Goal: Task Accomplishment & Management: Manage account settings

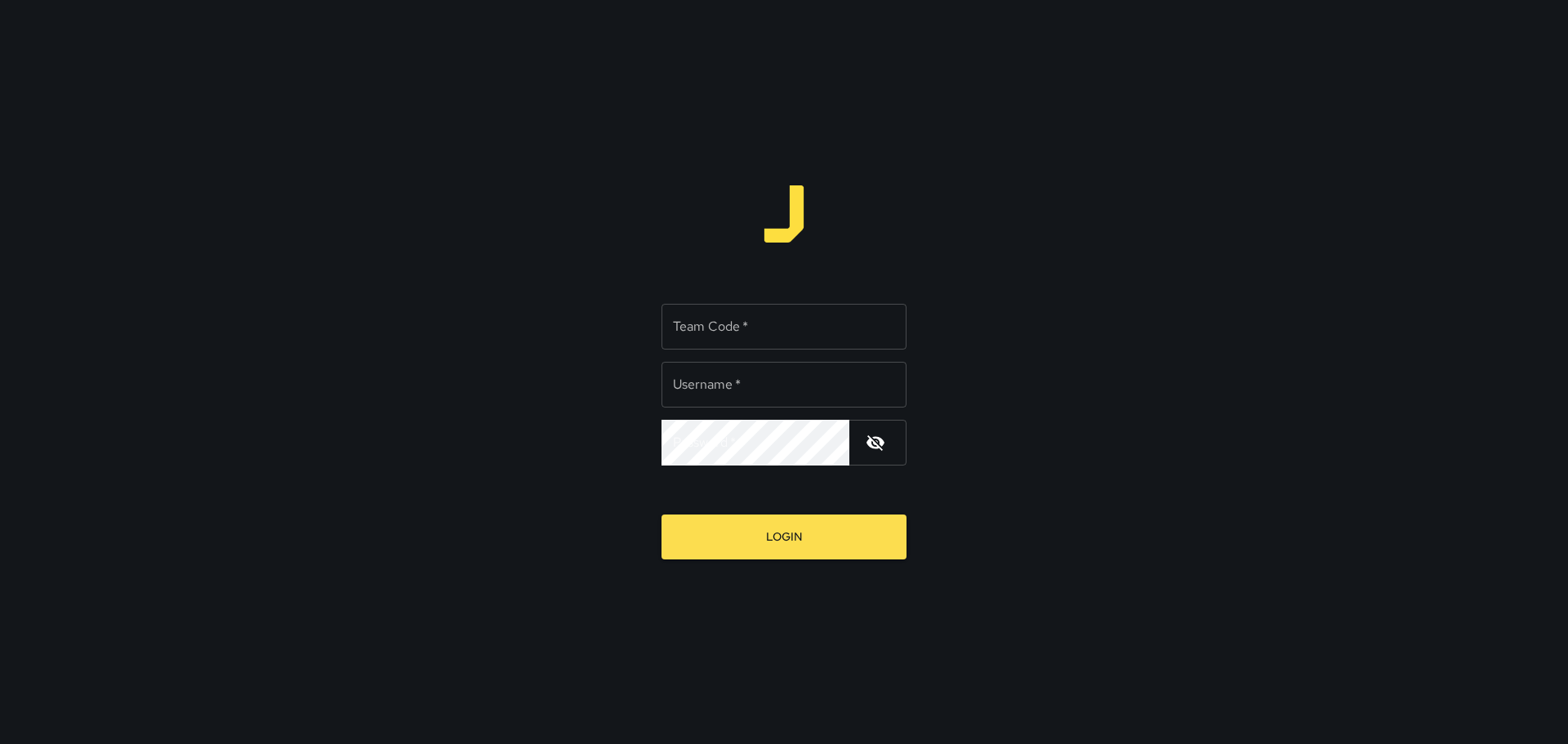
type input "*********"
click at [743, 347] on input "Team Code   *" at bounding box center [784, 327] width 245 height 46
type input "****"
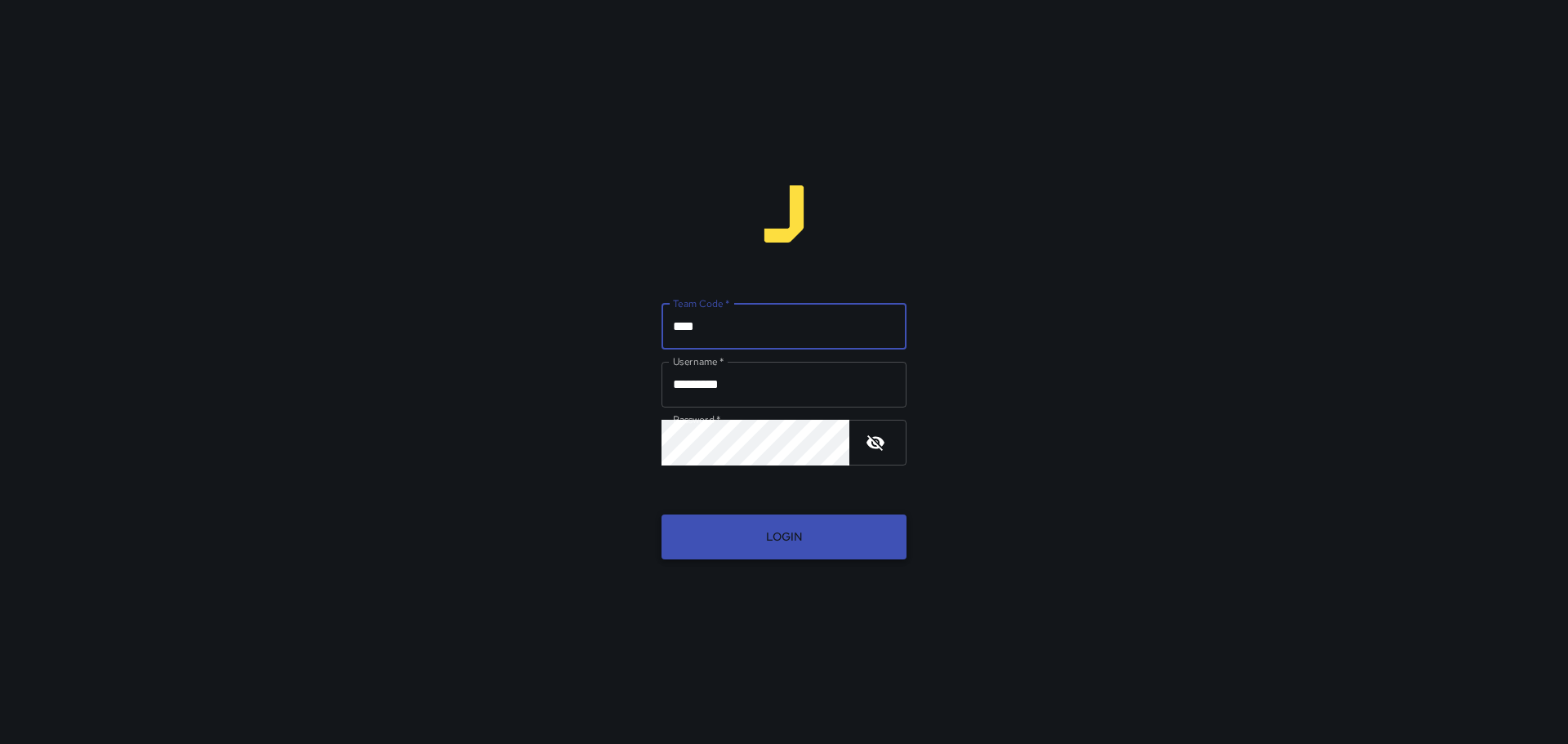
click at [773, 525] on button "Login" at bounding box center [784, 537] width 245 height 45
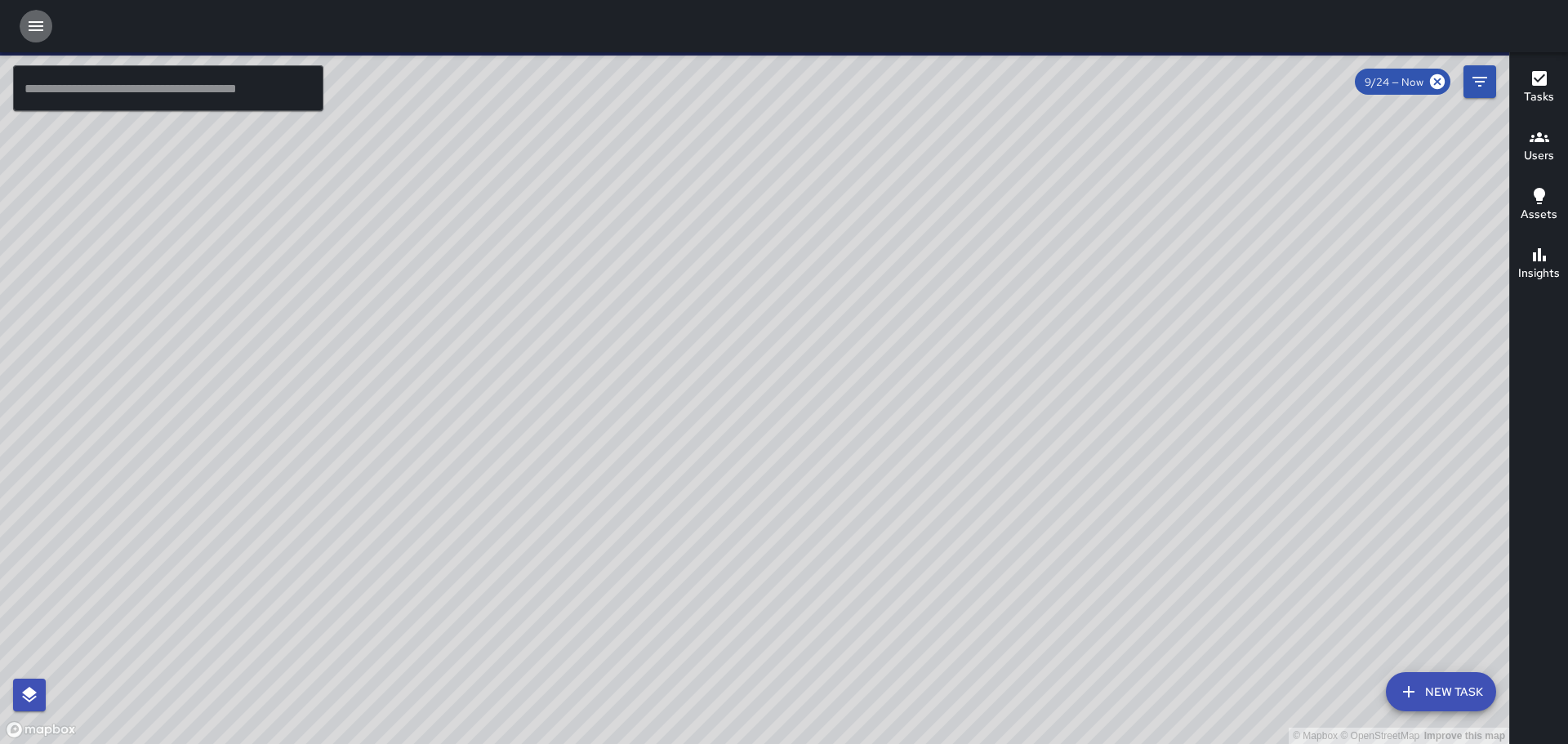
click at [30, 37] on button "button" at bounding box center [36, 26] width 33 height 33
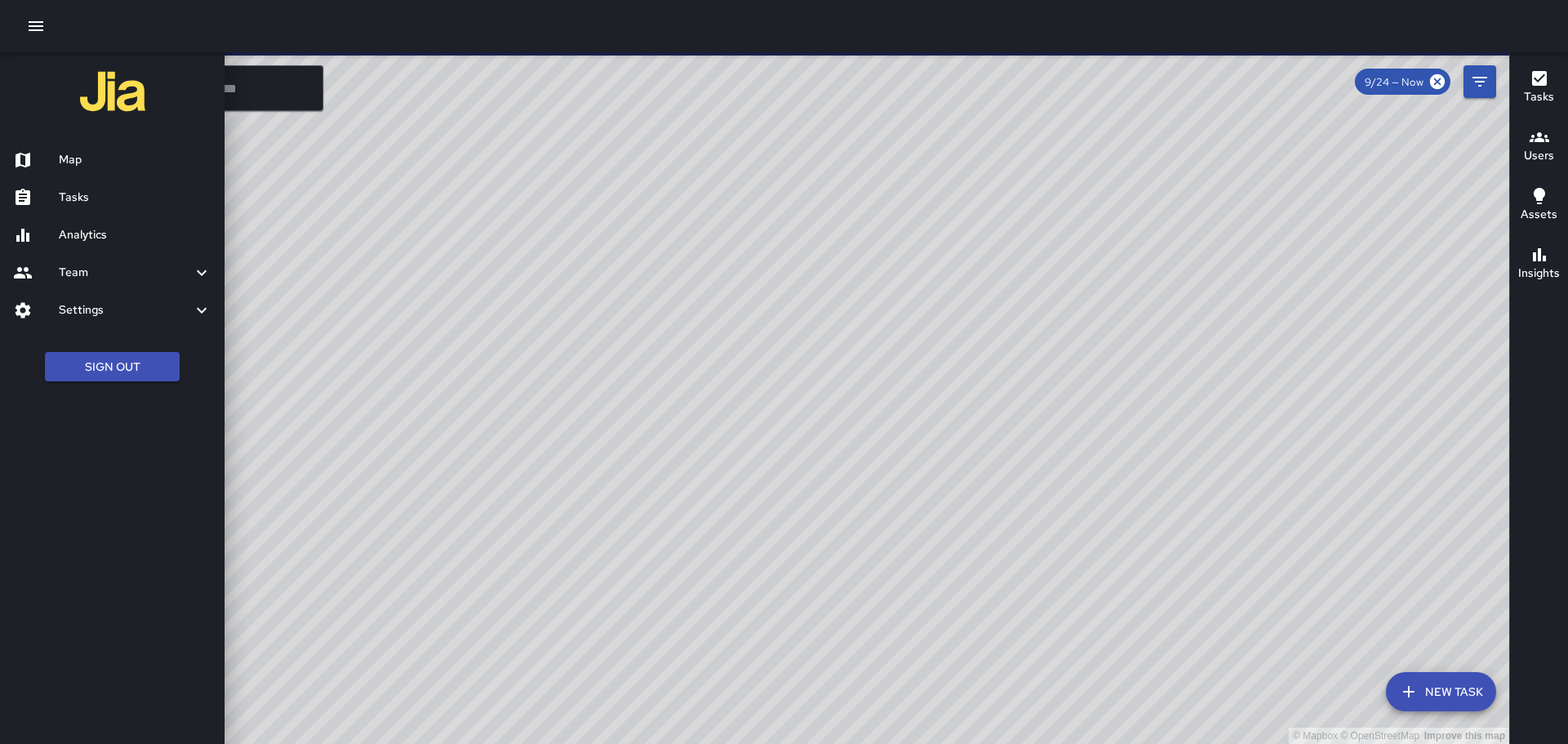
click at [95, 201] on h6 "Tasks" at bounding box center [135, 197] width 153 height 18
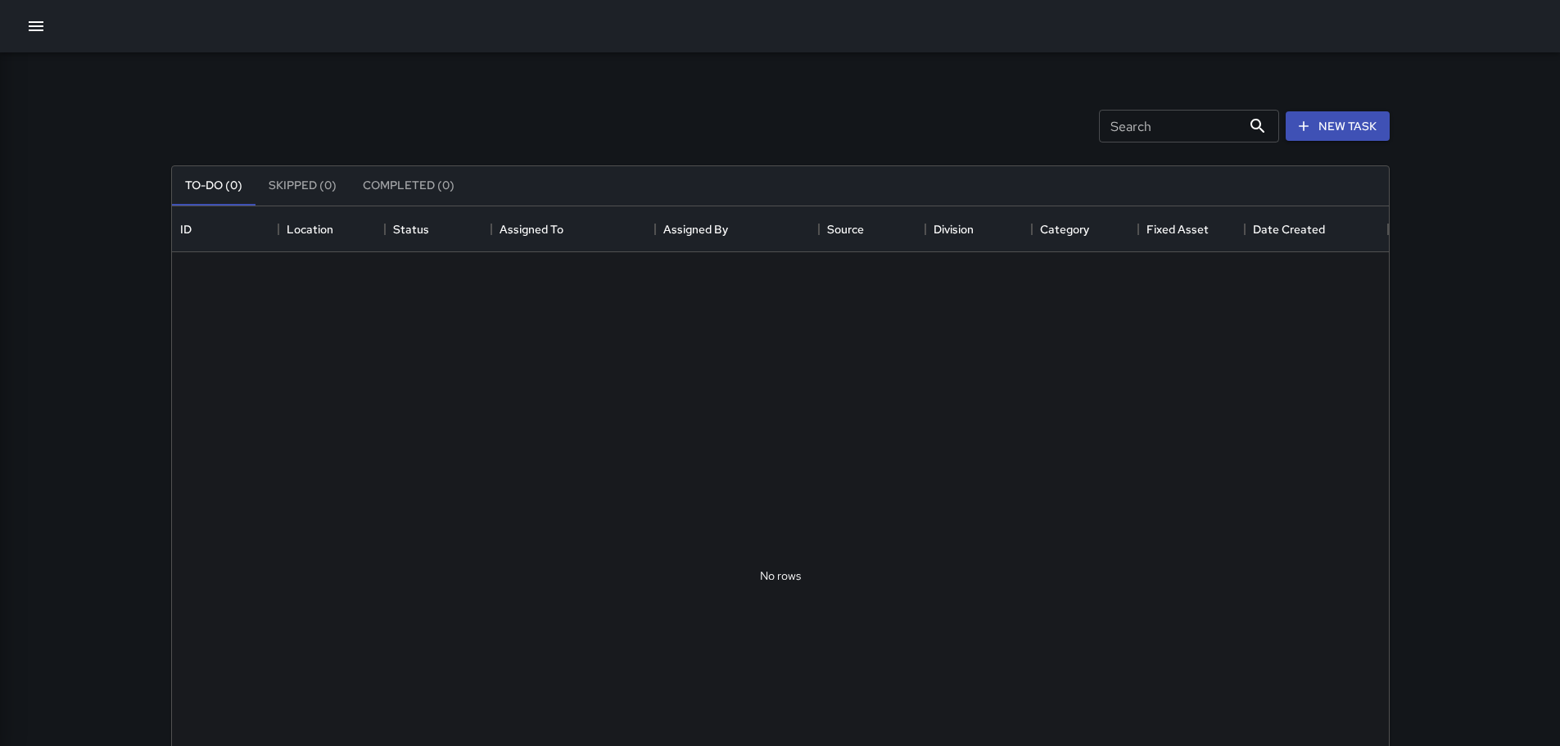
scroll to position [13, 13]
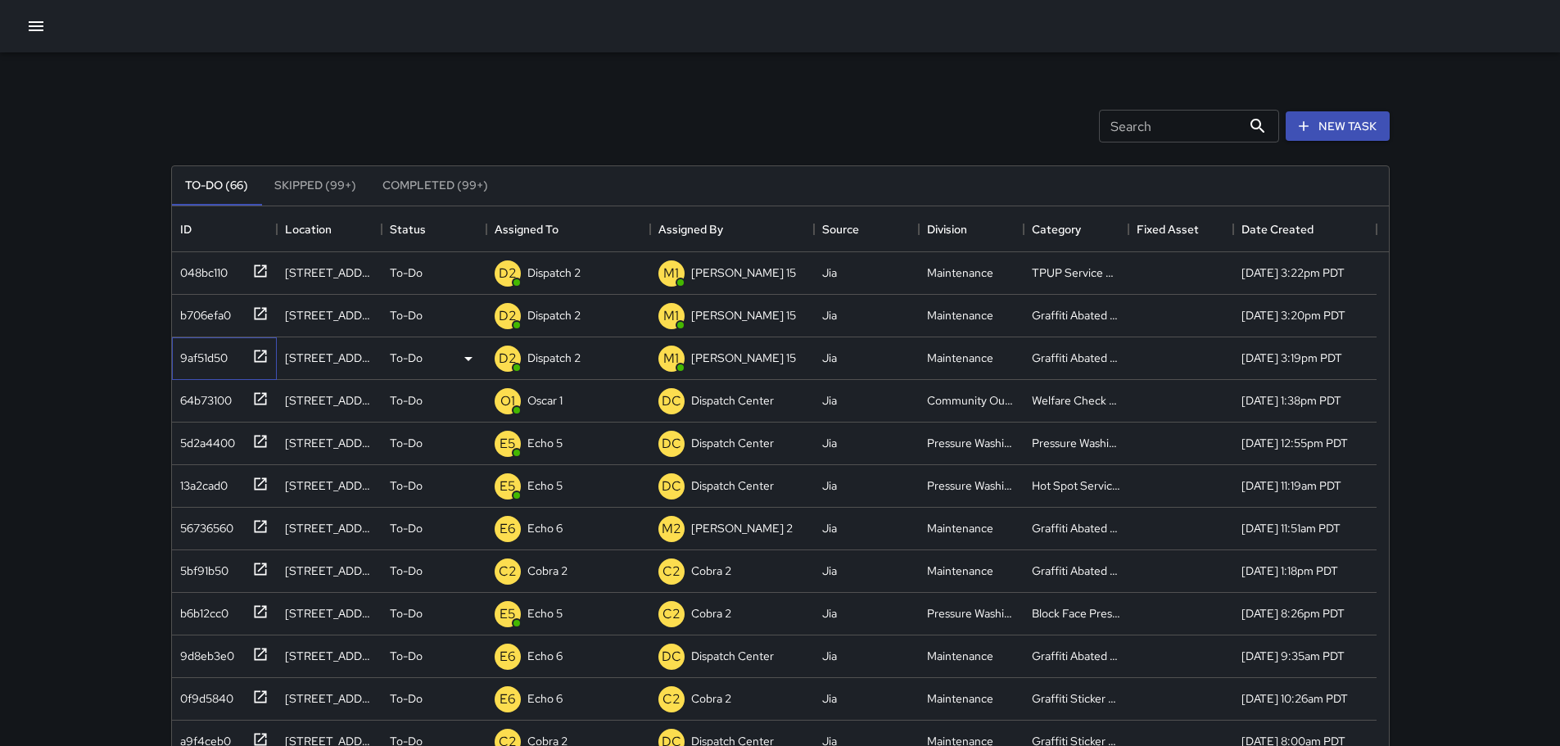
click at [257, 357] on icon at bounding box center [260, 356] width 16 height 16
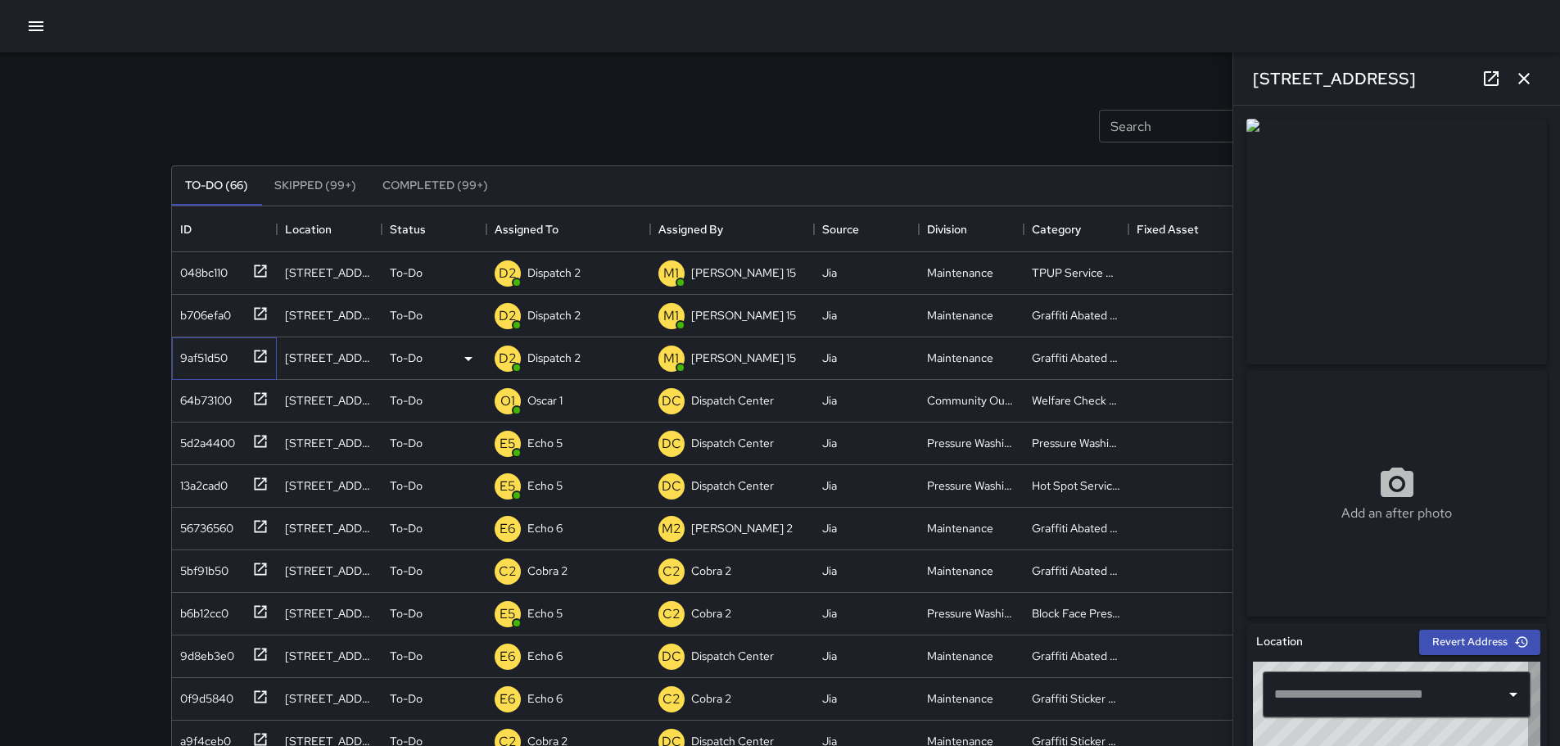
type input "**********"
click at [1520, 79] on icon "button" at bounding box center [1524, 79] width 20 height 20
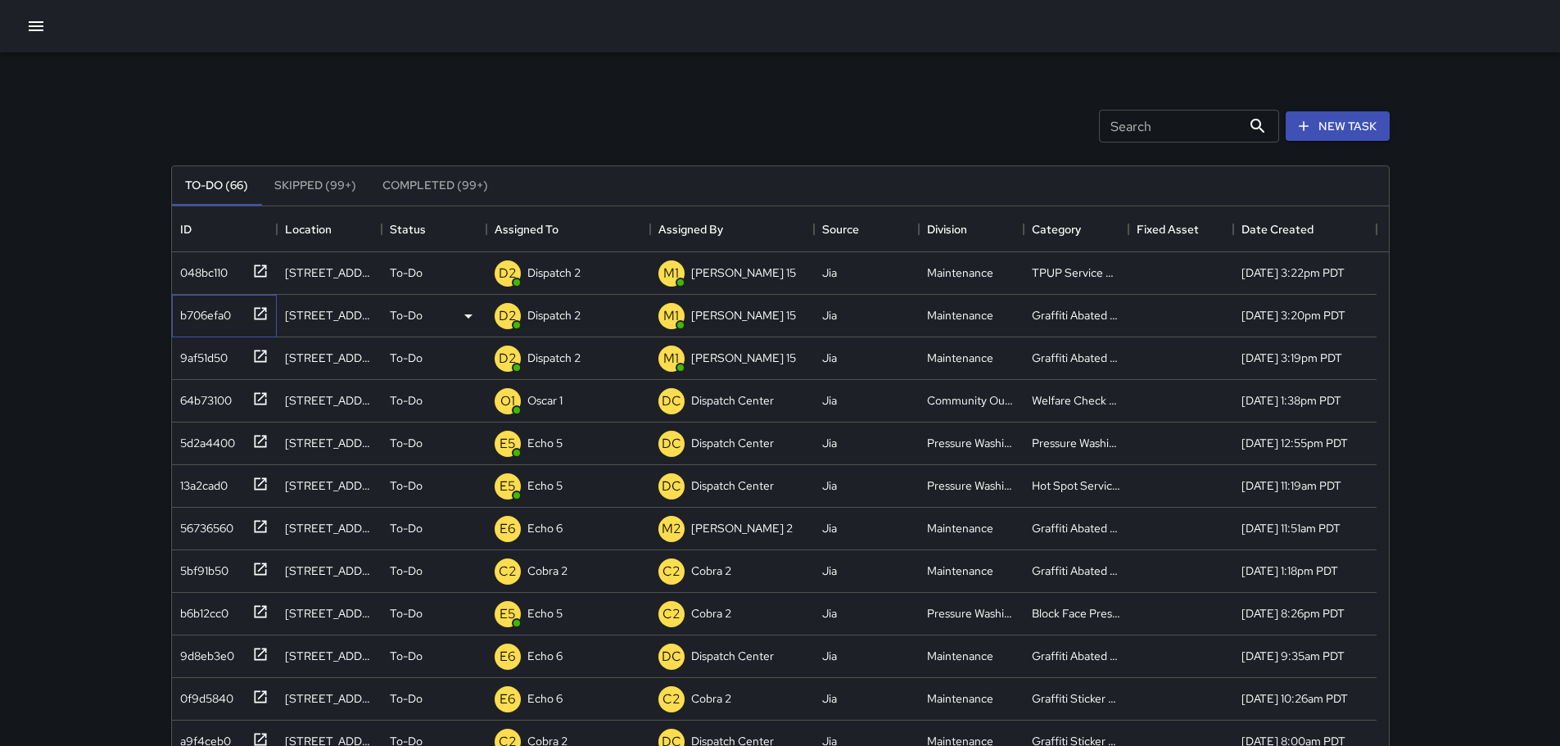
click at [265, 317] on icon at bounding box center [260, 313] width 12 height 12
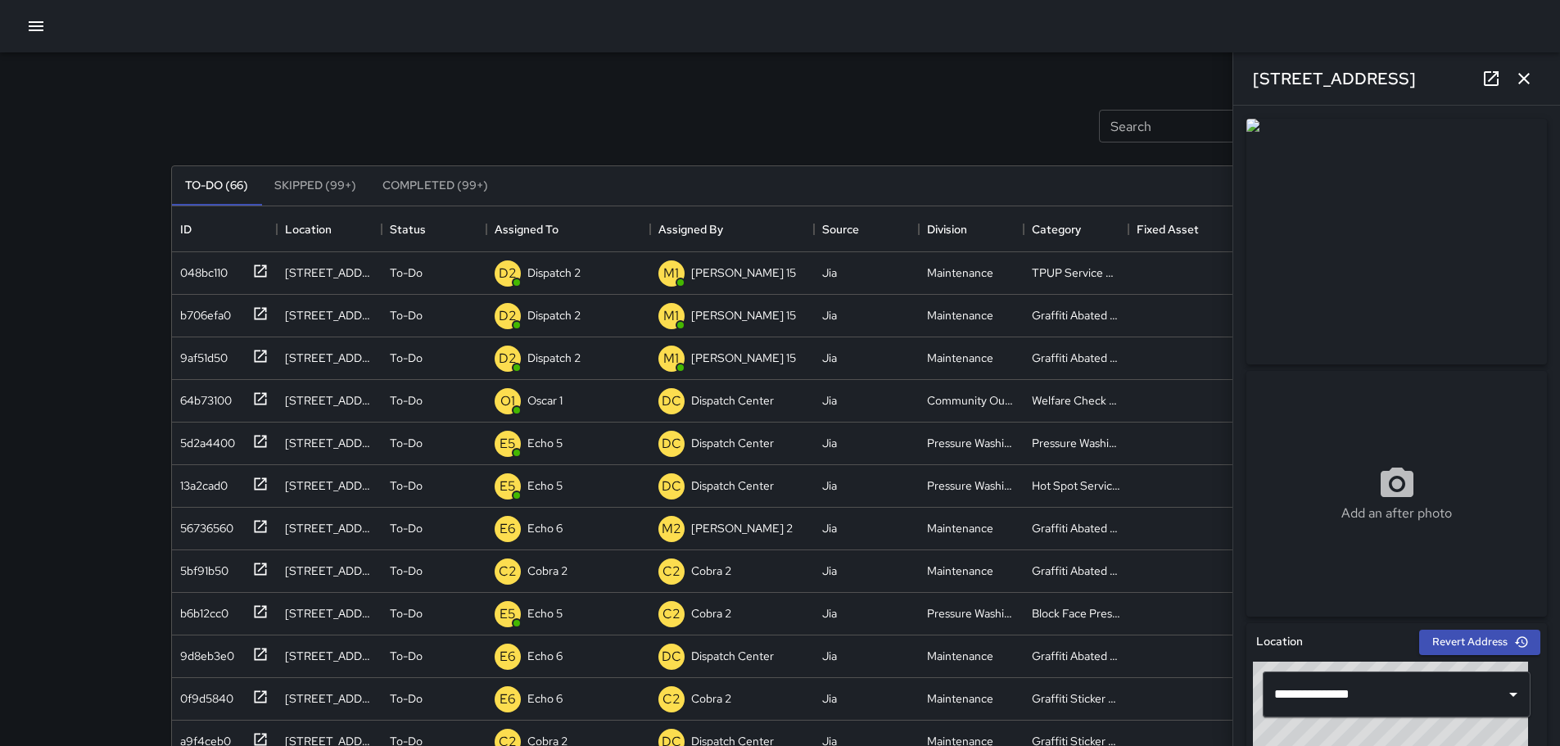
click at [1523, 77] on icon "button" at bounding box center [1523, 78] width 11 height 11
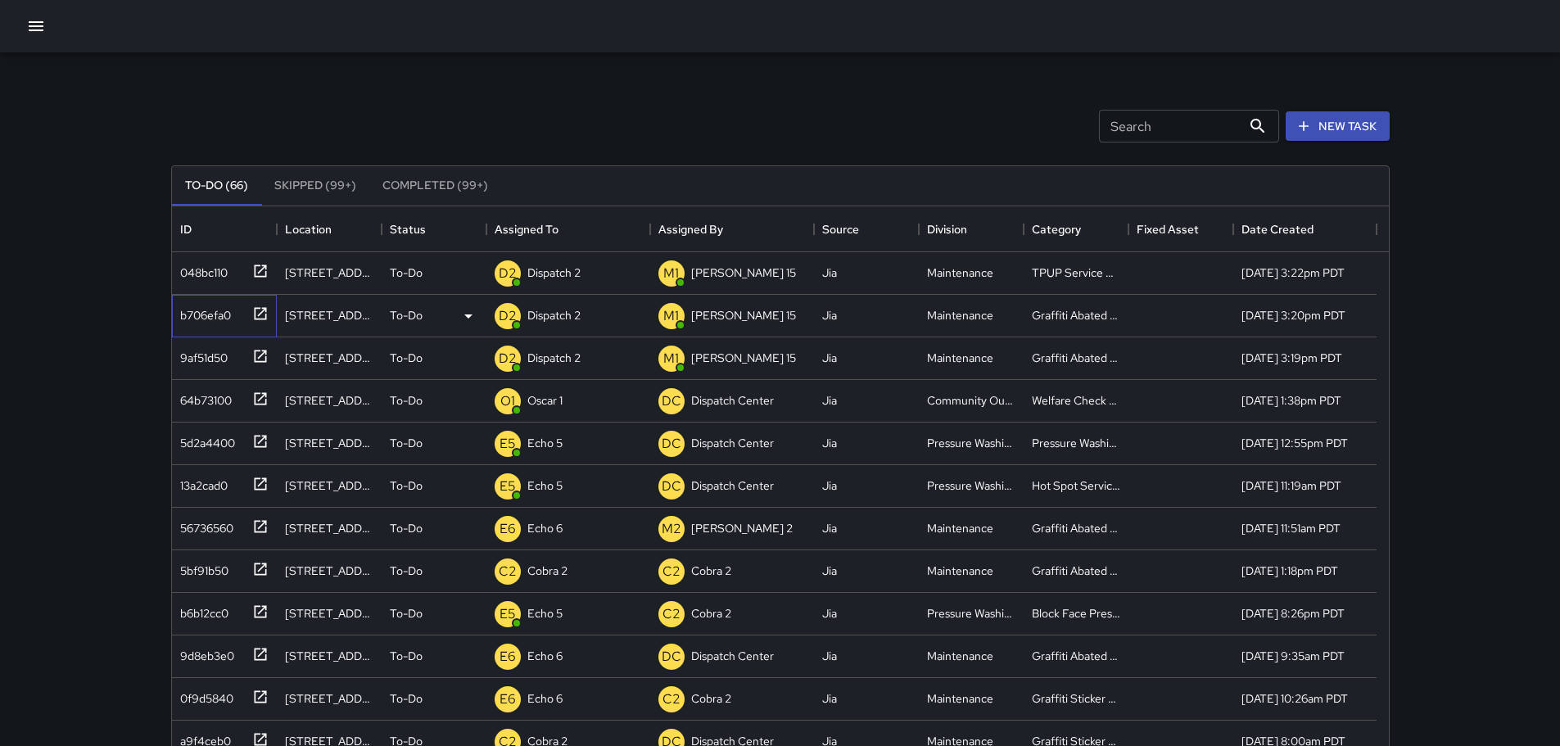
click at [263, 309] on icon at bounding box center [260, 313] width 16 height 16
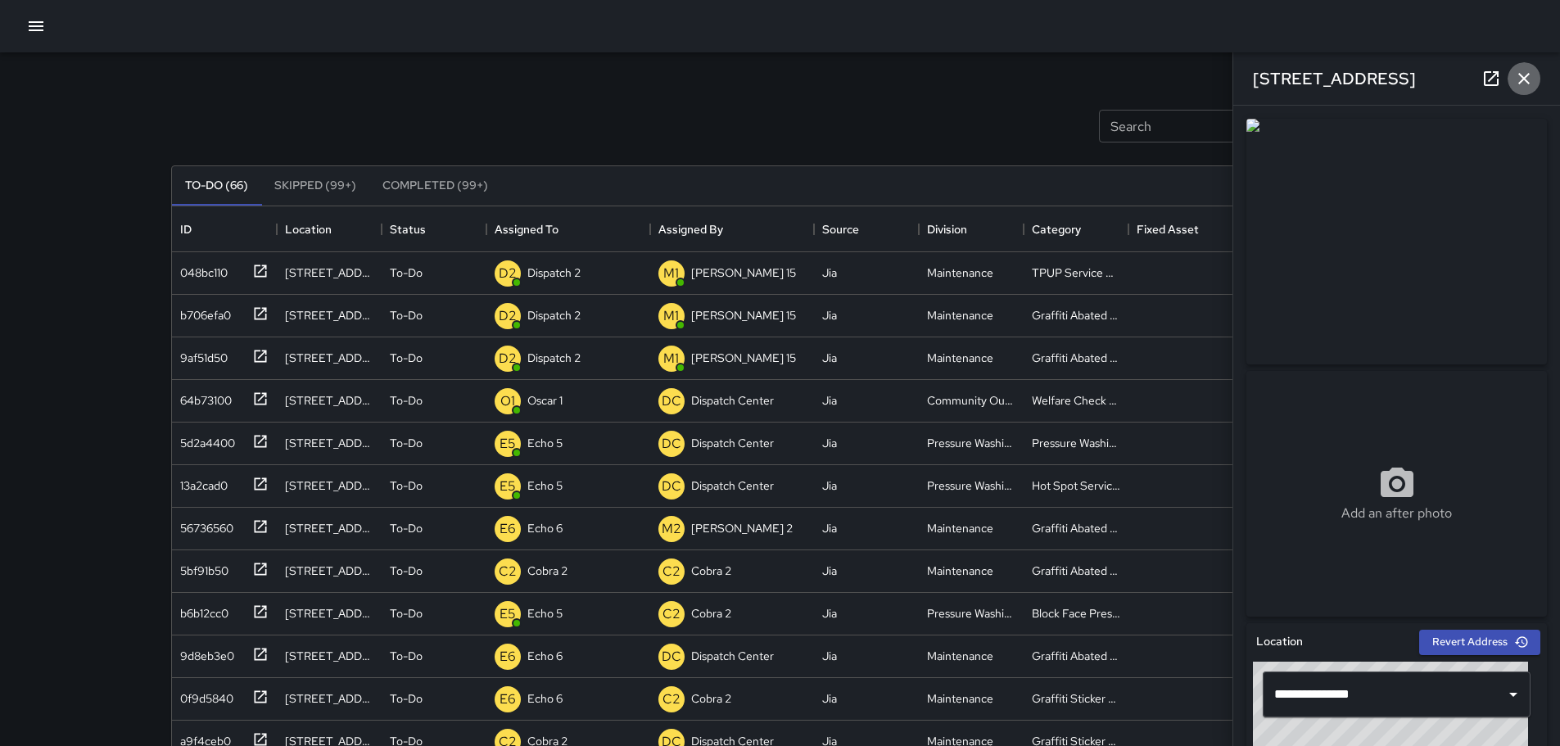
click at [1529, 68] on button "button" at bounding box center [1523, 78] width 33 height 33
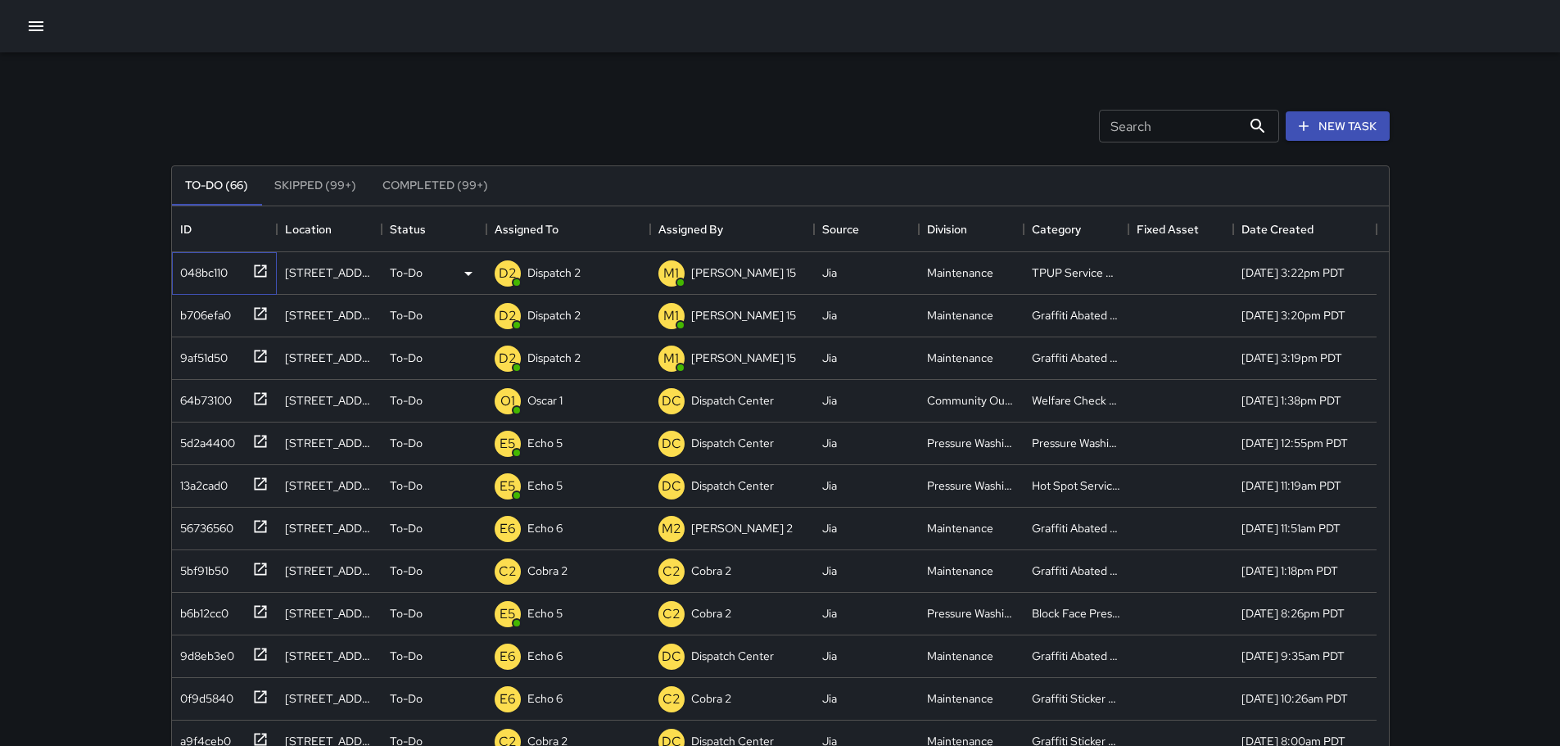
click at [255, 263] on icon at bounding box center [260, 271] width 16 height 16
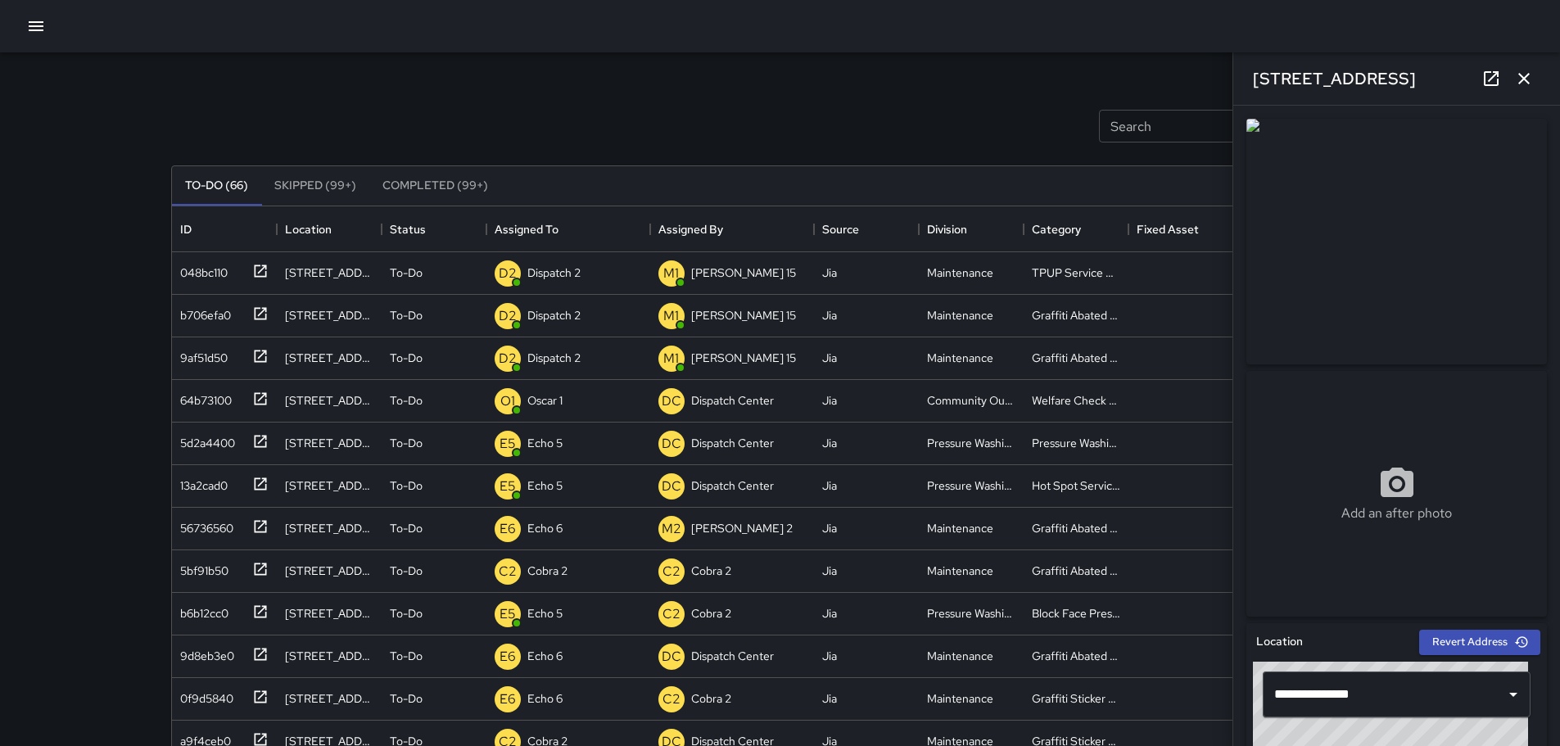
click at [1524, 84] on icon "button" at bounding box center [1524, 79] width 20 height 20
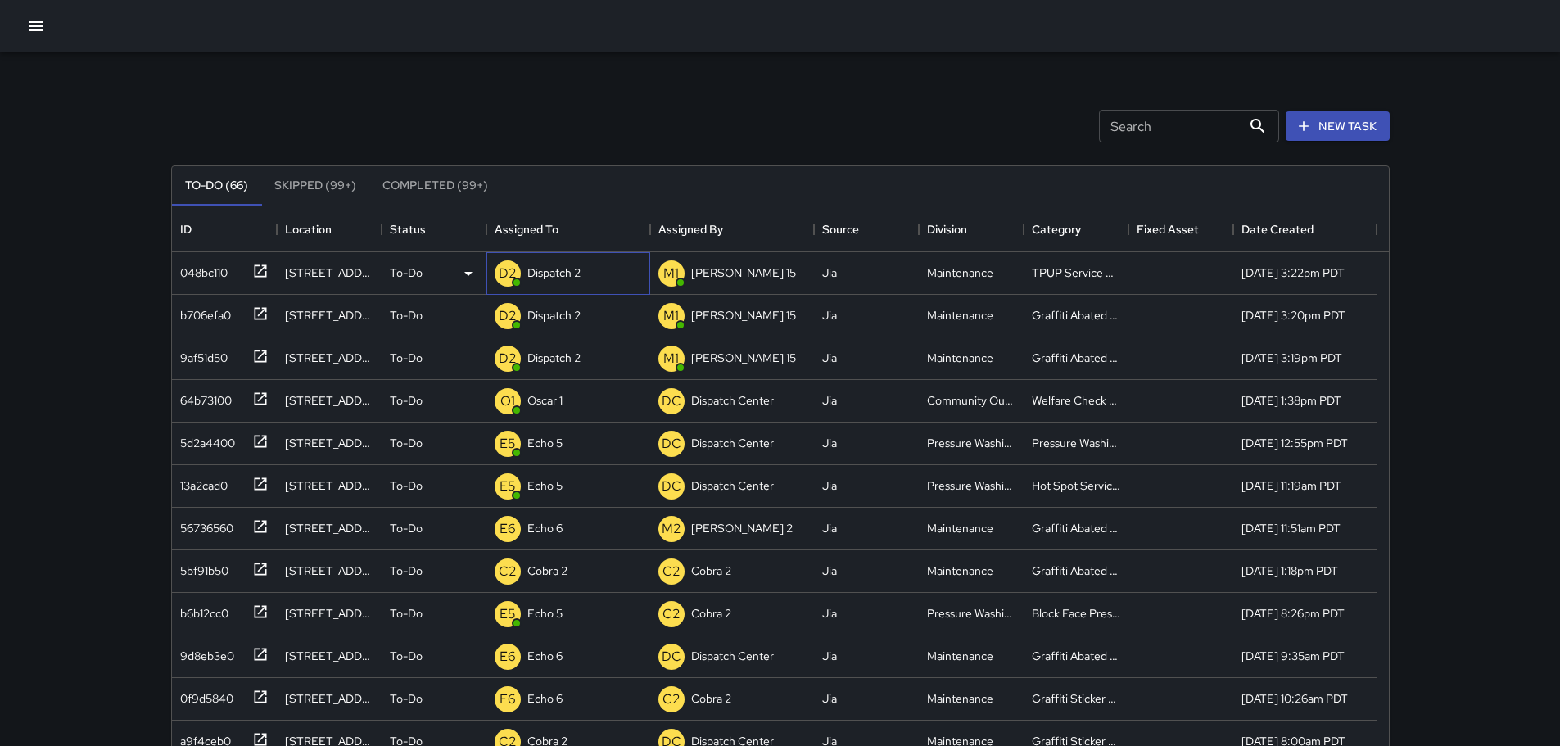
click at [558, 266] on p "Dispatch 2" at bounding box center [553, 272] width 53 height 16
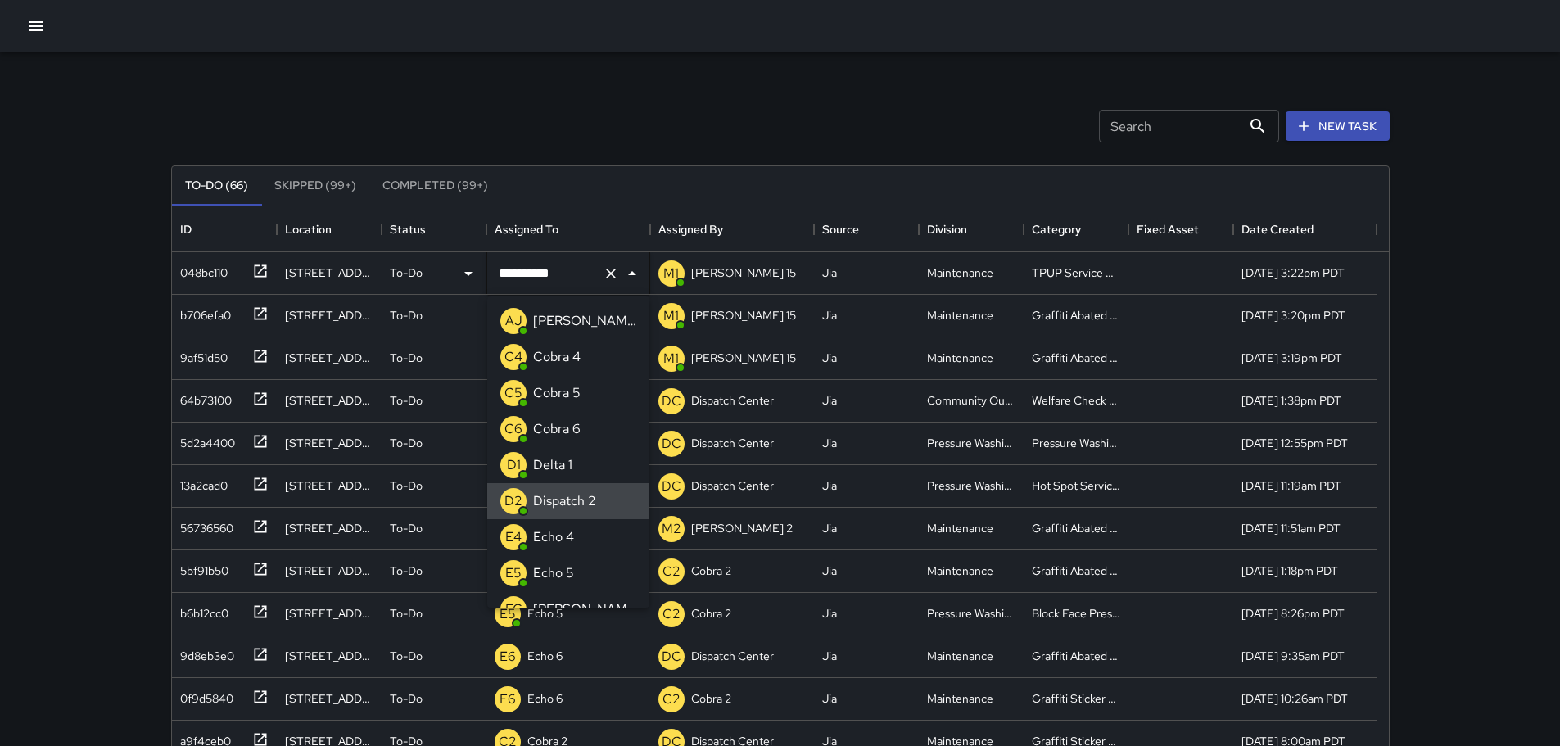
click at [605, 274] on icon "Clear" at bounding box center [611, 273] width 16 height 16
type input "**"
click at [552, 476] on div "Echo 3" at bounding box center [553, 465] width 47 height 26
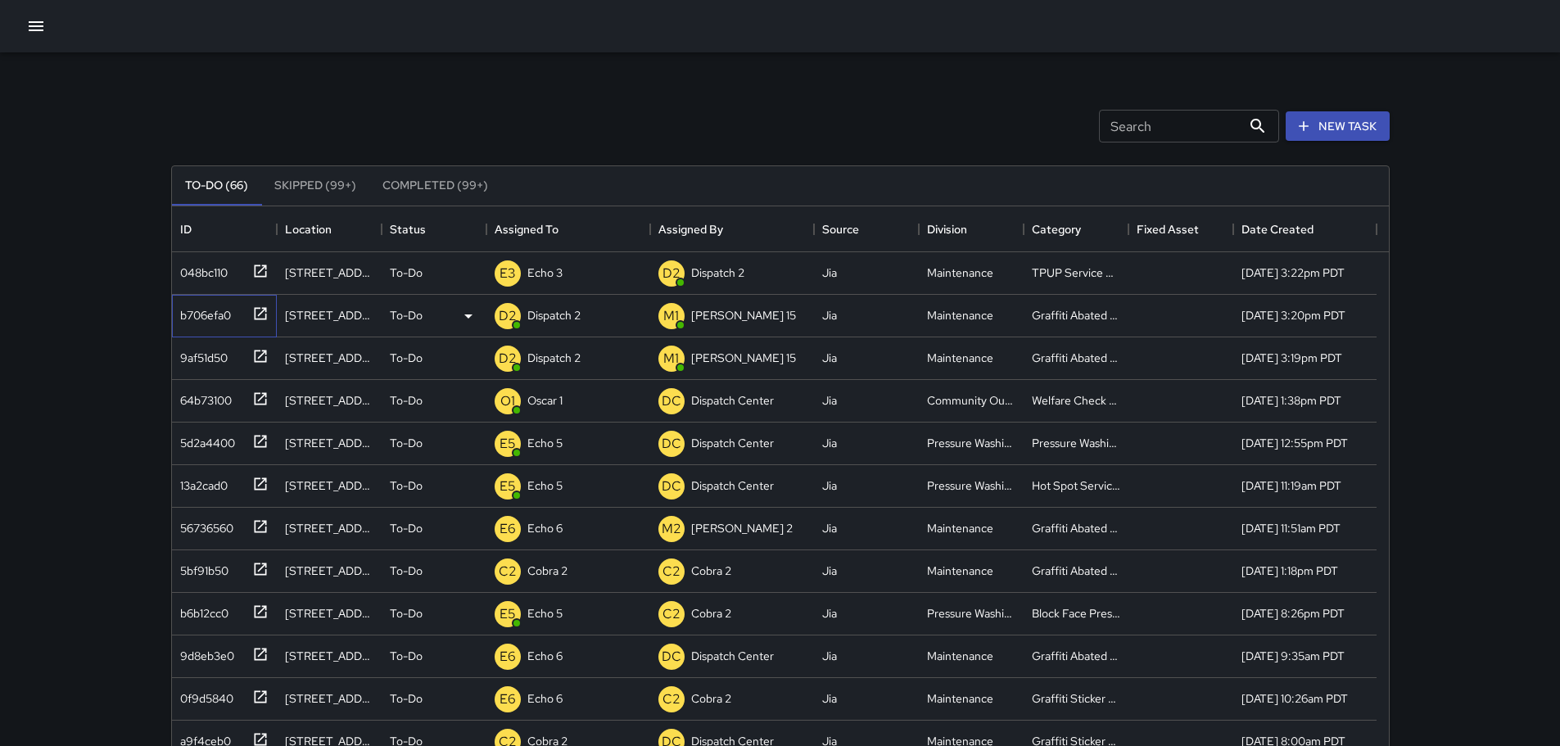
click at [261, 313] on icon at bounding box center [260, 313] width 12 height 12
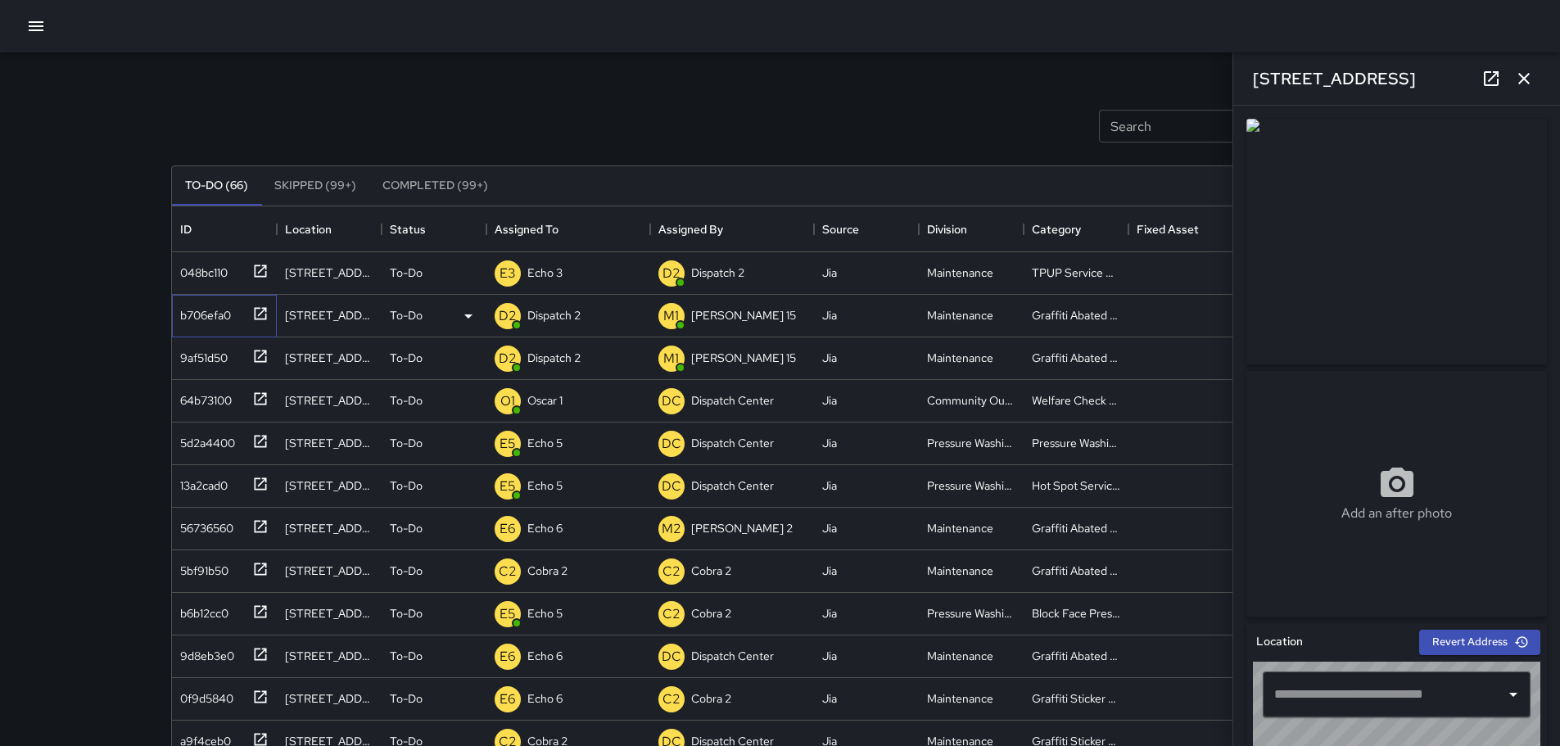
type input "**********"
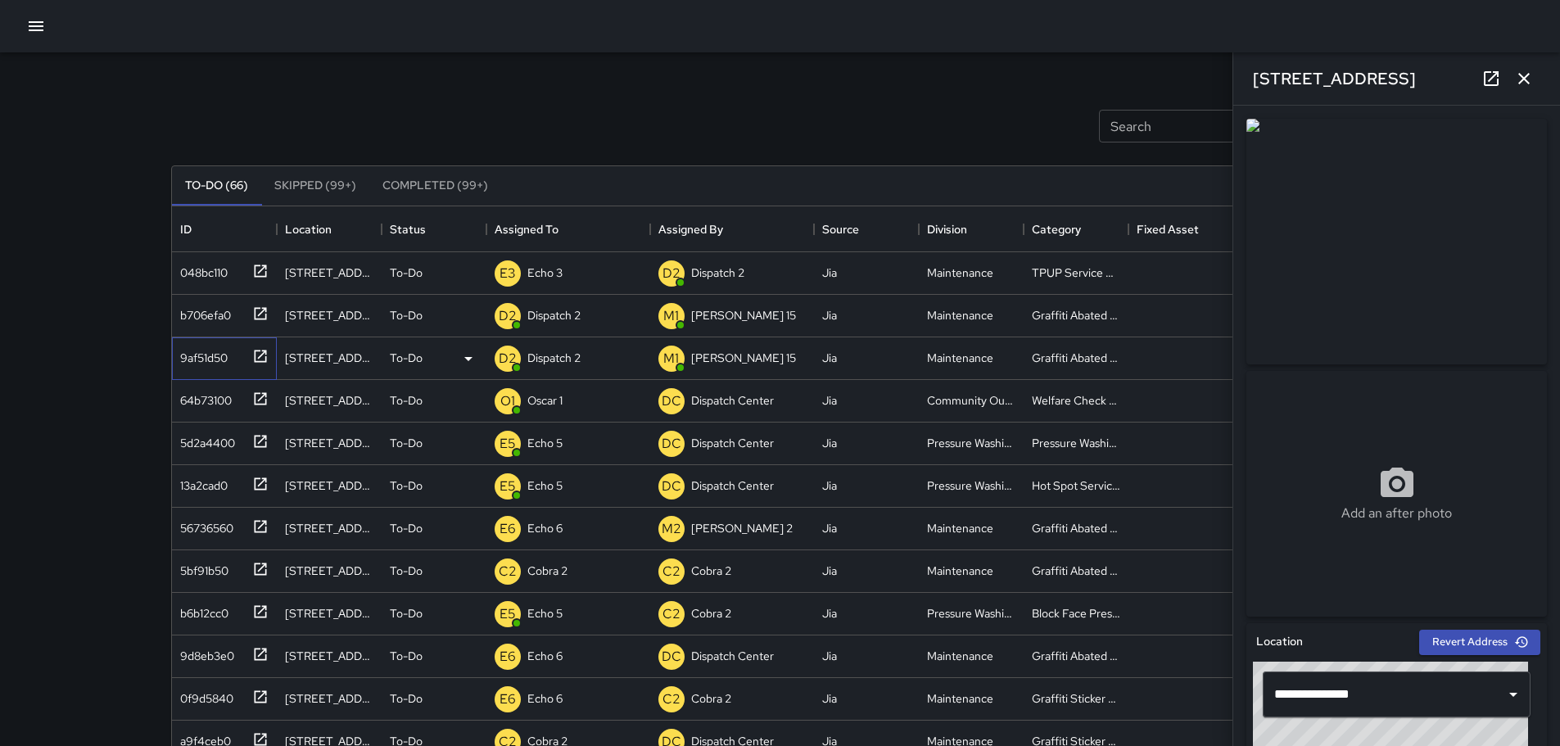
click at [263, 353] on icon at bounding box center [260, 356] width 12 height 12
click at [1533, 88] on icon "button" at bounding box center [1524, 79] width 20 height 20
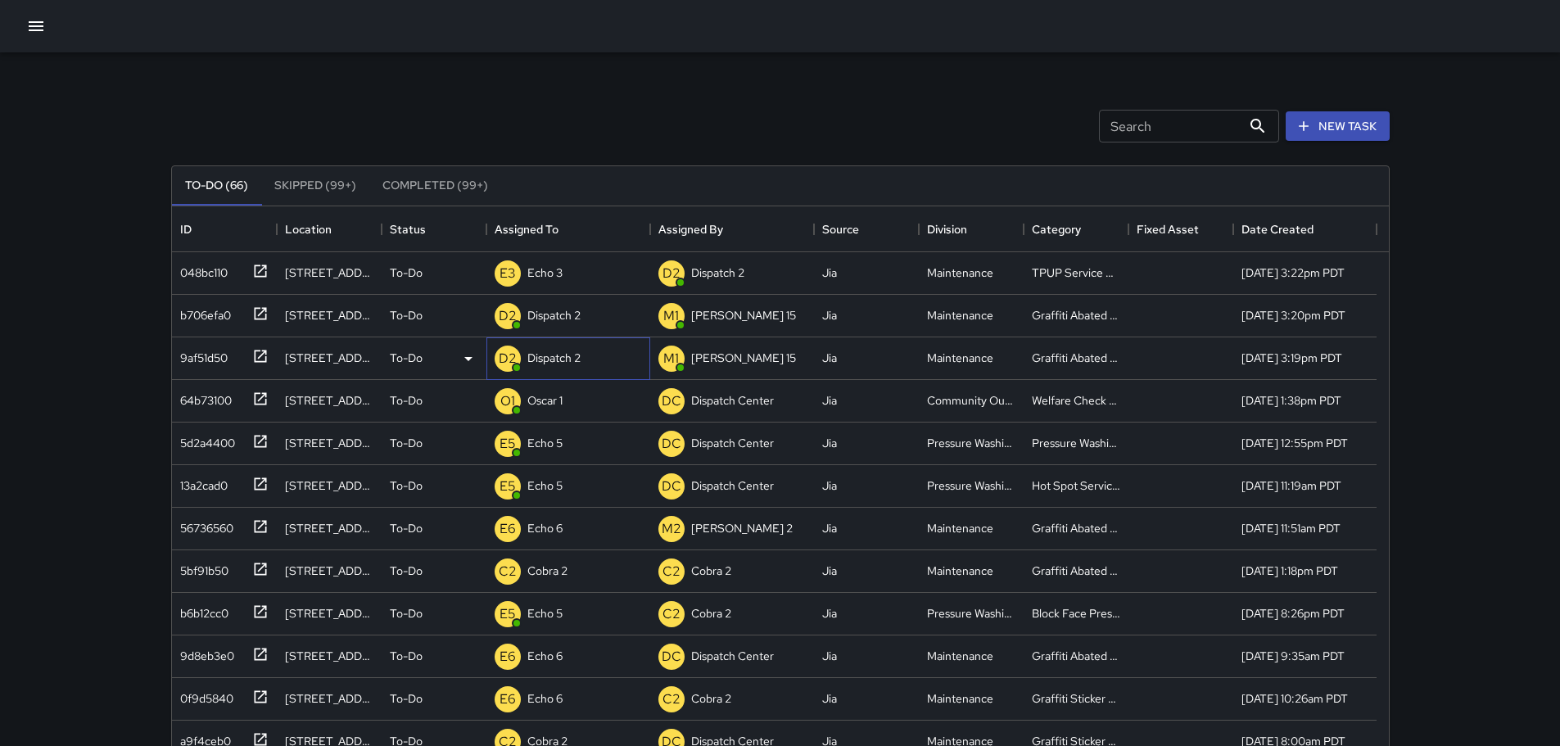
click at [553, 357] on p "Dispatch 2" at bounding box center [553, 358] width 53 height 16
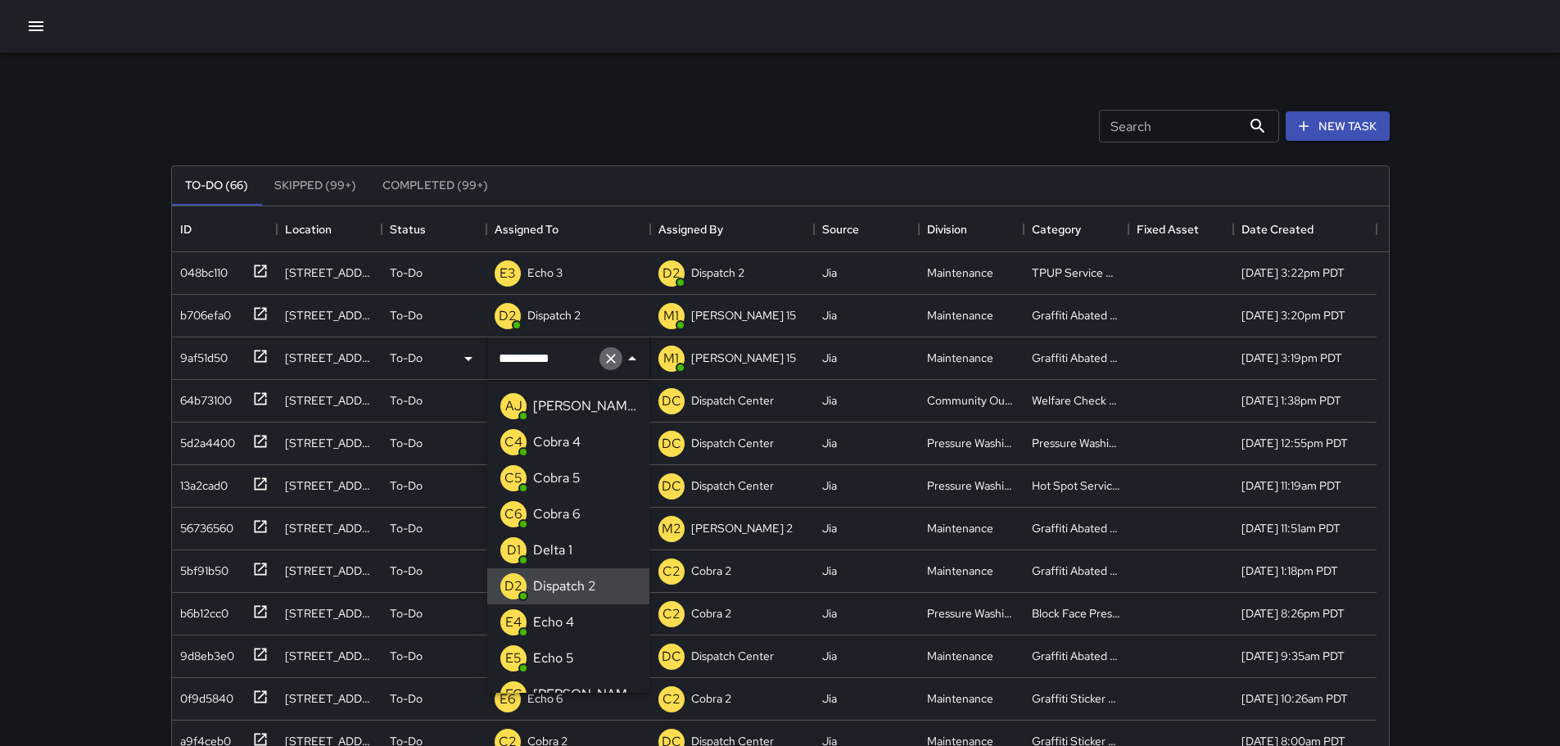
click at [612, 355] on icon "Clear" at bounding box center [611, 359] width 10 height 10
type input "***"
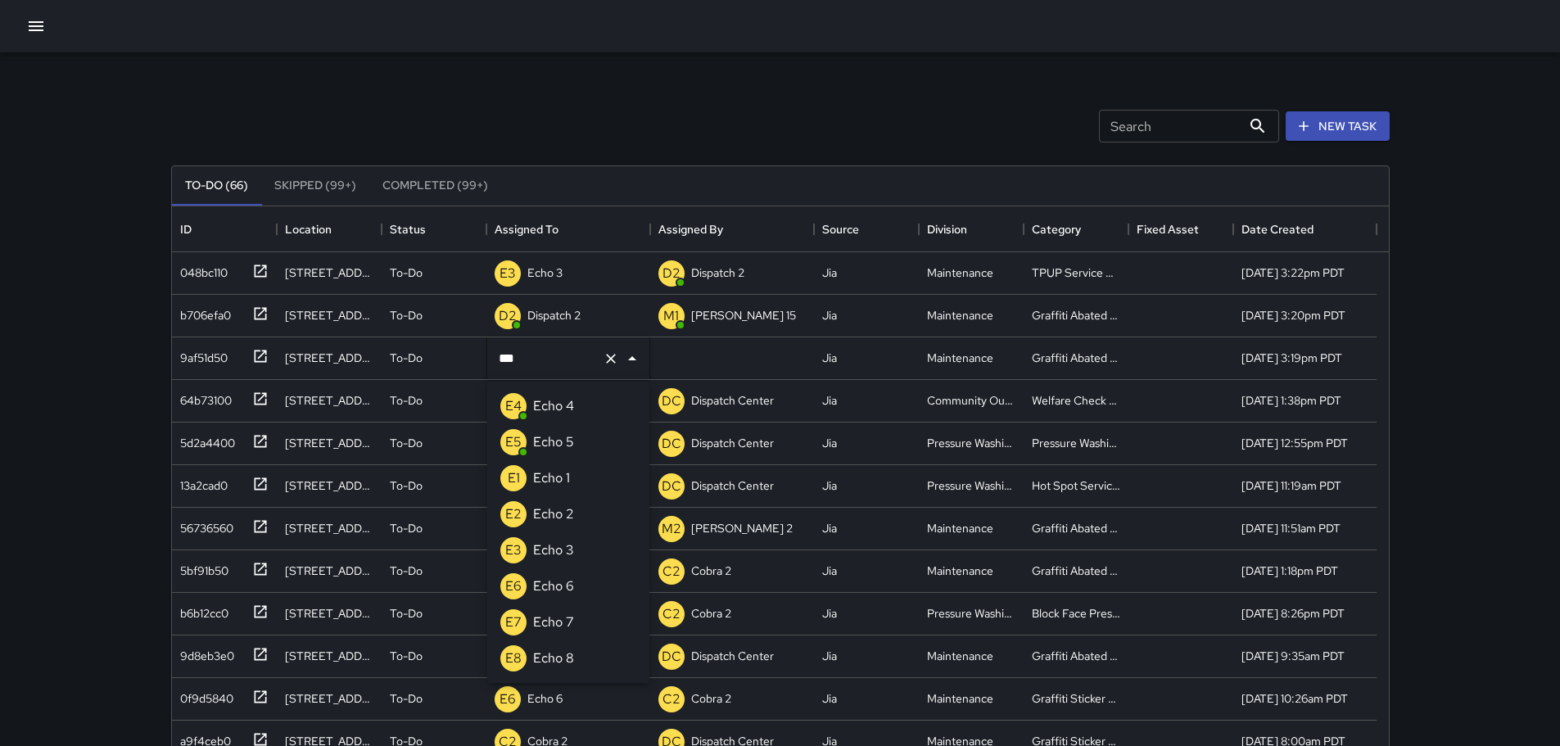
click at [558, 589] on p "Echo 6" at bounding box center [553, 586] width 41 height 20
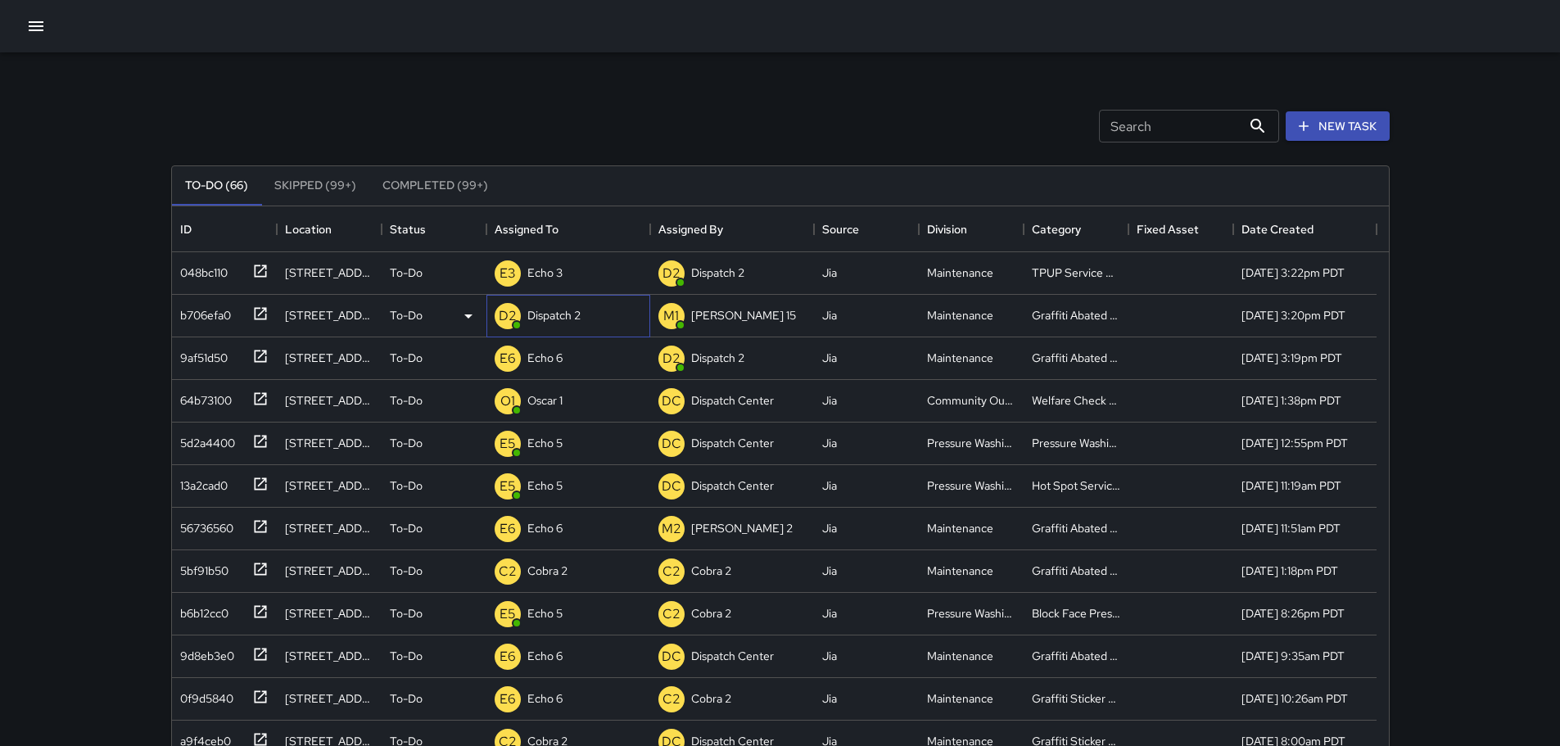
click at [559, 327] on div "Dispatch 2" at bounding box center [554, 315] width 60 height 23
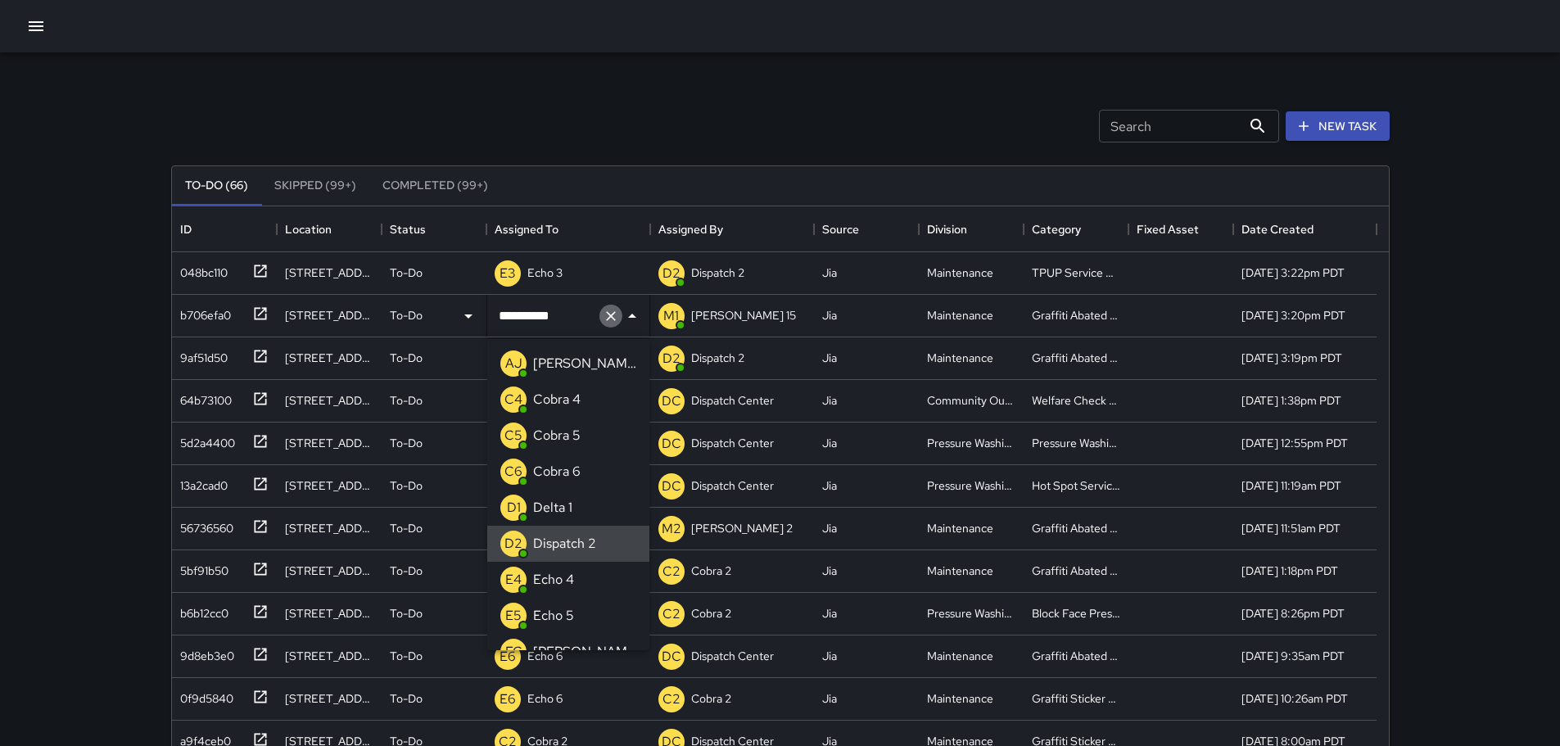
click at [611, 323] on icon "Clear" at bounding box center [611, 316] width 16 height 16
type input "**"
click at [544, 546] on p "Echo 6" at bounding box center [553, 544] width 41 height 20
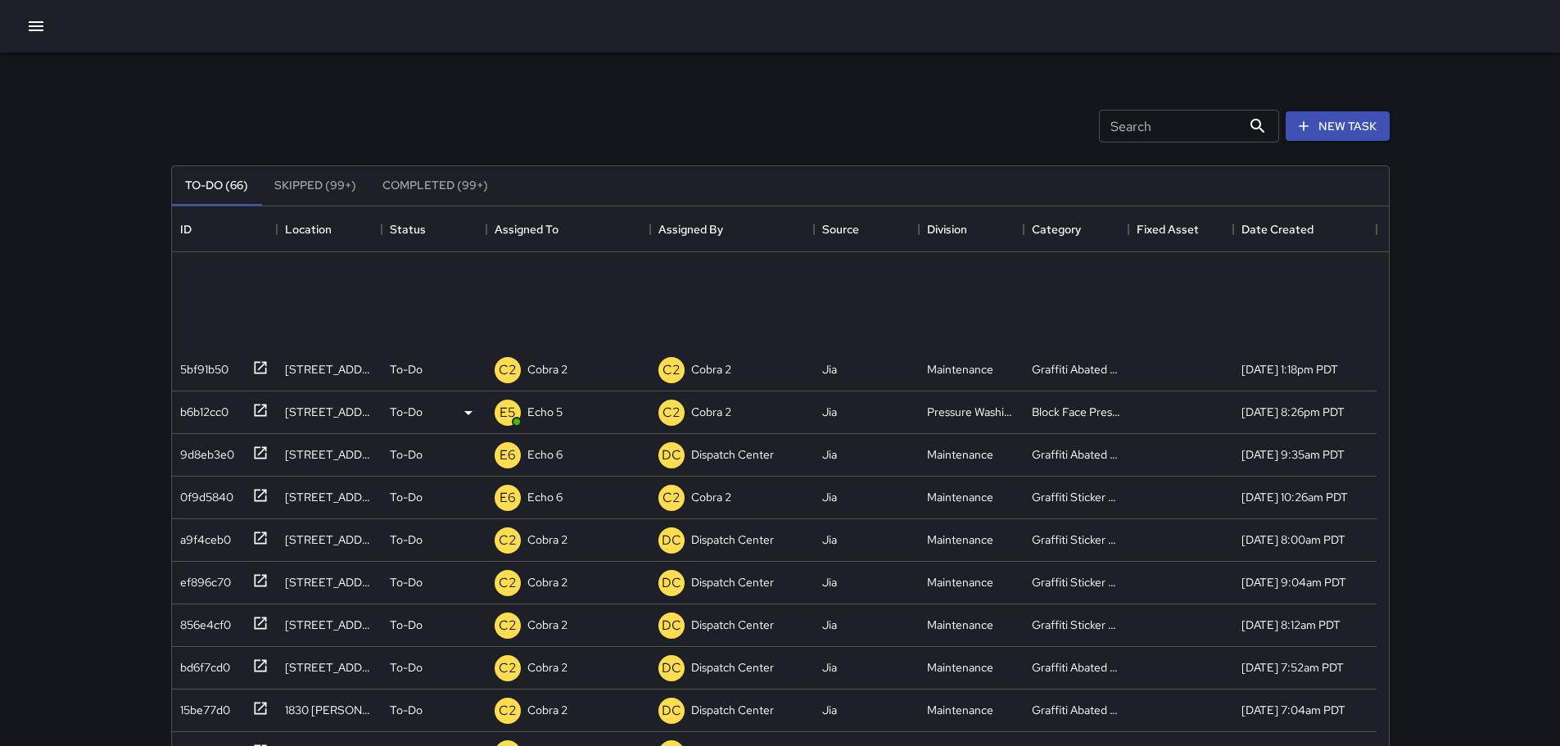
scroll to position [0, 0]
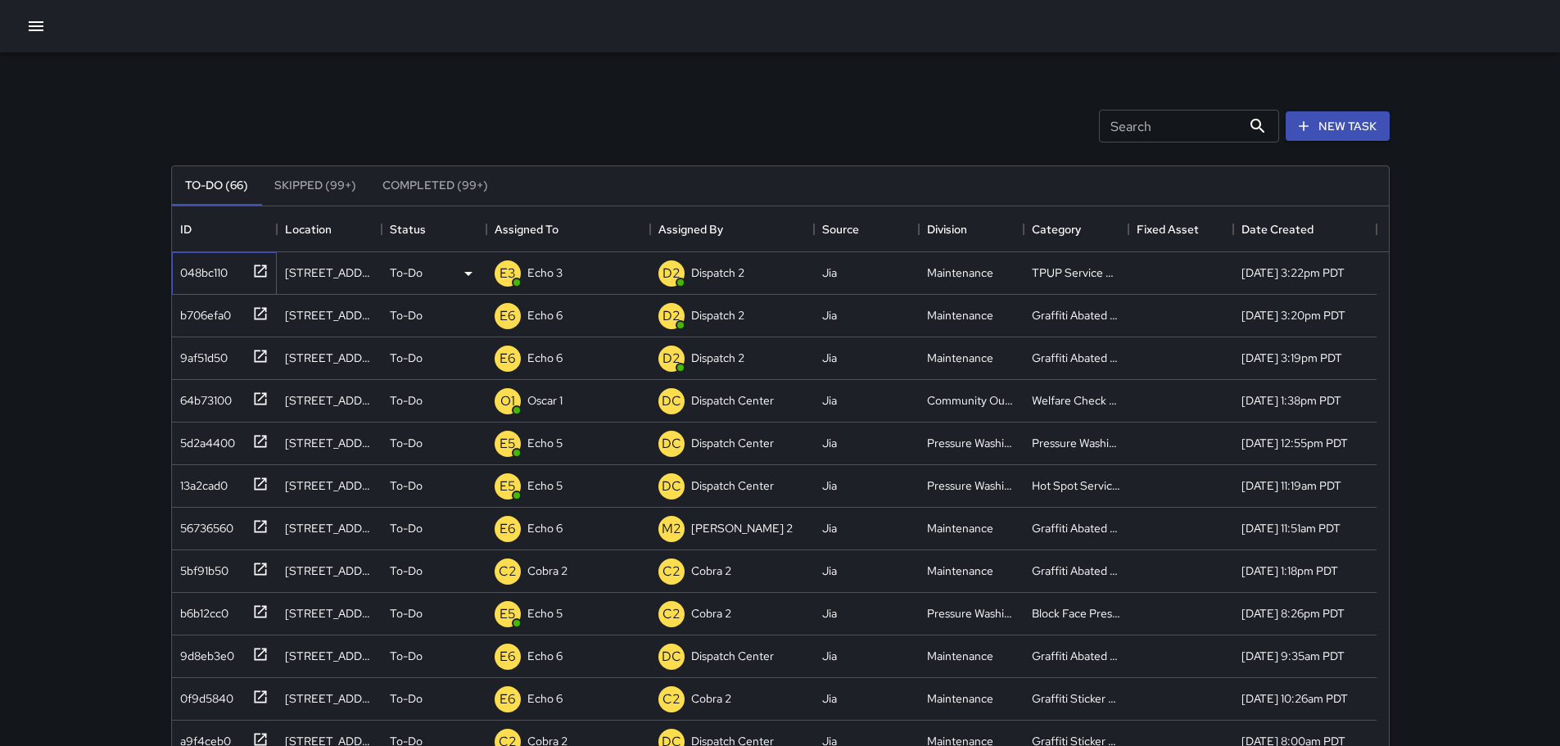
click at [259, 273] on icon at bounding box center [260, 271] width 16 height 16
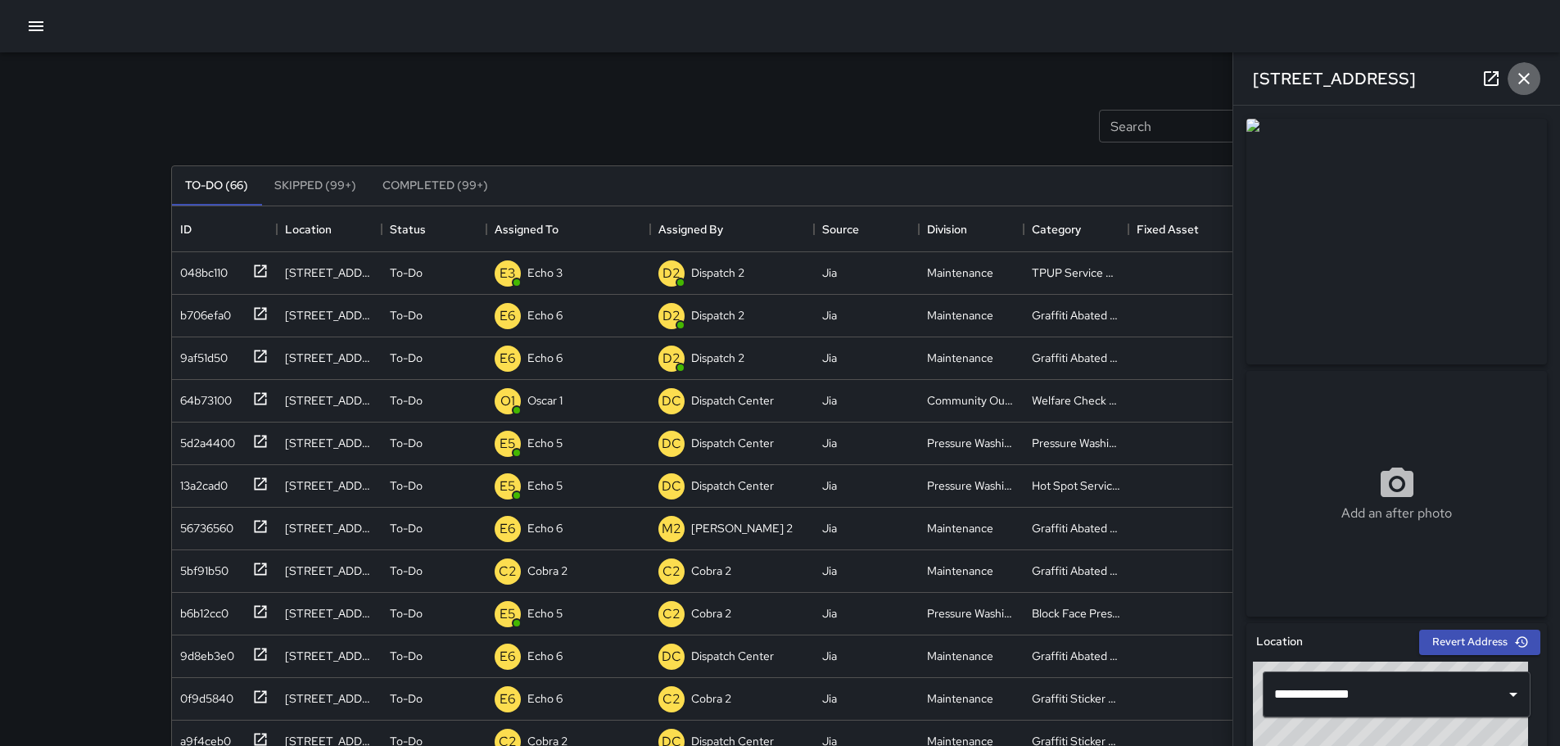
click at [1535, 79] on button "button" at bounding box center [1523, 78] width 33 height 33
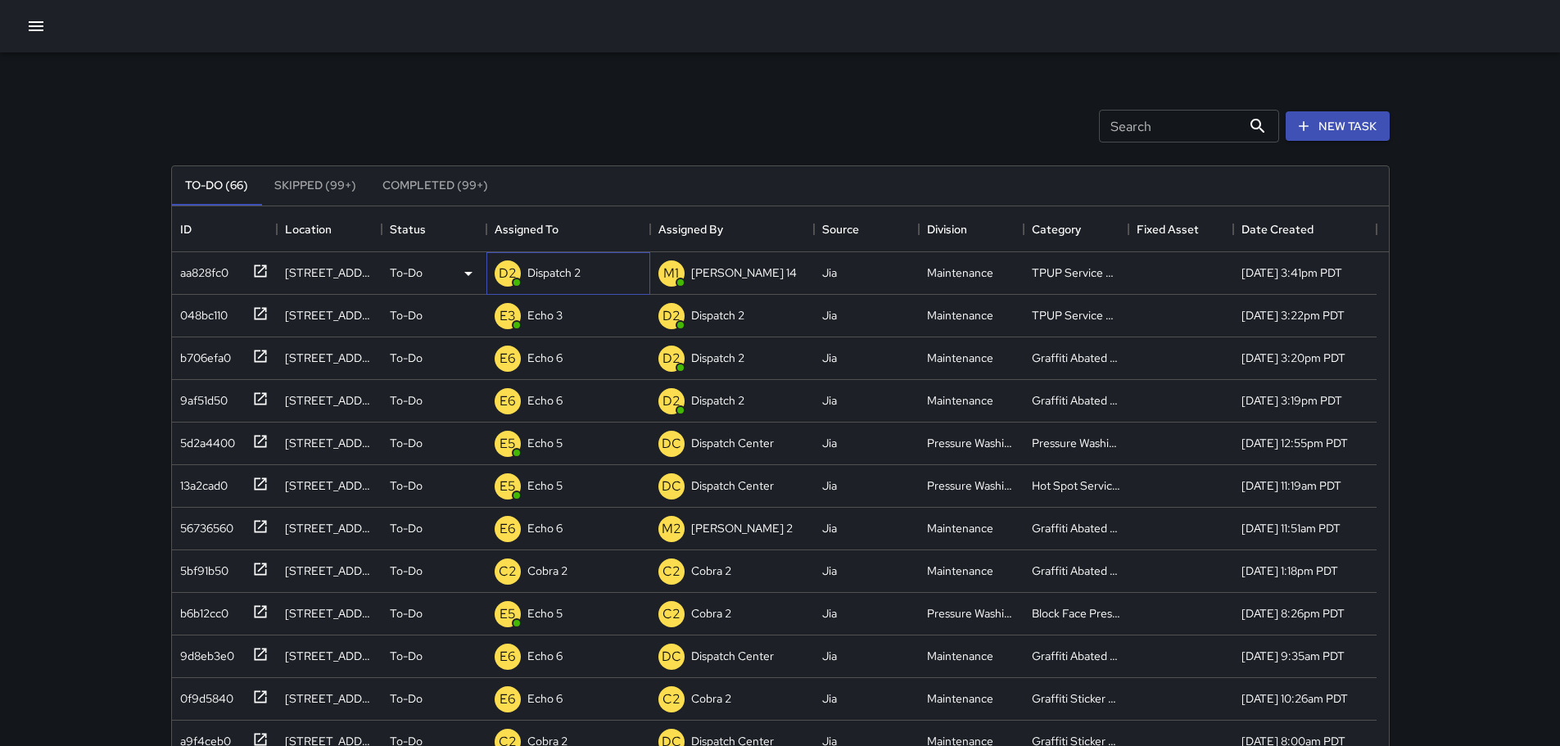
click at [563, 273] on p "Dispatch 2" at bounding box center [553, 272] width 53 height 16
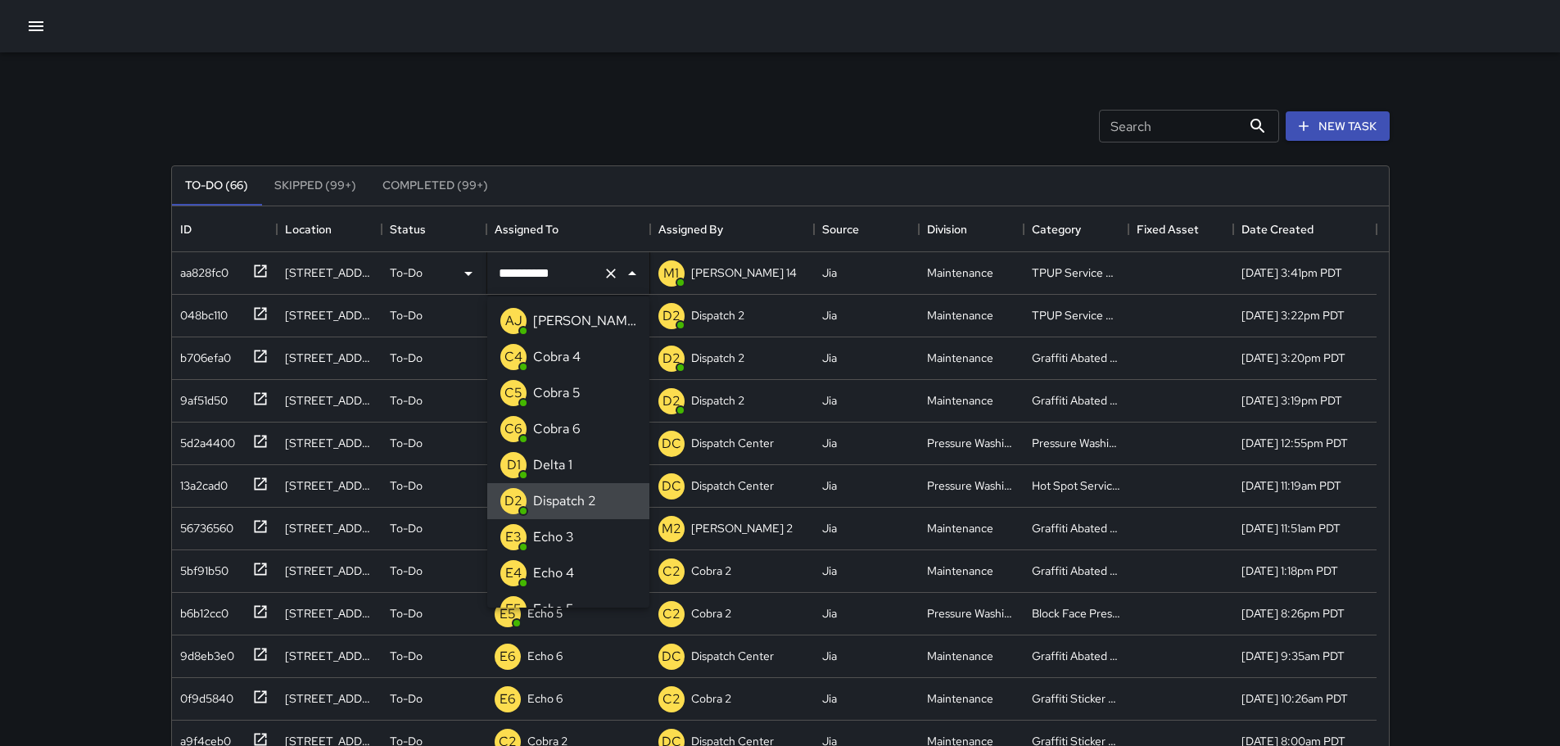
click at [609, 273] on icon "Clear" at bounding box center [611, 274] width 10 height 10
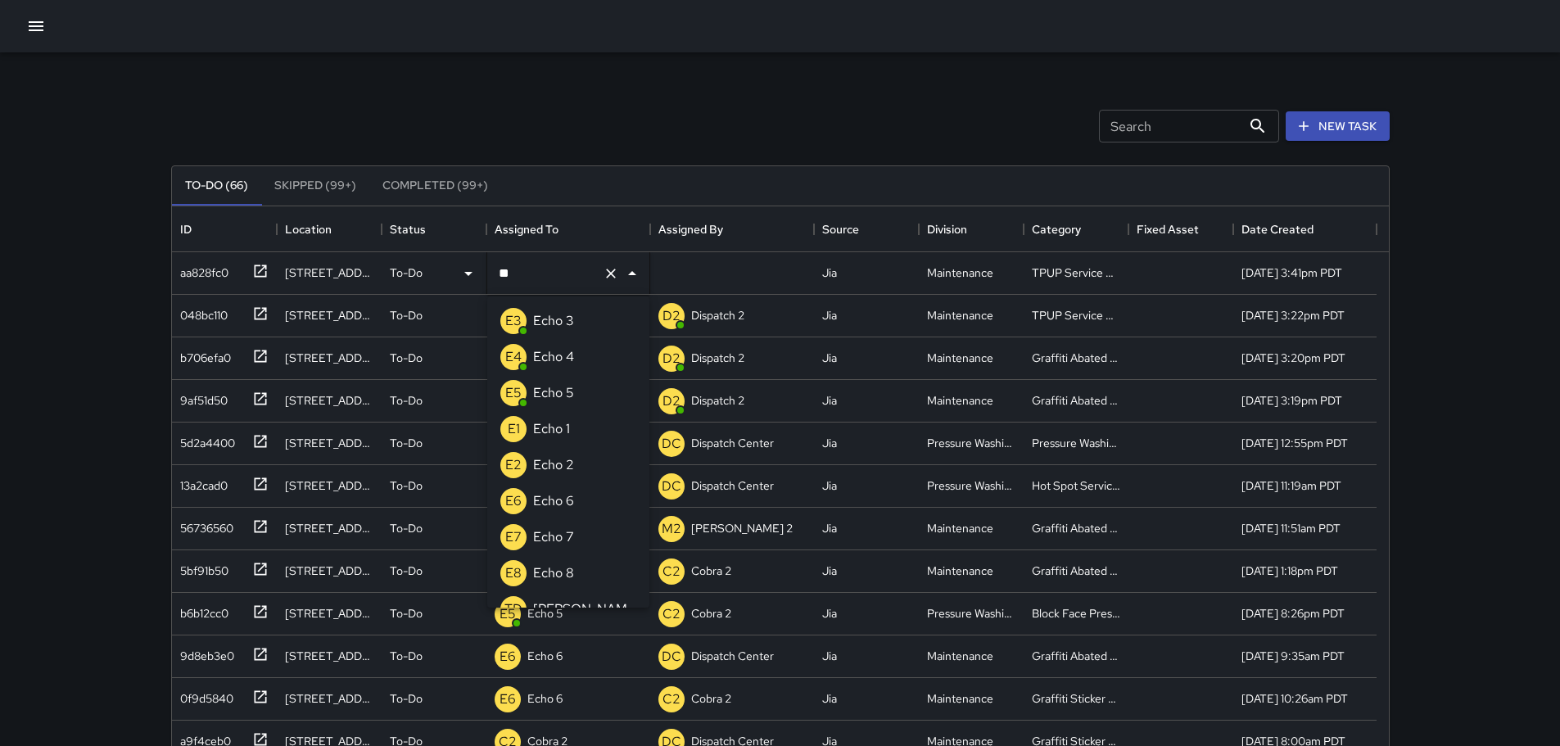
type input "***"
click at [592, 311] on li "E3 Echo 3" at bounding box center [568, 321] width 162 height 36
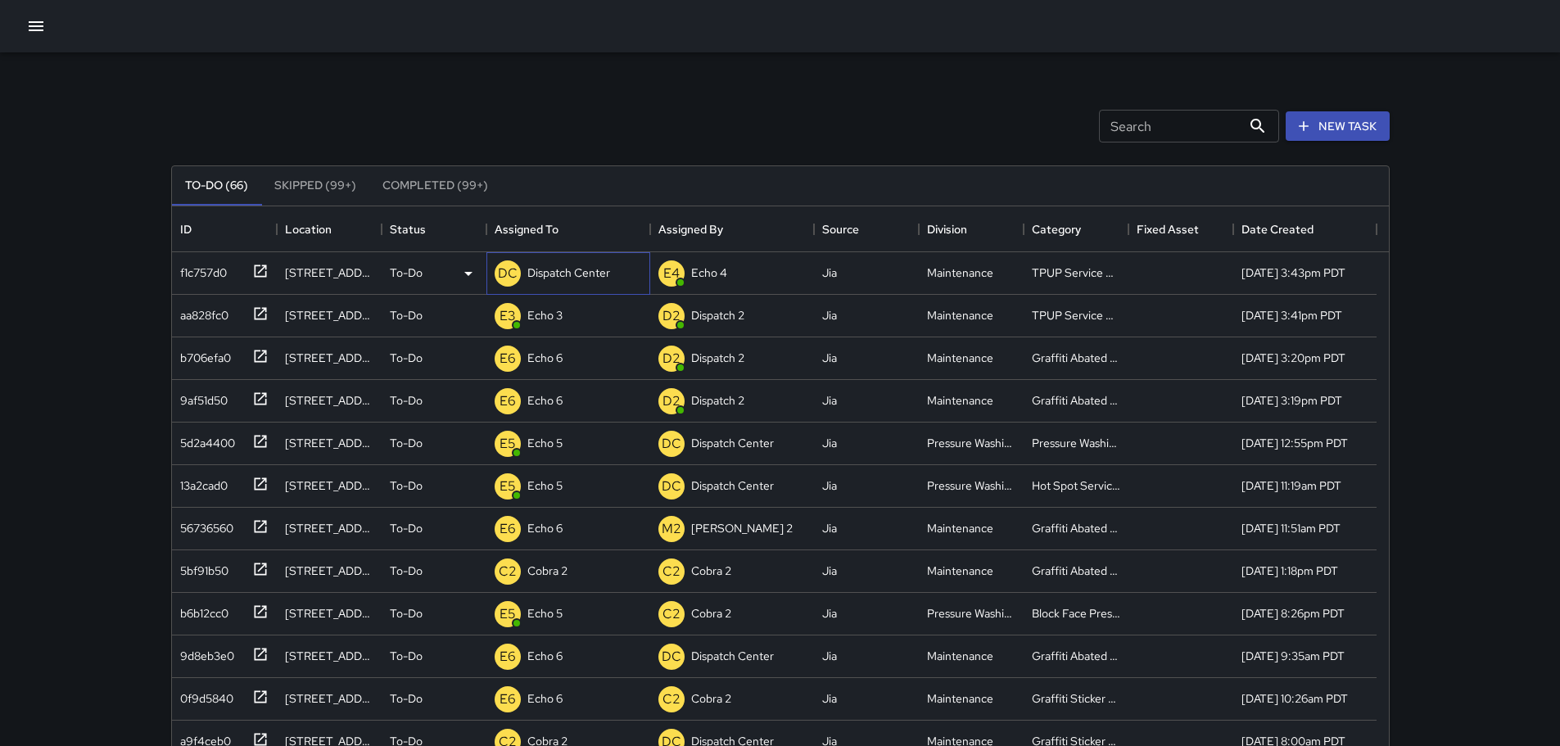
click at [565, 273] on p "Dispatch Center" at bounding box center [568, 272] width 83 height 16
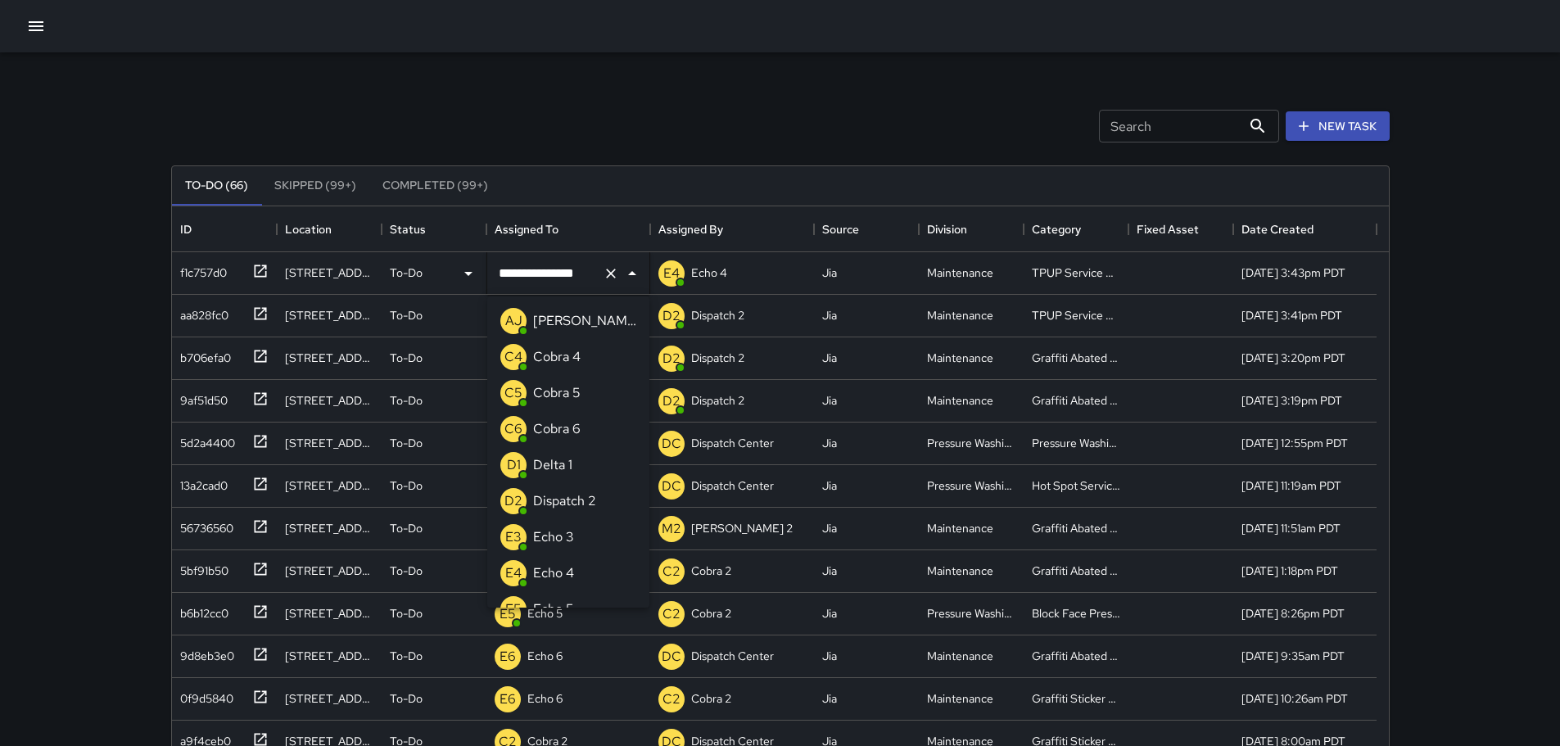
scroll to position [1172, 0]
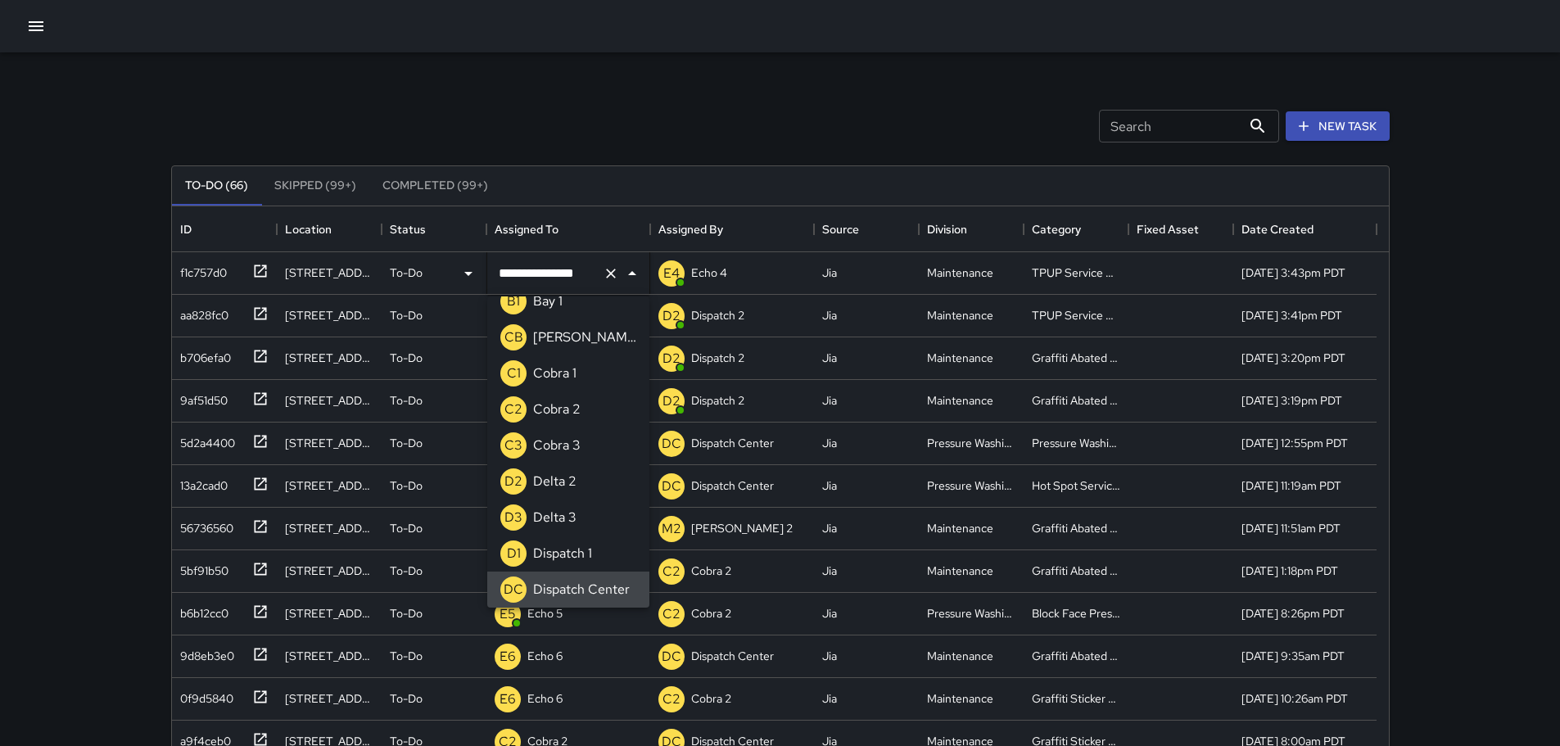
click at [607, 278] on icon "Clear" at bounding box center [611, 273] width 16 height 16
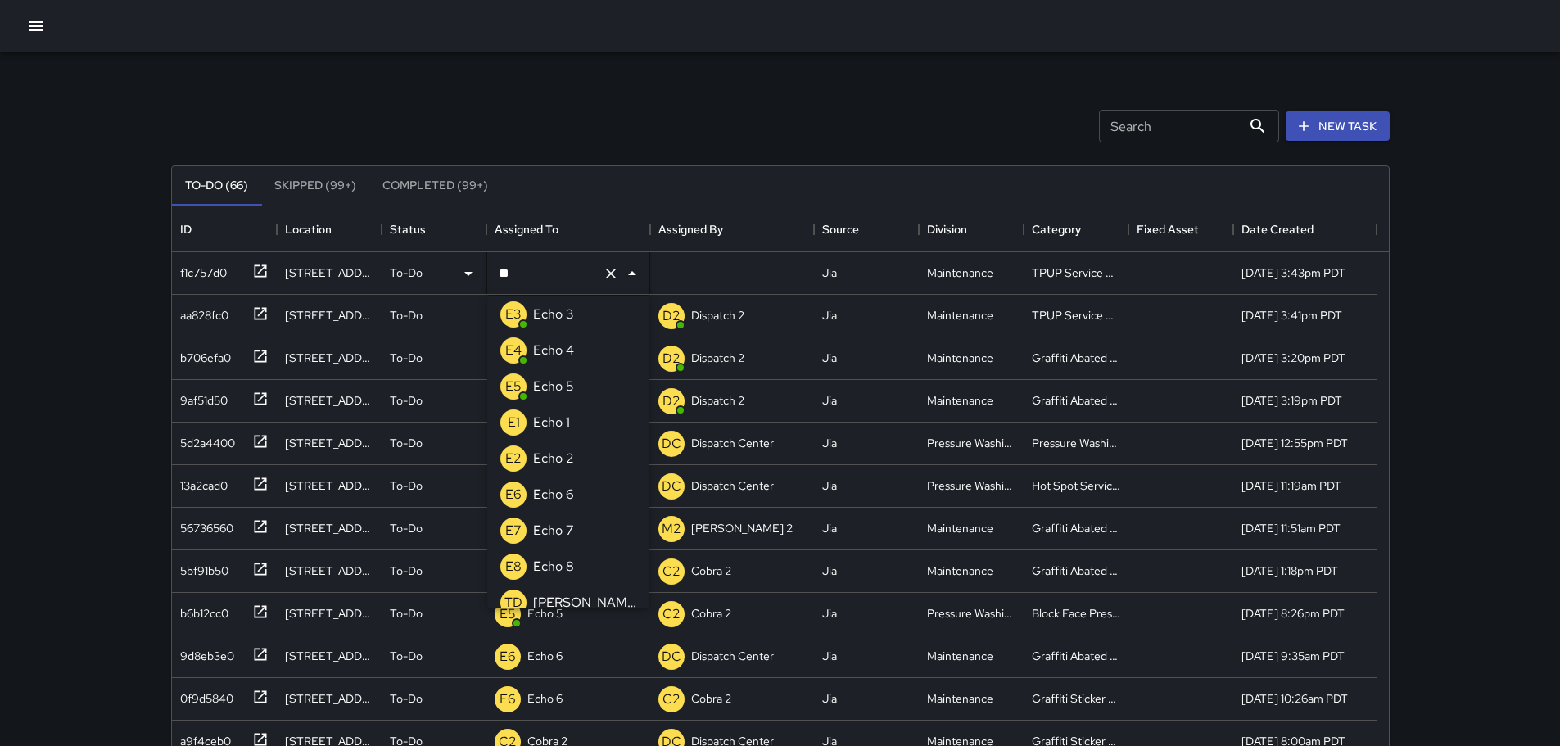
scroll to position [0, 0]
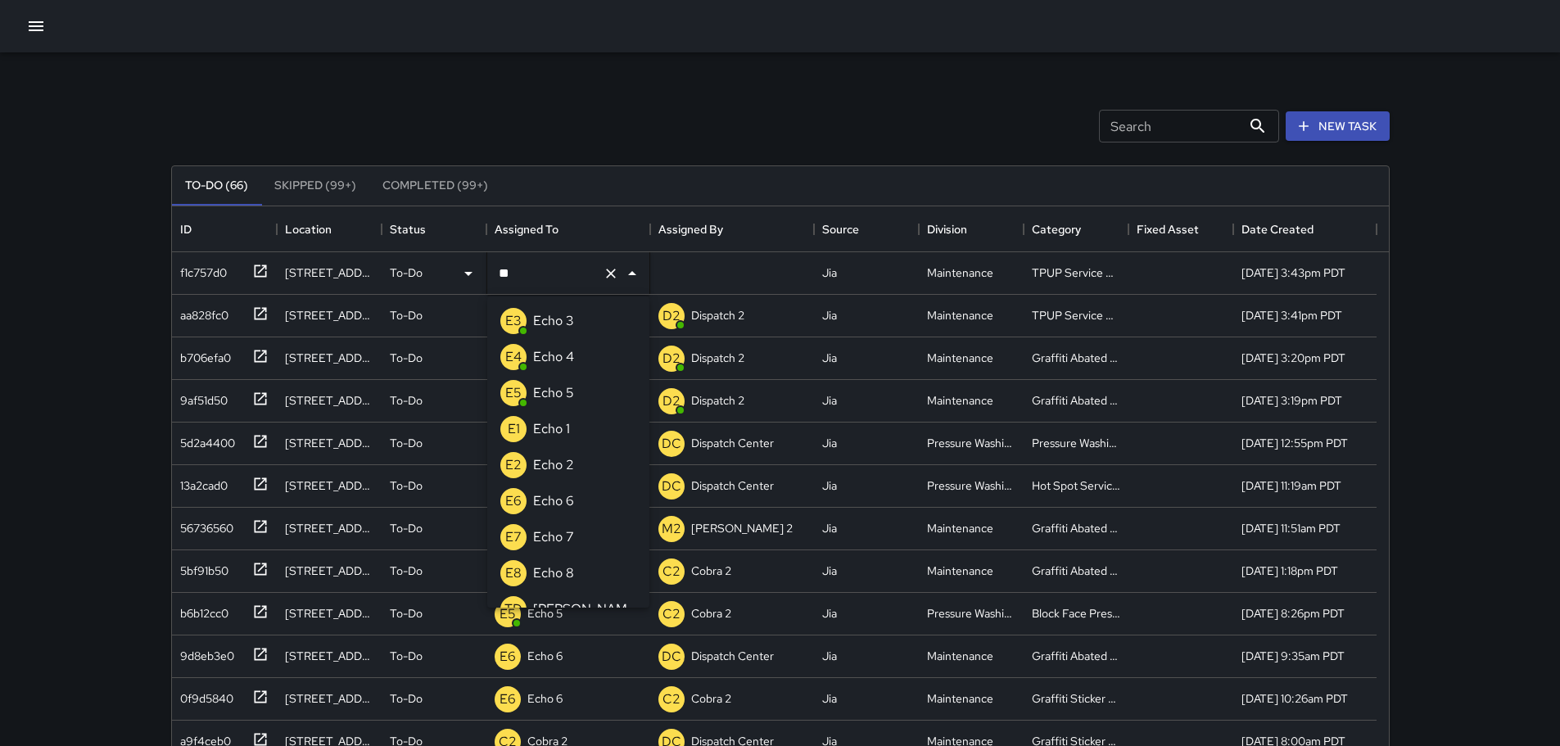
type input "***"
click at [564, 310] on div "Echo 3" at bounding box center [553, 321] width 47 height 26
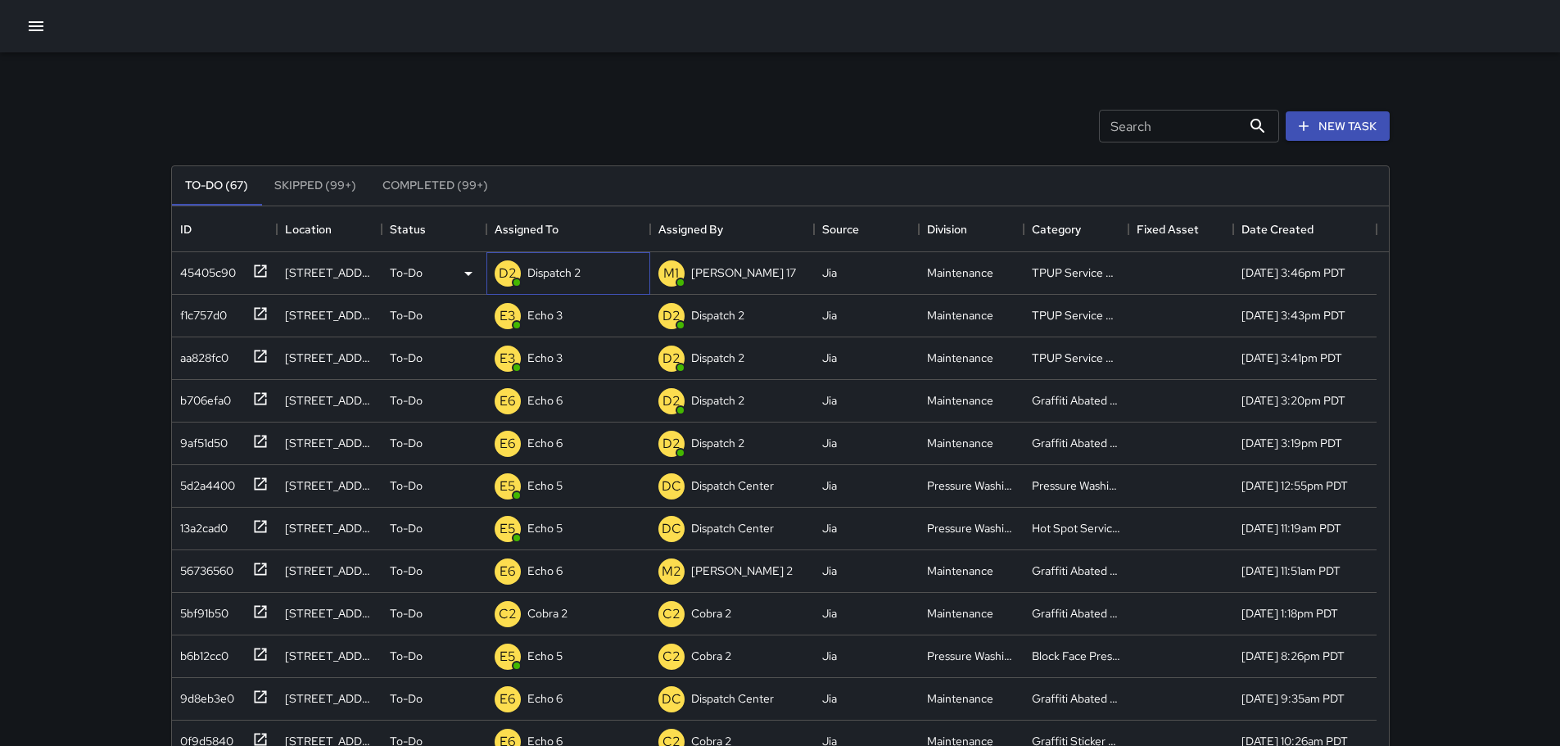
click at [592, 268] on div "D2 Dispatch 2" at bounding box center [568, 273] width 164 height 43
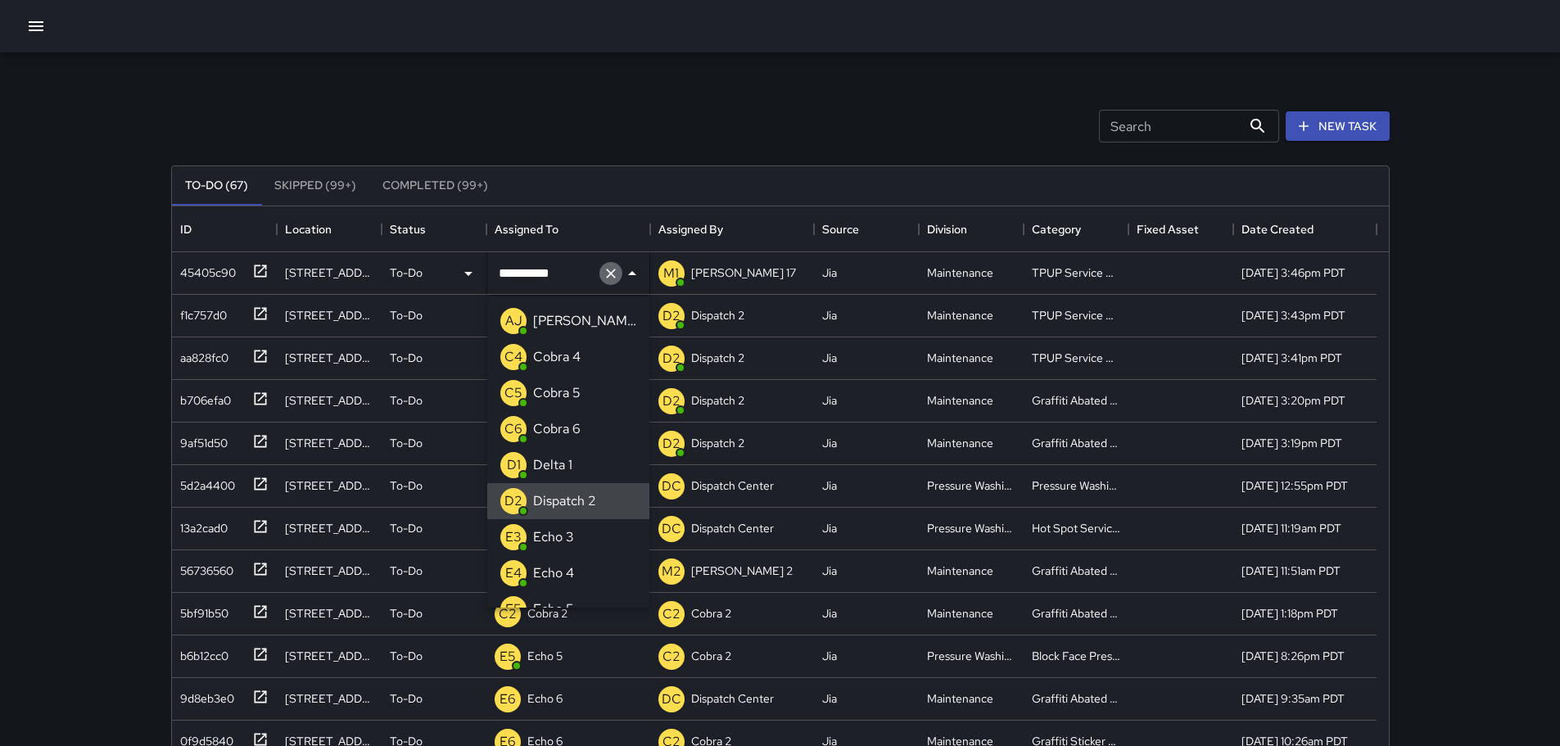
click at [610, 273] on icon "Clear" at bounding box center [611, 274] width 10 height 10
type input "**"
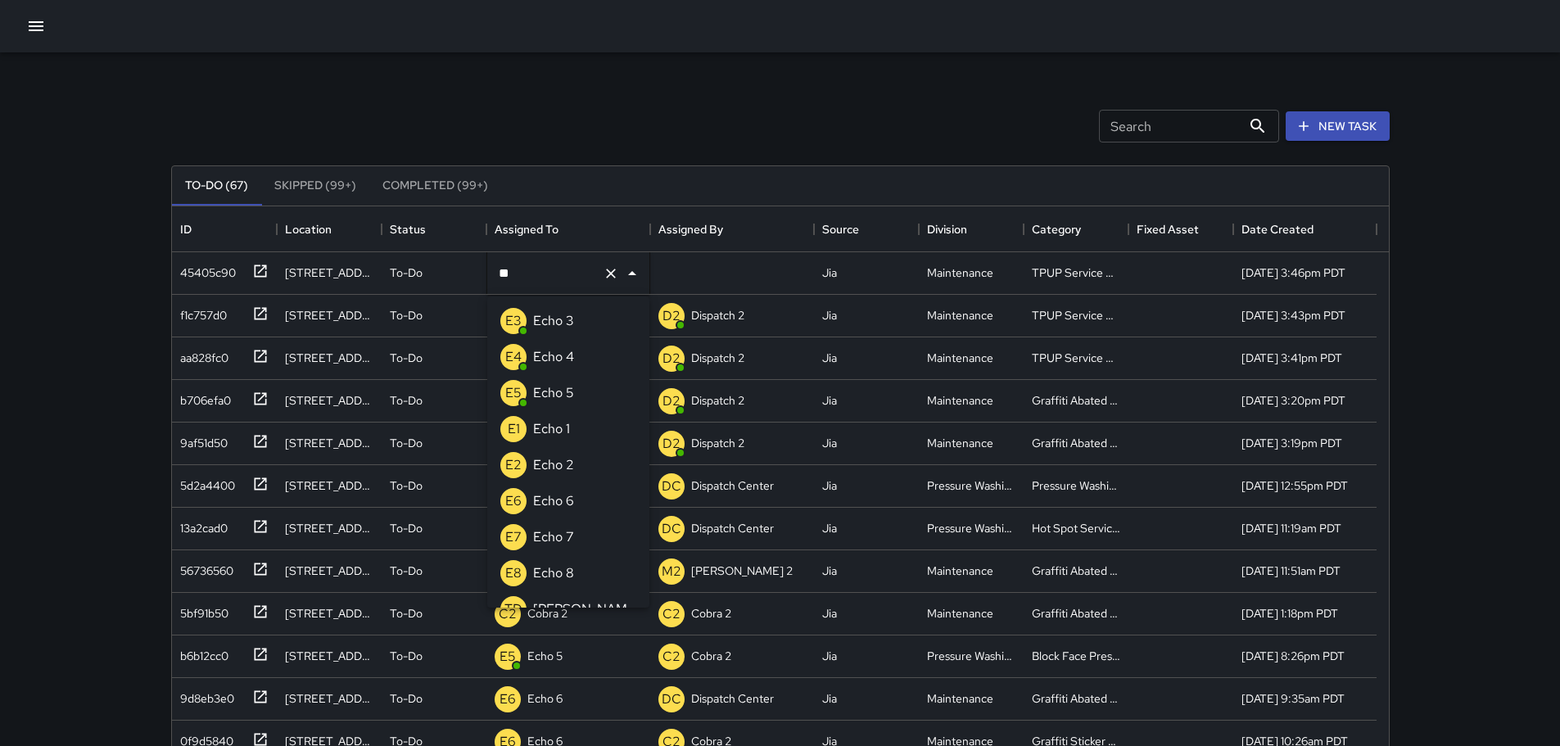
click at [559, 326] on p "Echo 3" at bounding box center [553, 321] width 41 height 20
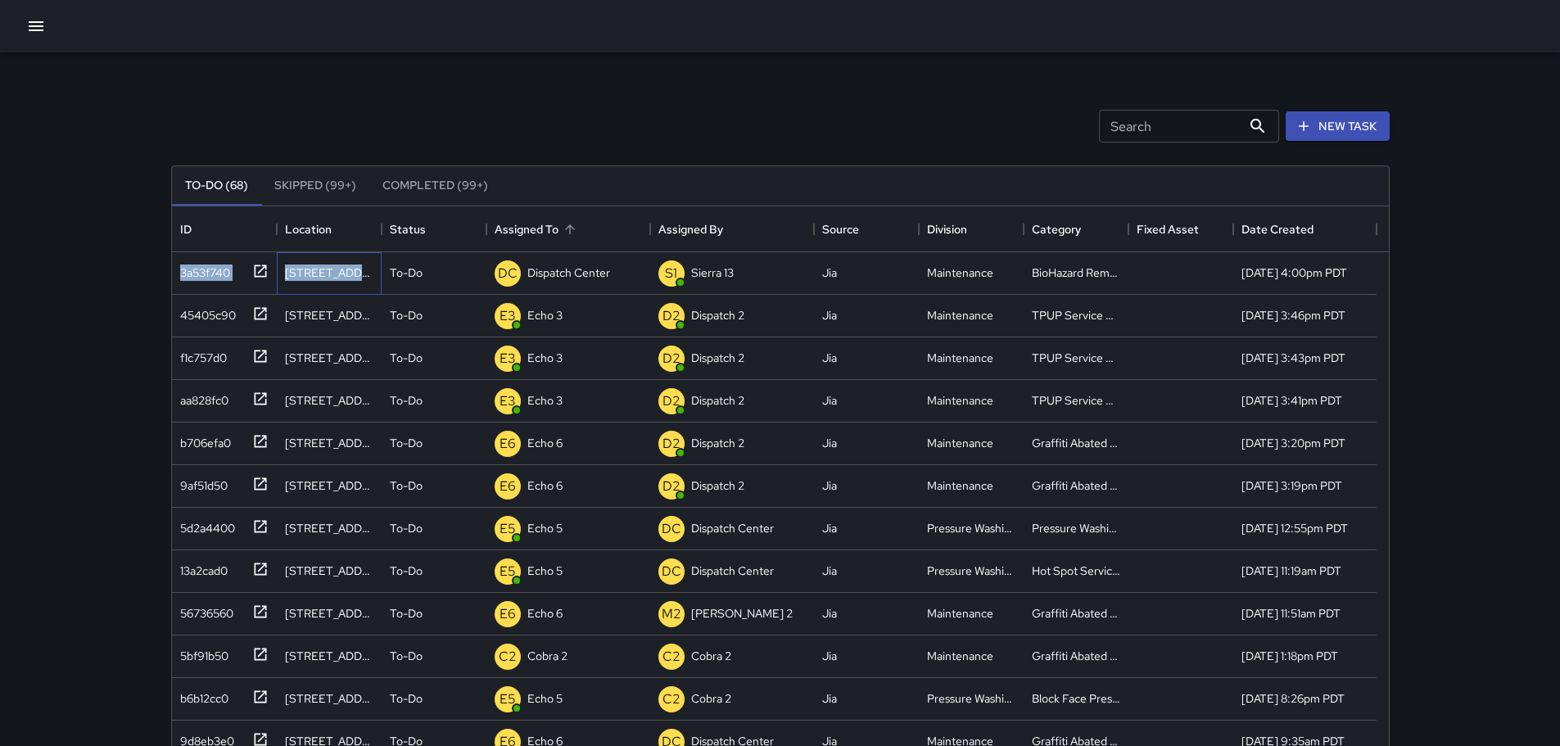
drag, startPoint x: 367, startPoint y: 272, endPoint x: 507, endPoint y: 215, distance: 151.0
click at [507, 215] on div "ID Location Status Assigned To Assigned By Source Division Category Fixed Asset…" at bounding box center [780, 552] width 1217 height 693
click at [326, 81] on div "Search Search New Task To-Do (68) Skipped (99+) Completed (99+) ID Location Sta…" at bounding box center [780, 509] width 1258 height 915
click at [264, 270] on icon at bounding box center [260, 271] width 16 height 16
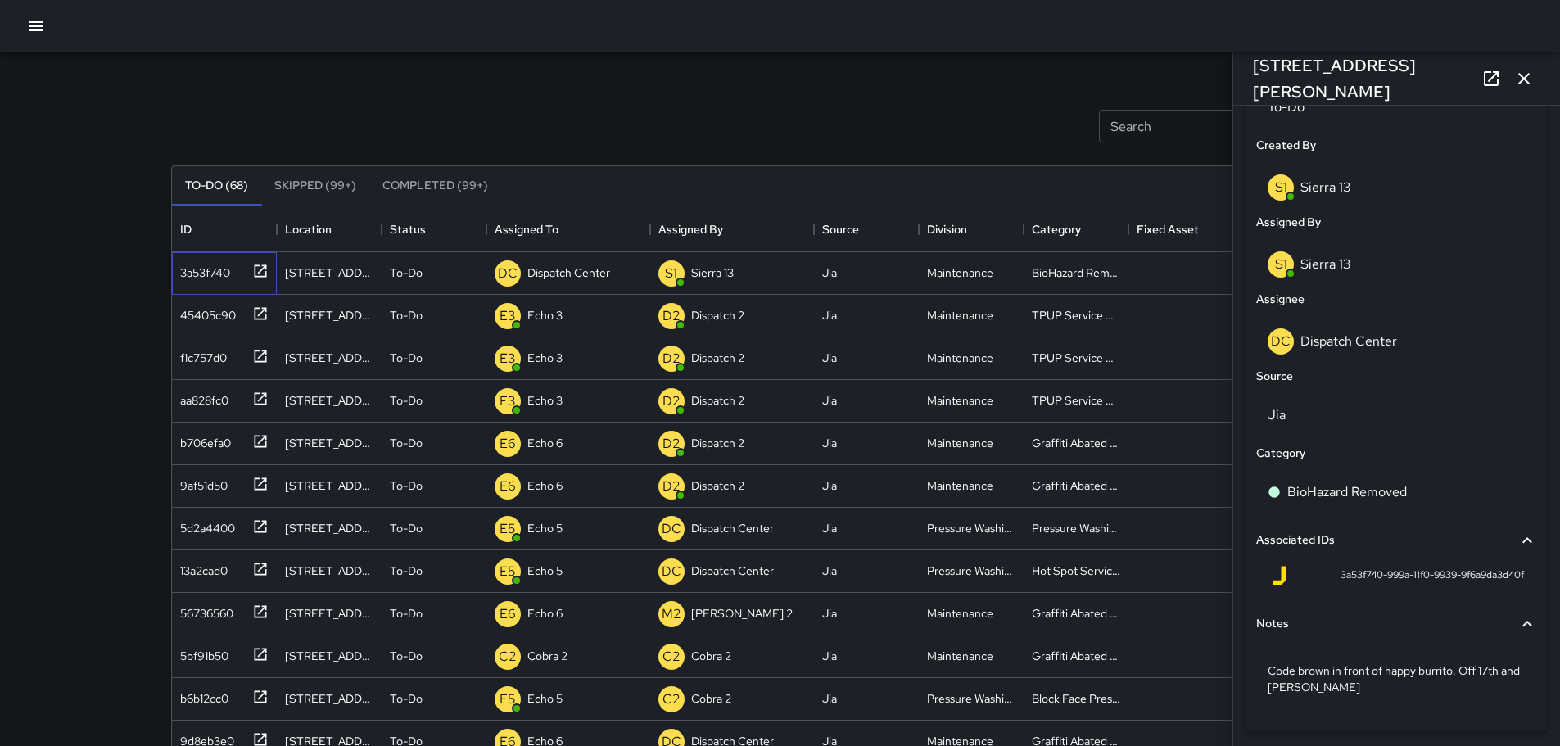
scroll to position [864, 0]
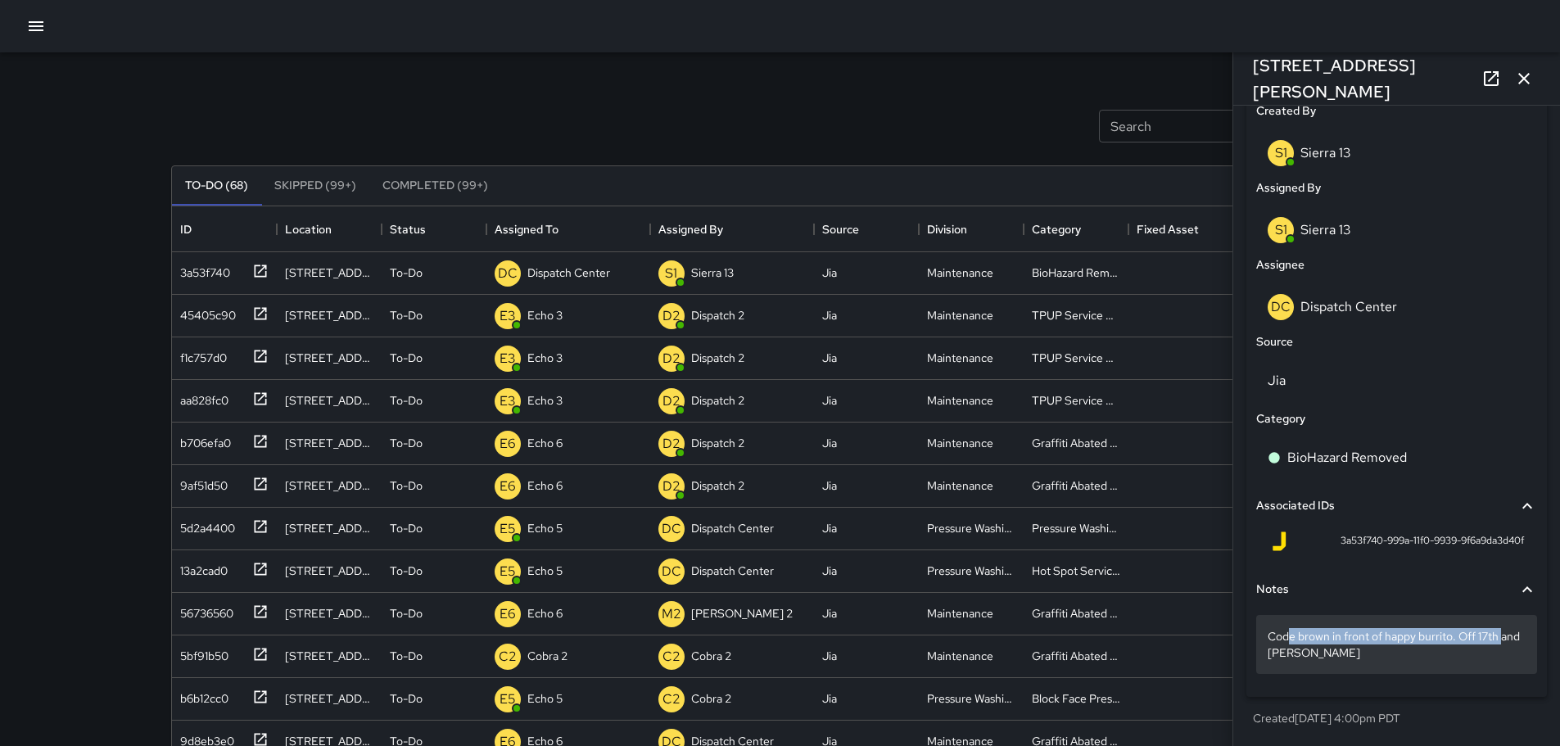
drag, startPoint x: 1512, startPoint y: 630, endPoint x: 1286, endPoint y: 626, distance: 226.0
click at [1286, 626] on div "Code brown in front of happy burrito. Off 17th and webster" at bounding box center [1396, 644] width 281 height 59
drag, startPoint x: 1426, startPoint y: 653, endPoint x: 1418, endPoint y: 653, distance: 8.2
click at [1419, 653] on textarea "**********" at bounding box center [1390, 644] width 246 height 33
drag, startPoint x: 1267, startPoint y: 632, endPoint x: 1336, endPoint y: 678, distance: 83.3
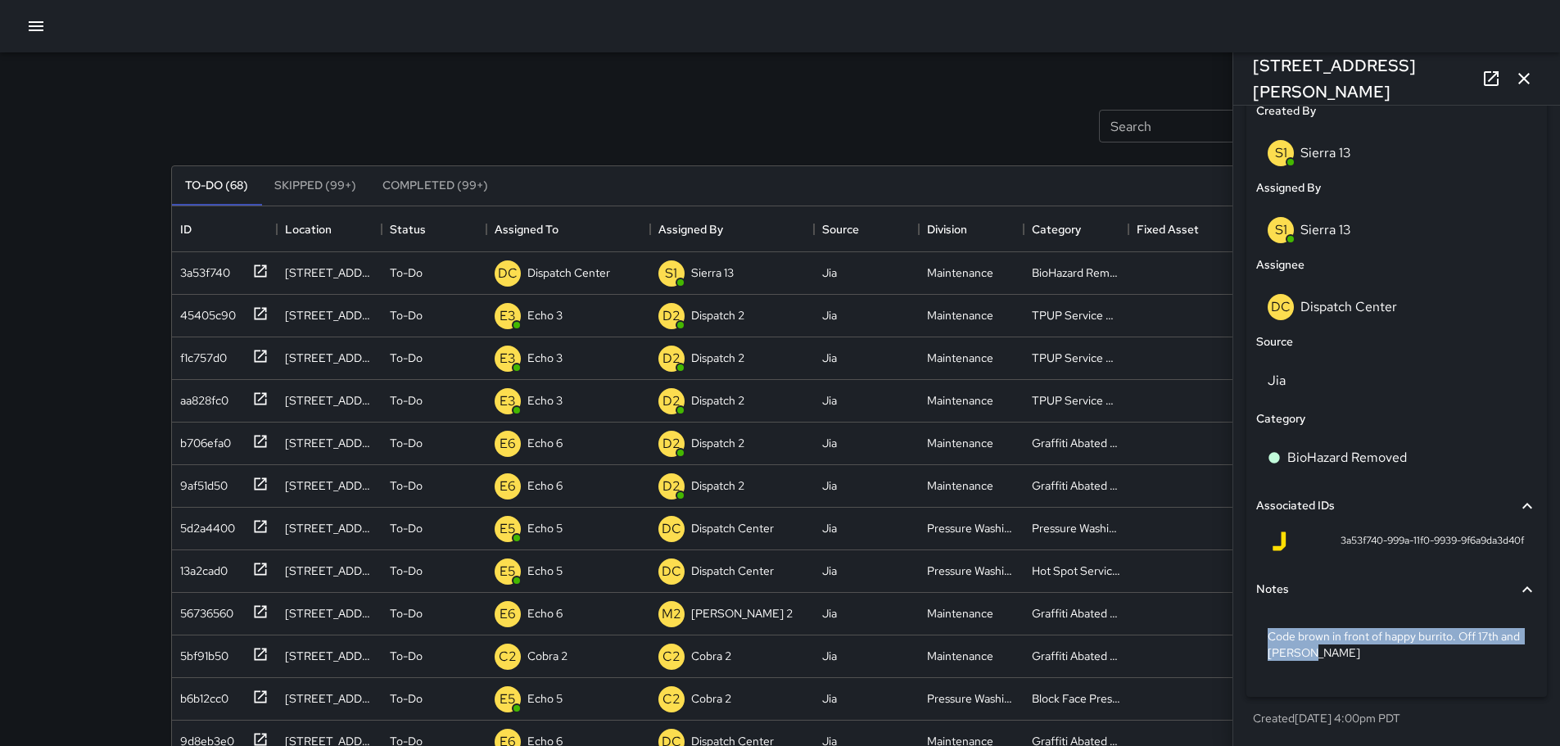
click at [1495, 71] on icon at bounding box center [1491, 78] width 15 height 15
click at [1534, 83] on button "button" at bounding box center [1523, 78] width 33 height 33
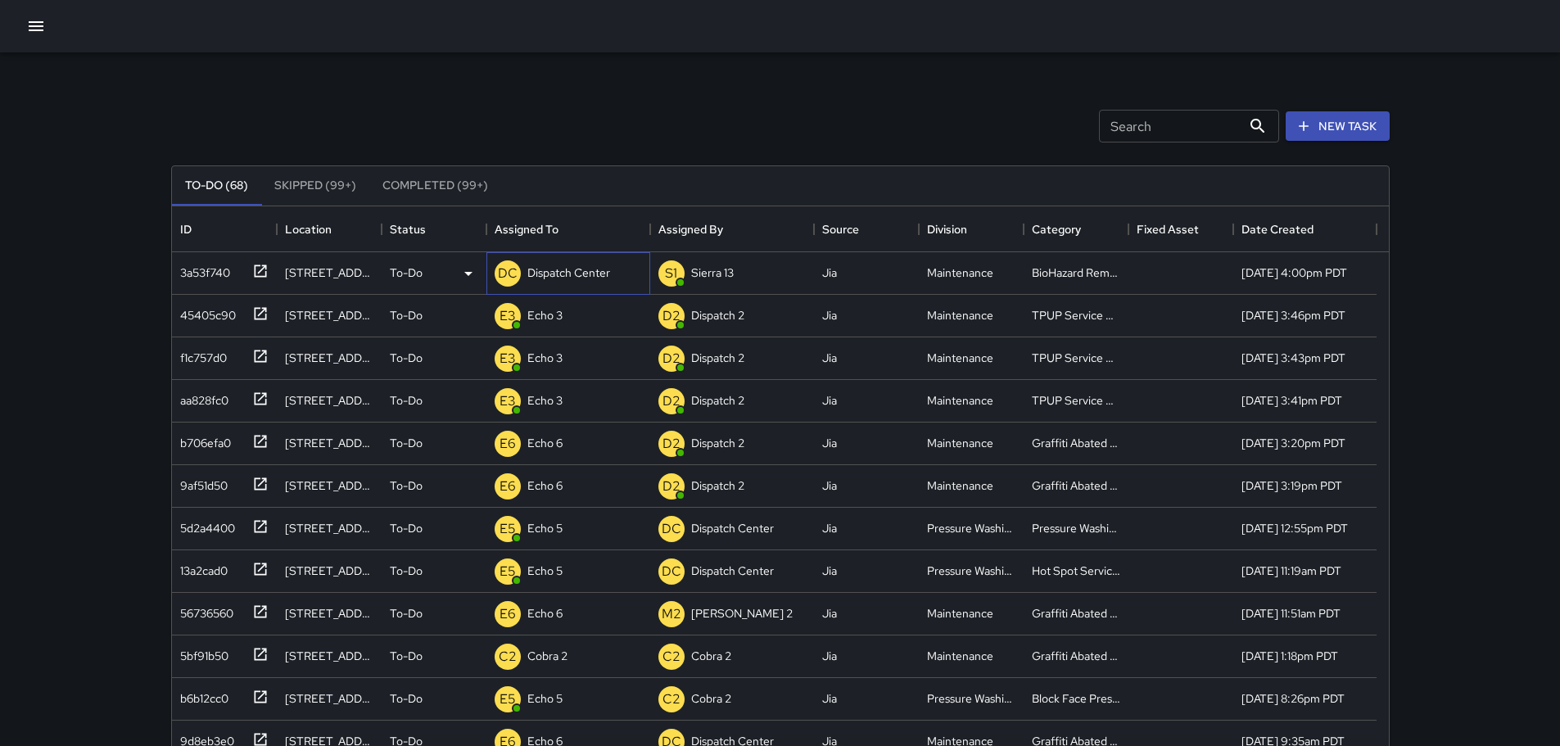
click at [607, 276] on p "Dispatch Center" at bounding box center [568, 272] width 83 height 16
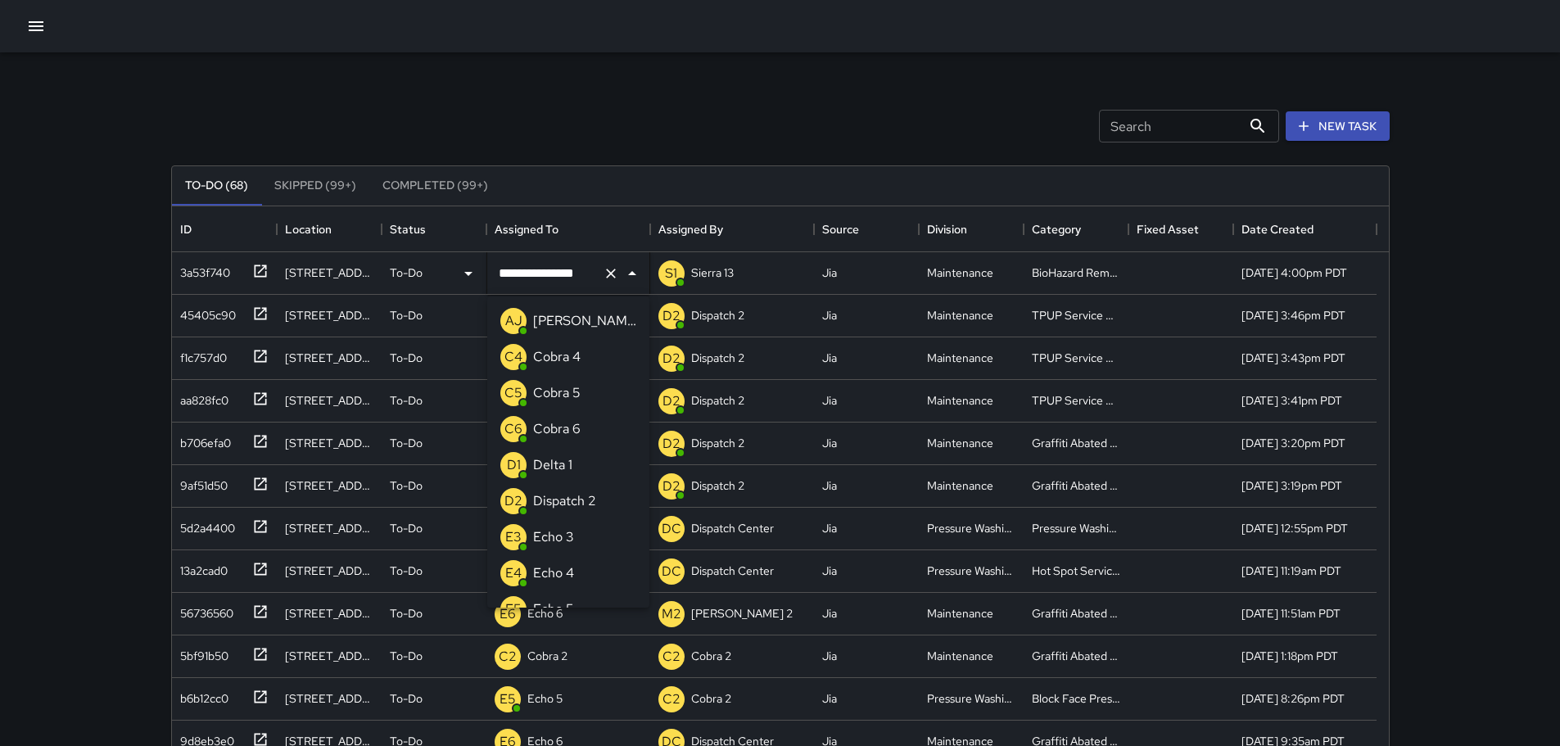
scroll to position [1172, 0]
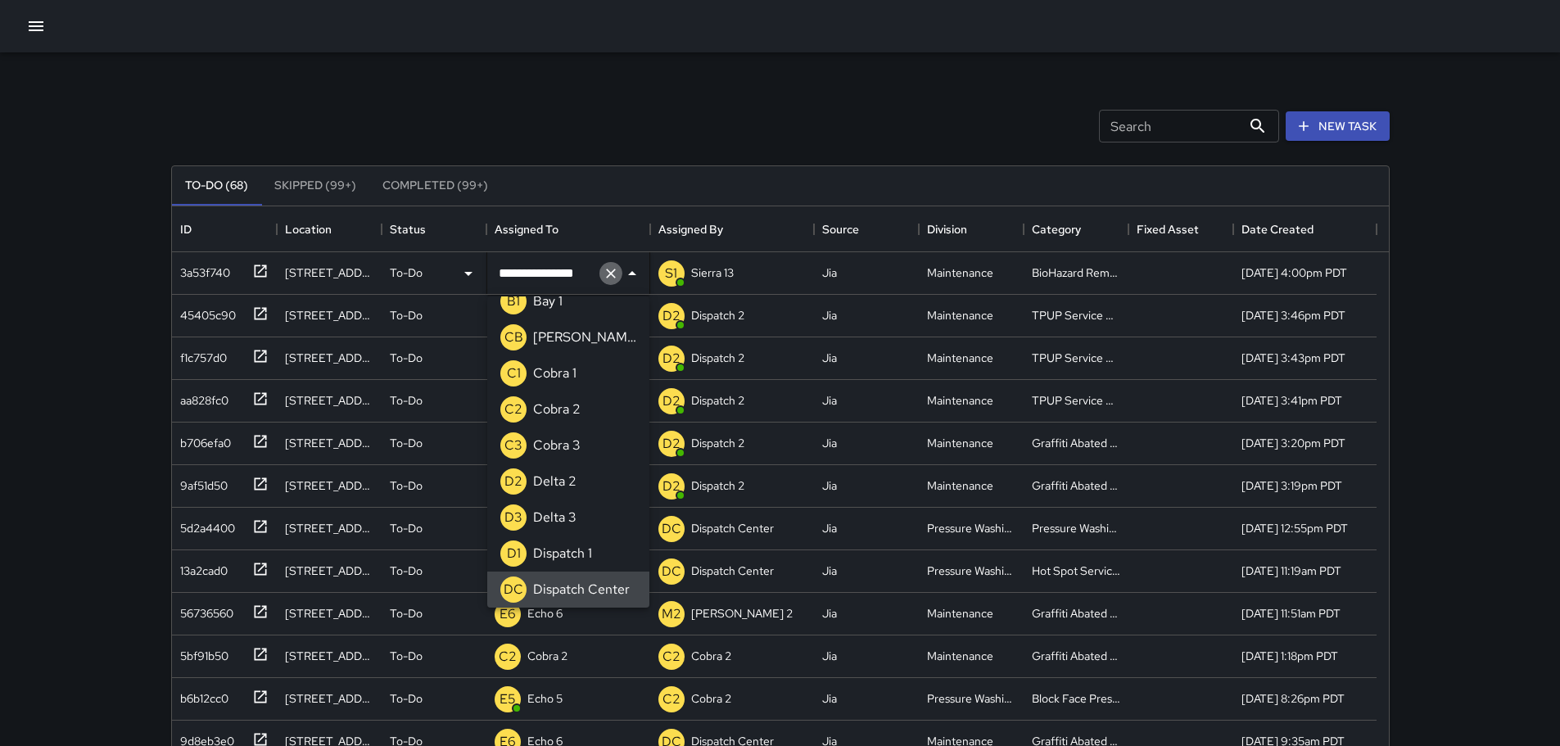
click at [609, 275] on icon "Clear" at bounding box center [611, 274] width 10 height 10
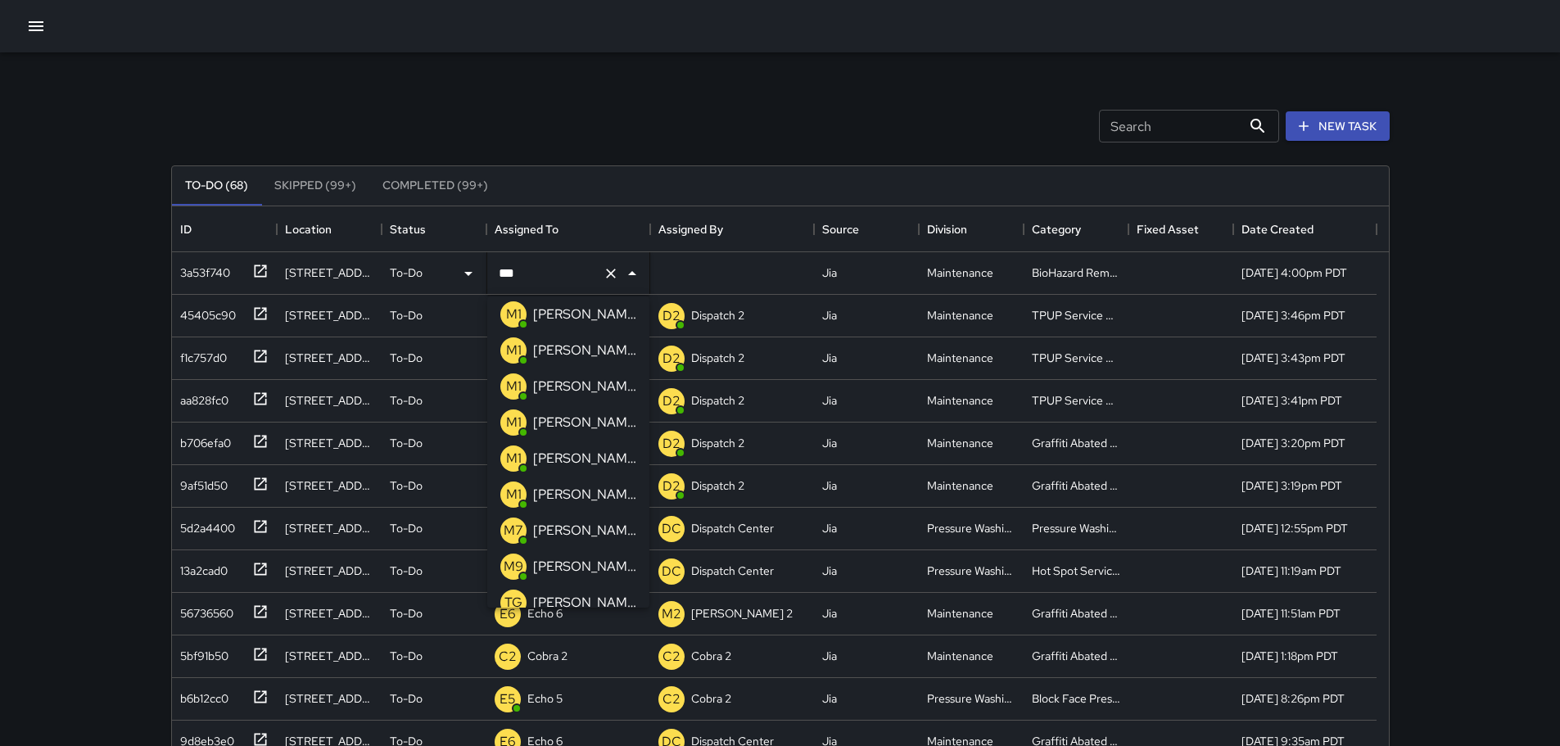
scroll to position [0, 0]
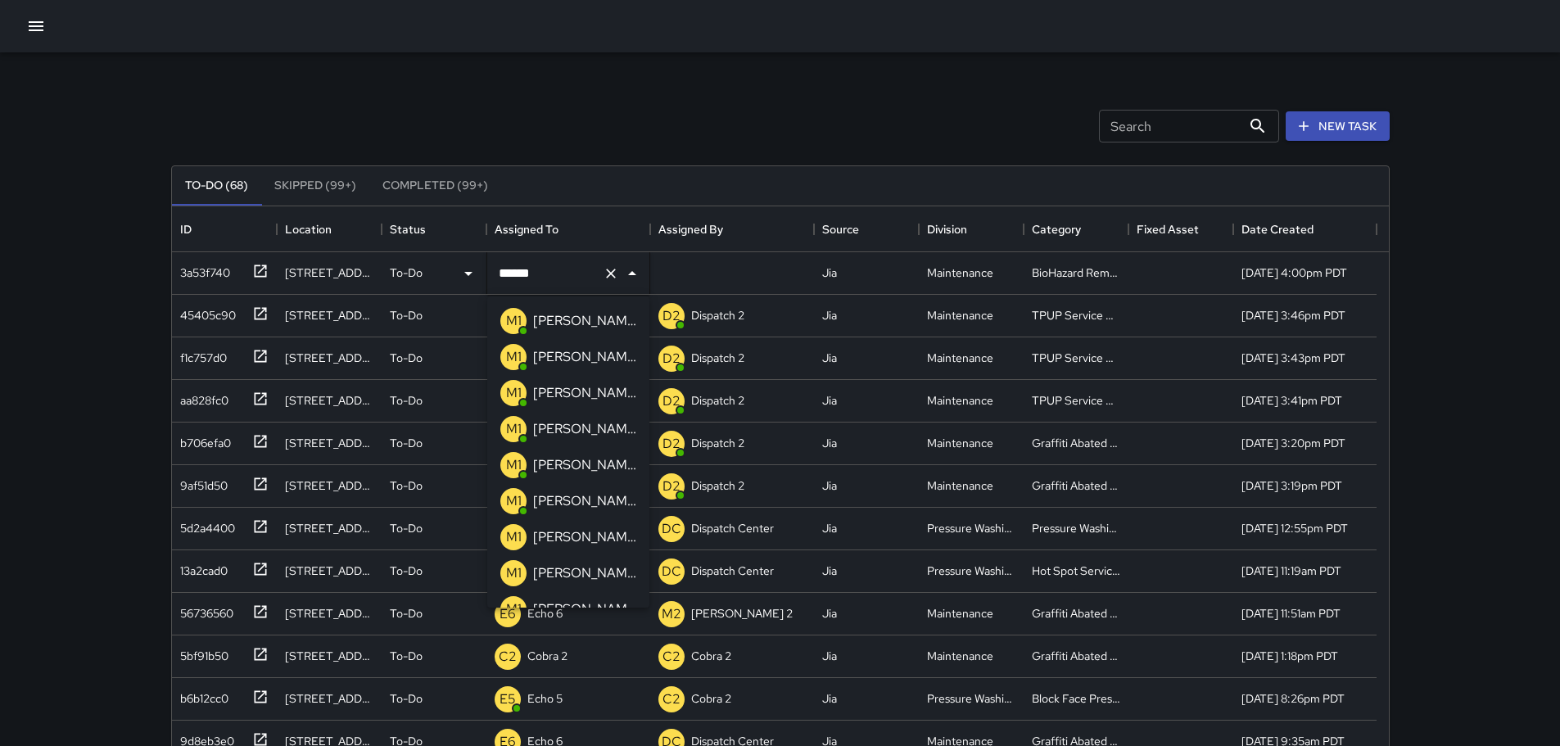
type input "*******"
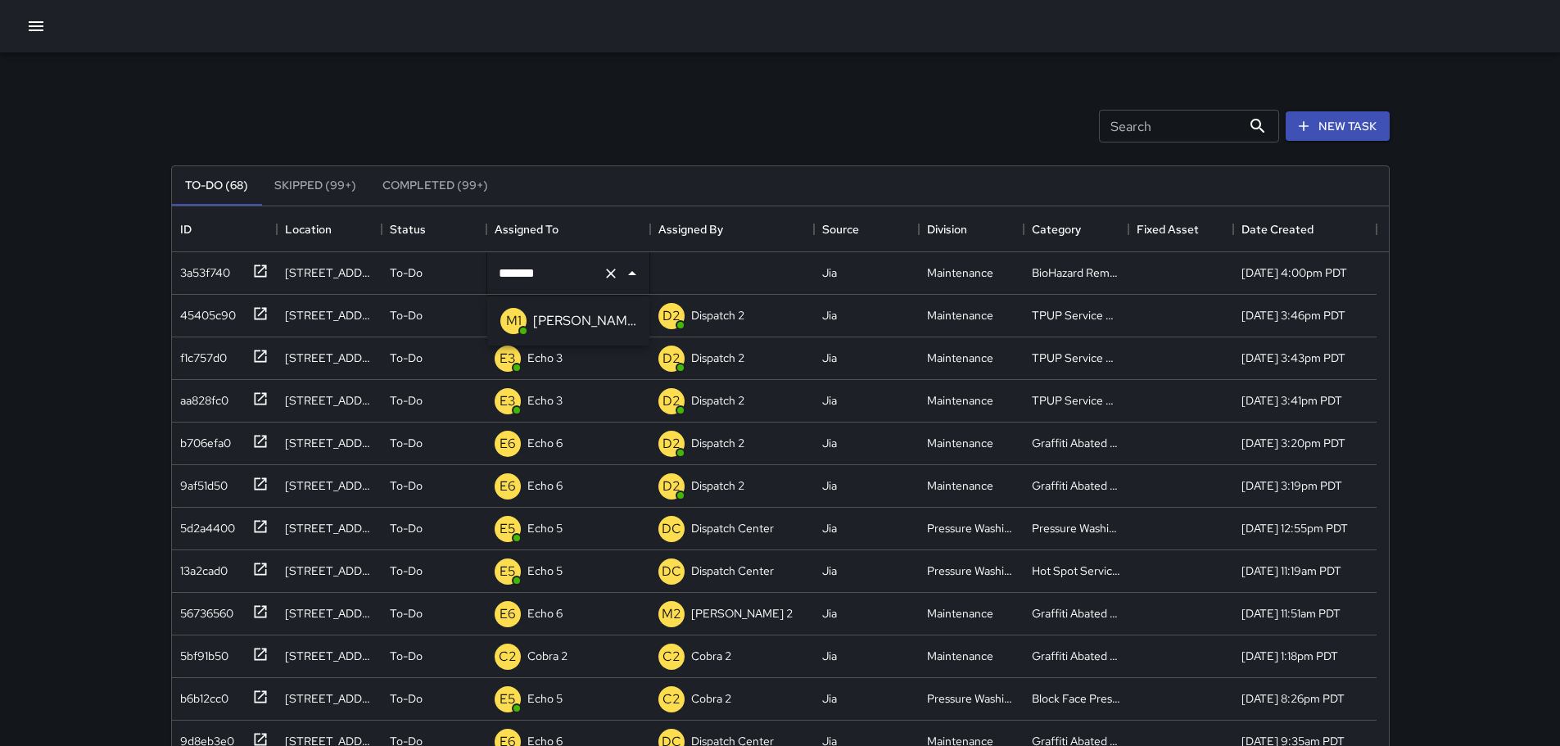
click at [548, 321] on p "[PERSON_NAME] 15" at bounding box center [584, 321] width 103 height 20
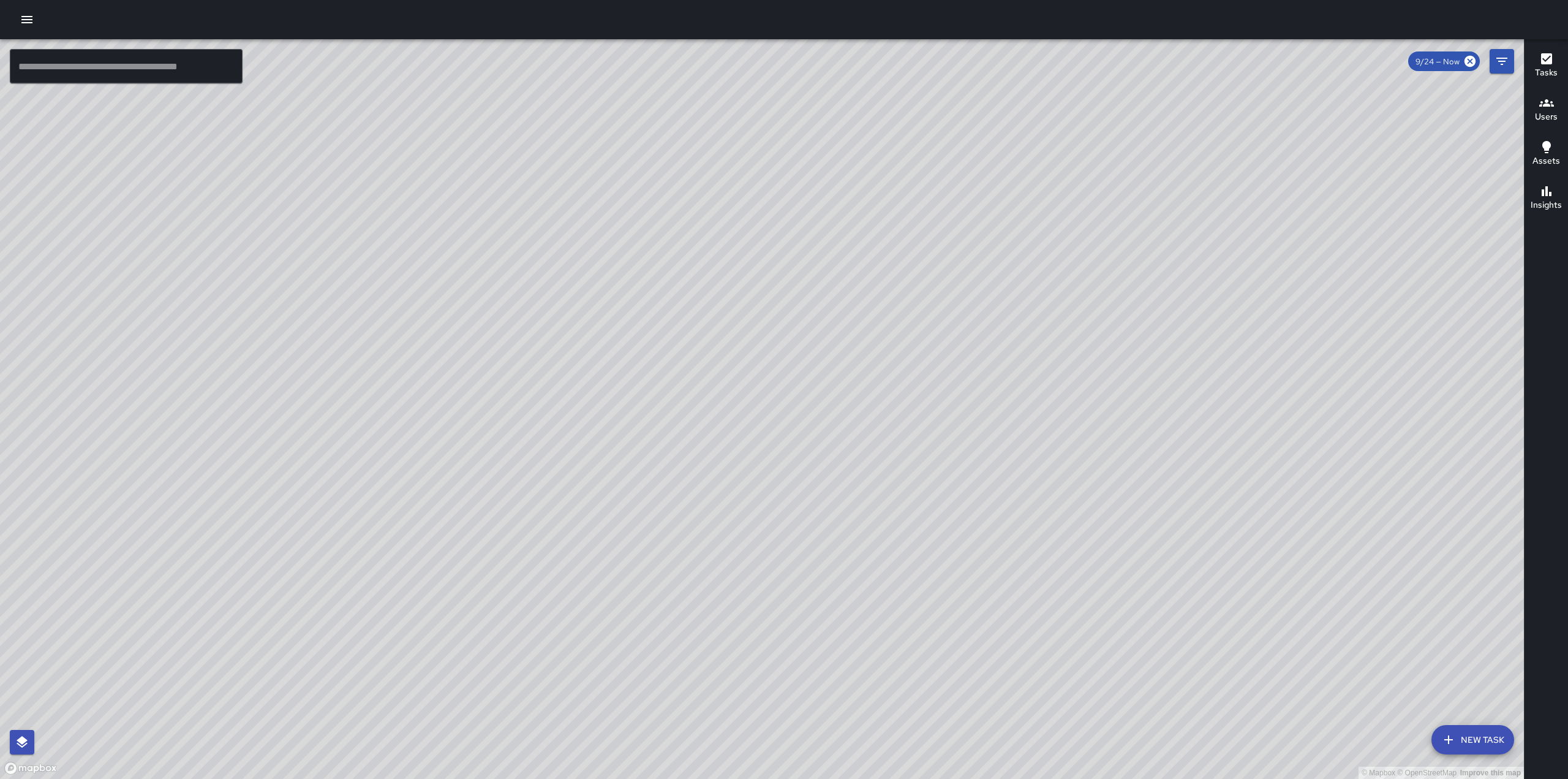
drag, startPoint x: 864, startPoint y: 299, endPoint x: 839, endPoint y: 516, distance: 218.4
click at [839, 516] on div "© Mapbox © OpenStreetMap Improve this map" at bounding box center [762, 409] width 1524 height 739
drag, startPoint x: 522, startPoint y: 418, endPoint x: 699, endPoint y: 299, distance: 213.3
click at [699, 299] on div "© Mapbox © OpenStreetMap Improve this map" at bounding box center [762, 409] width 1524 height 739
drag, startPoint x: 418, startPoint y: 364, endPoint x: 683, endPoint y: 248, distance: 289.3
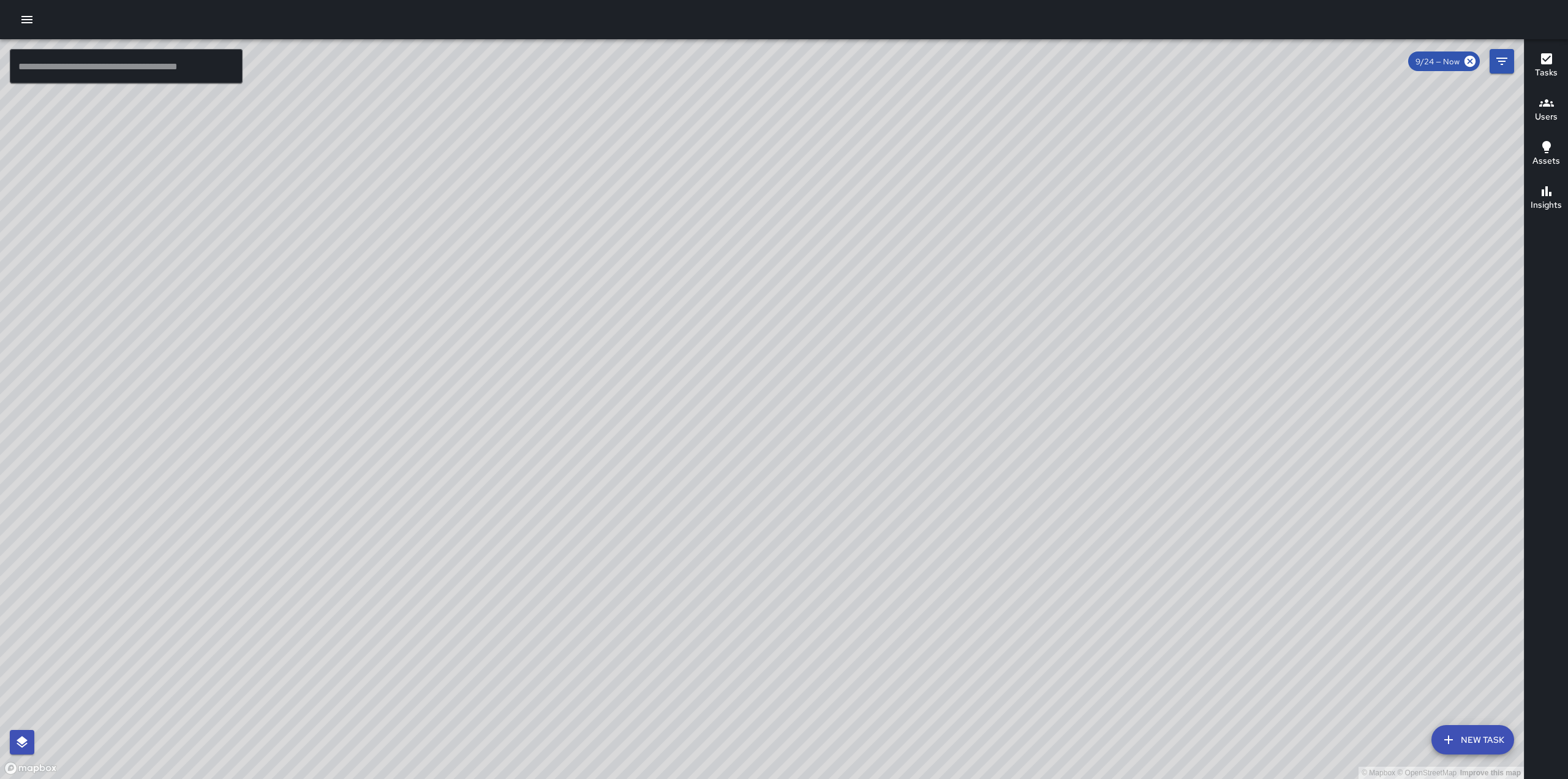
click at [683, 248] on div "© Mapbox © OpenStreetMap Improve this map" at bounding box center [762, 409] width 1524 height 739
drag, startPoint x: 521, startPoint y: 517, endPoint x: 512, endPoint y: 303, distance: 214.2
click at [512, 308] on div "© Mapbox © OpenStreetMap Improve this map" at bounding box center [762, 409] width 1524 height 739
drag, startPoint x: 750, startPoint y: 512, endPoint x: 794, endPoint y: 274, distance: 242.0
click at [794, 273] on div "© Mapbox © OpenStreetMap Improve this map" at bounding box center [762, 409] width 1524 height 739
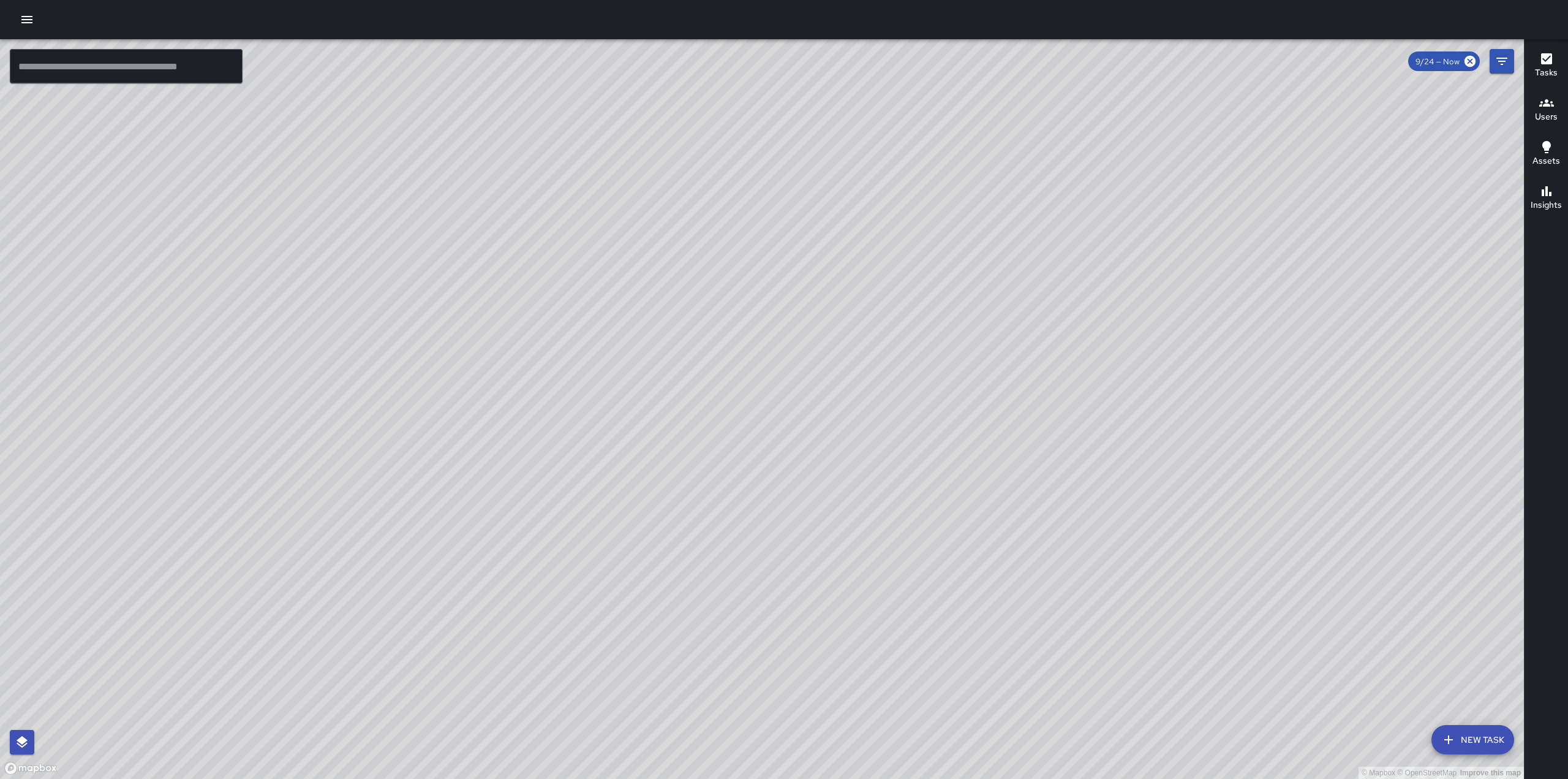
drag, startPoint x: 630, startPoint y: 459, endPoint x: 664, endPoint y: 426, distance: 47.4
click at [664, 426] on div "© Mapbox © OpenStreetMap Improve this map" at bounding box center [762, 409] width 1524 height 739
drag, startPoint x: 1005, startPoint y: 129, endPoint x: 922, endPoint y: 391, distance: 274.8
click at [922, 391] on div "© Mapbox © OpenStreetMap Improve this map" at bounding box center [762, 409] width 1524 height 739
drag, startPoint x: 769, startPoint y: 287, endPoint x: 702, endPoint y: 512, distance: 234.8
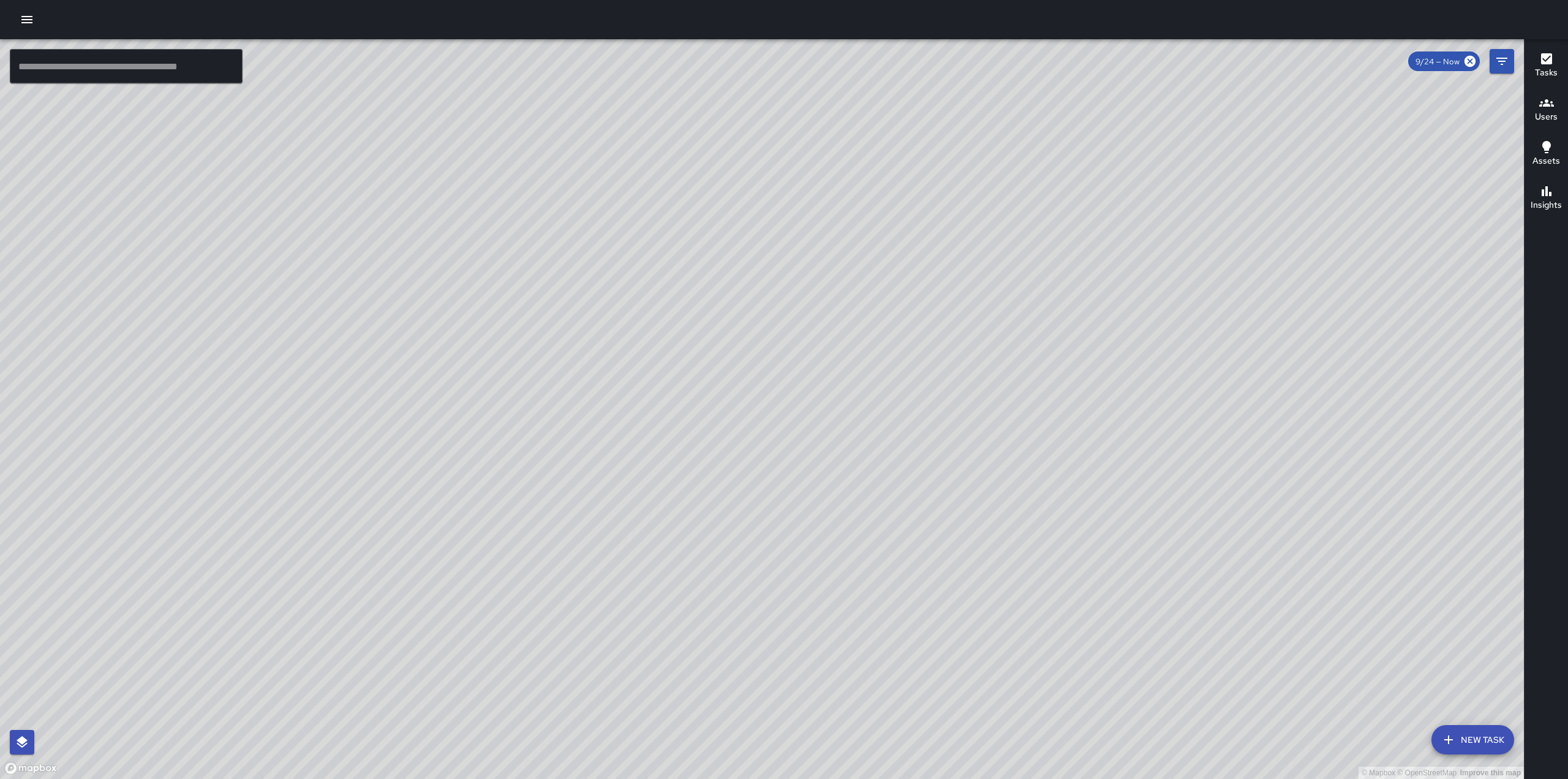
click at [704, 512] on div "© Mapbox © OpenStreetMap Improve this map" at bounding box center [762, 409] width 1524 height 739
drag, startPoint x: 842, startPoint y: 251, endPoint x: 822, endPoint y: 397, distance: 147.4
click at [822, 397] on div "© Mapbox © OpenStreetMap Improve this map" at bounding box center [762, 409] width 1524 height 739
drag, startPoint x: 666, startPoint y: 296, endPoint x: 561, endPoint y: 442, distance: 179.8
click at [561, 442] on div "© Mapbox © OpenStreetMap Improve this map" at bounding box center [762, 409] width 1524 height 739
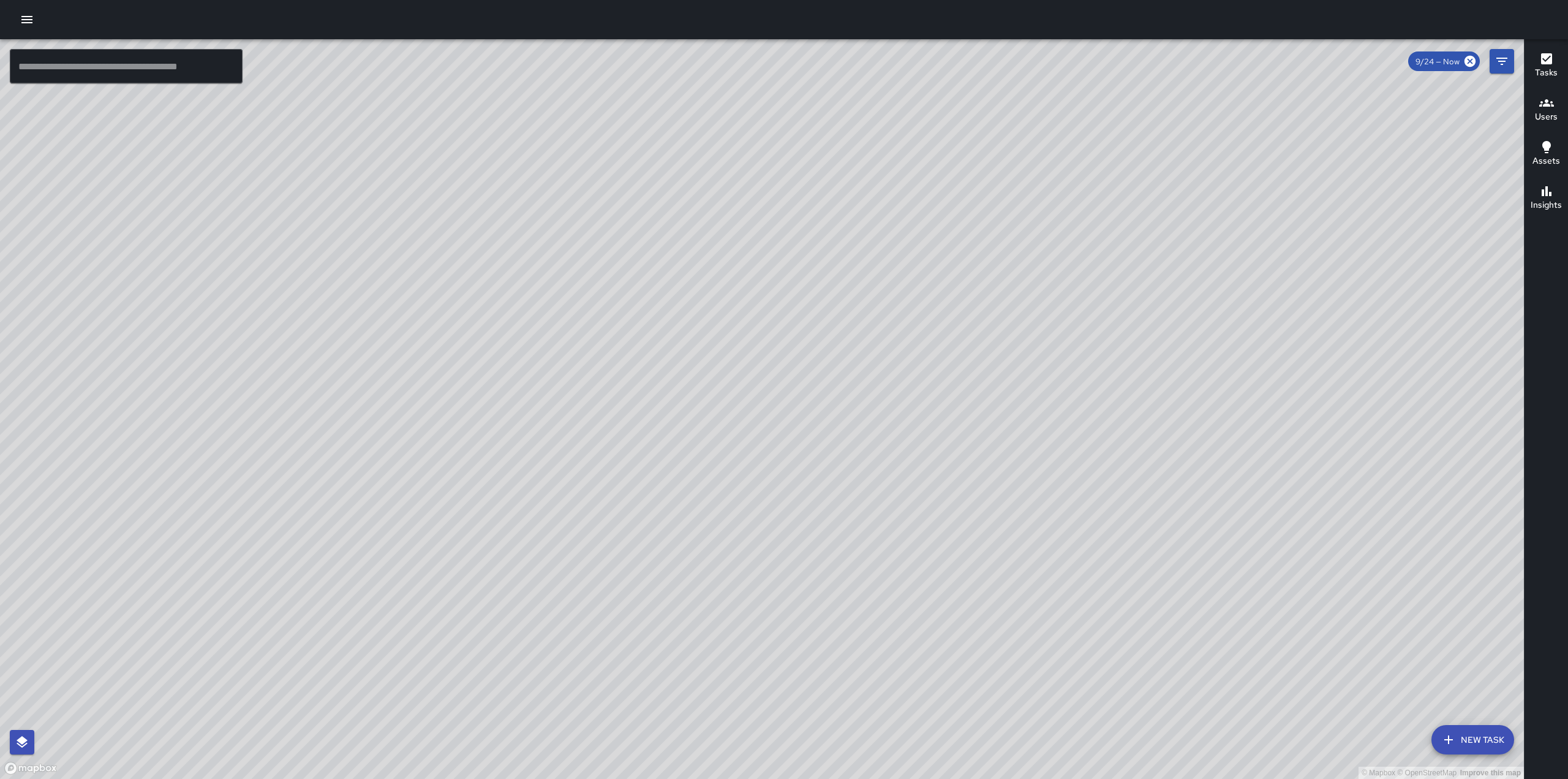
drag, startPoint x: 752, startPoint y: 262, endPoint x: 619, endPoint y: 614, distance: 376.3
click at [619, 614] on div "© Mapbox © OpenStreetMap Improve this map" at bounding box center [762, 409] width 1524 height 739
drag, startPoint x: 797, startPoint y: 293, endPoint x: 784, endPoint y: 373, distance: 81.0
click at [784, 373] on div "© Mapbox © OpenStreetMap Improve this map" at bounding box center [762, 409] width 1524 height 739
drag, startPoint x: 1142, startPoint y: 340, endPoint x: 984, endPoint y: 353, distance: 158.5
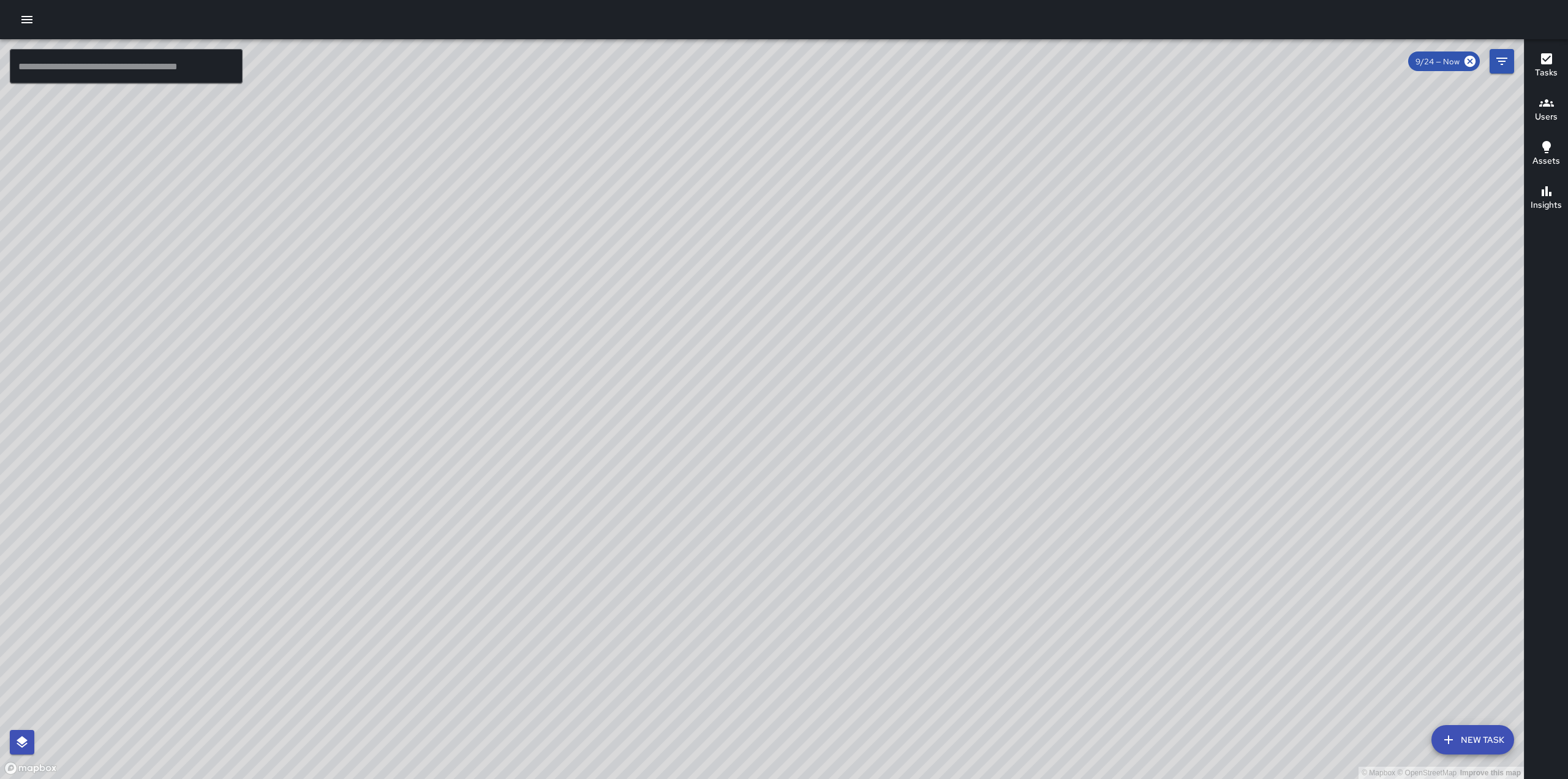
click at [982, 352] on div "© Mapbox © OpenStreetMap Improve this map" at bounding box center [762, 409] width 1524 height 739
drag, startPoint x: 887, startPoint y: 159, endPoint x: 893, endPoint y: 342, distance: 183.1
click at [893, 342] on div "© Mapbox © OpenStreetMap Improve this map" at bounding box center [762, 409] width 1524 height 739
drag, startPoint x: 958, startPoint y: 408, endPoint x: 1040, endPoint y: 106, distance: 312.9
click at [1042, 103] on div "© Mapbox © OpenStreetMap Improve this map" at bounding box center [762, 409] width 1524 height 739
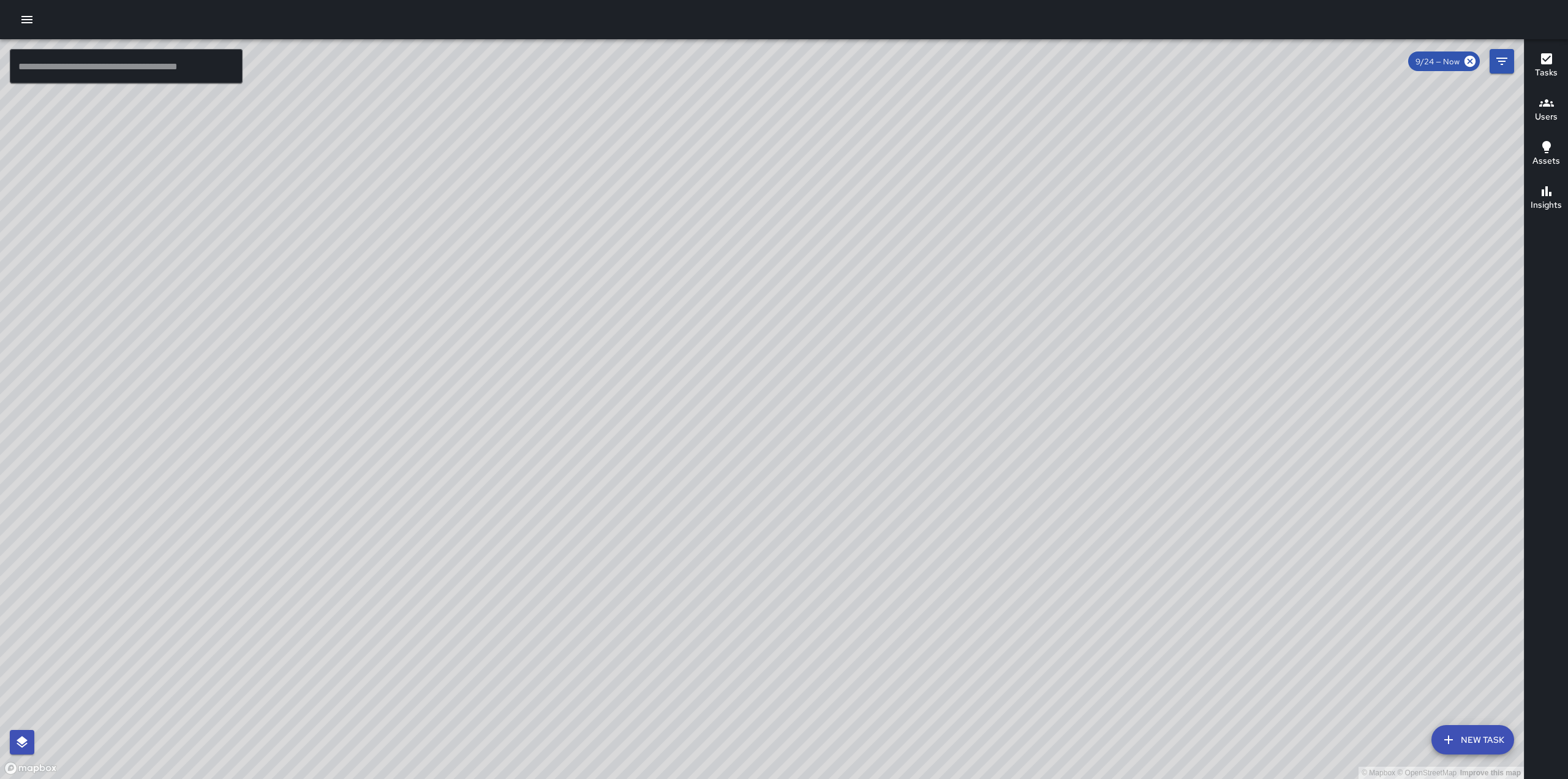
drag, startPoint x: 850, startPoint y: 474, endPoint x: 880, endPoint y: 308, distance: 168.7
click at [880, 310] on div "© Mapbox © OpenStreetMap Improve this map" at bounding box center [762, 409] width 1524 height 739
drag, startPoint x: 846, startPoint y: 353, endPoint x: 947, endPoint y: 263, distance: 135.3
click at [947, 263] on div "© Mapbox © OpenStreetMap Improve this map" at bounding box center [762, 409] width 1524 height 739
drag, startPoint x: 191, startPoint y: 537, endPoint x: 346, endPoint y: 323, distance: 264.2
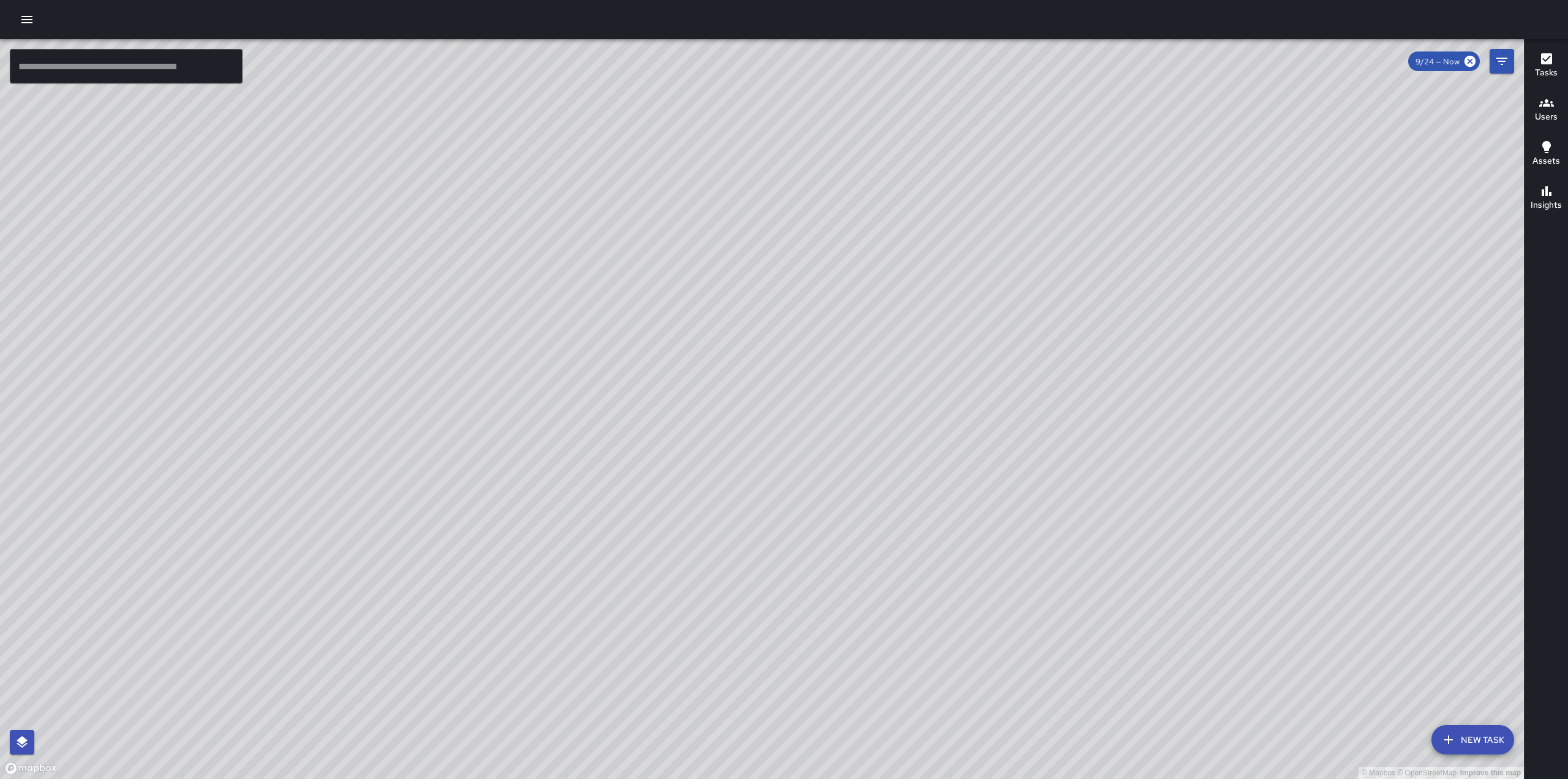
click at [346, 323] on div "© Mapbox © OpenStreetMap Improve this map" at bounding box center [762, 409] width 1524 height 739
drag, startPoint x: 527, startPoint y: 396, endPoint x: 580, endPoint y: 236, distance: 168.5
click at [579, 238] on div "© Mapbox © OpenStreetMap Improve this map" at bounding box center [762, 409] width 1524 height 739
drag, startPoint x: 370, startPoint y: 445, endPoint x: 563, endPoint y: 376, distance: 205.0
click at [559, 377] on div "© Mapbox © OpenStreetMap Improve this map" at bounding box center [762, 409] width 1524 height 739
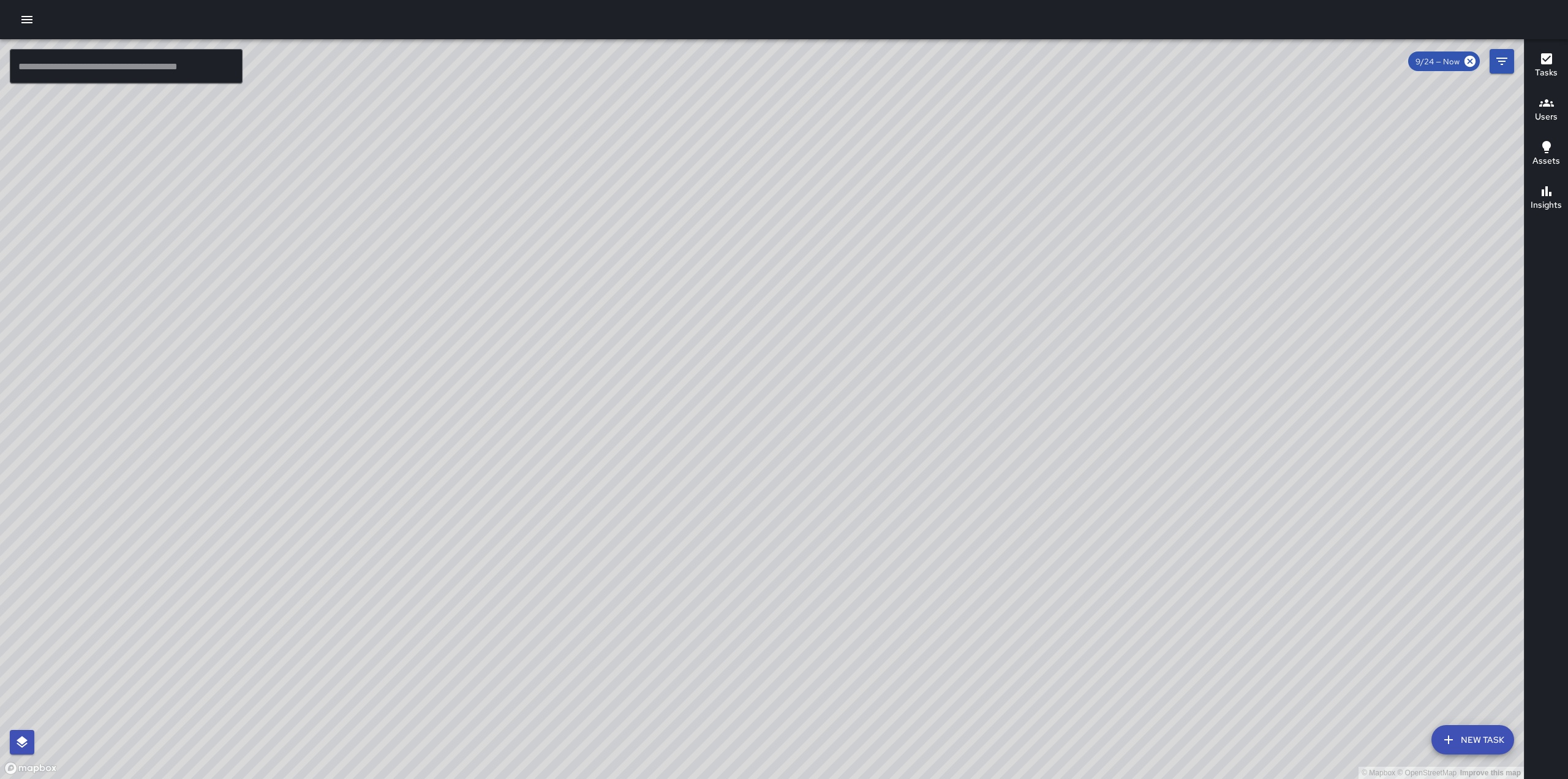
drag, startPoint x: 623, startPoint y: 434, endPoint x: 768, endPoint y: 282, distance: 210.1
click at [766, 282] on div "© Mapbox © OpenStreetMap Improve this map" at bounding box center [762, 409] width 1524 height 739
drag, startPoint x: 534, startPoint y: 427, endPoint x: 576, endPoint y: 405, distance: 47.4
click at [573, 407] on div "© Mapbox © OpenStreetMap Improve this map" at bounding box center [762, 409] width 1524 height 739
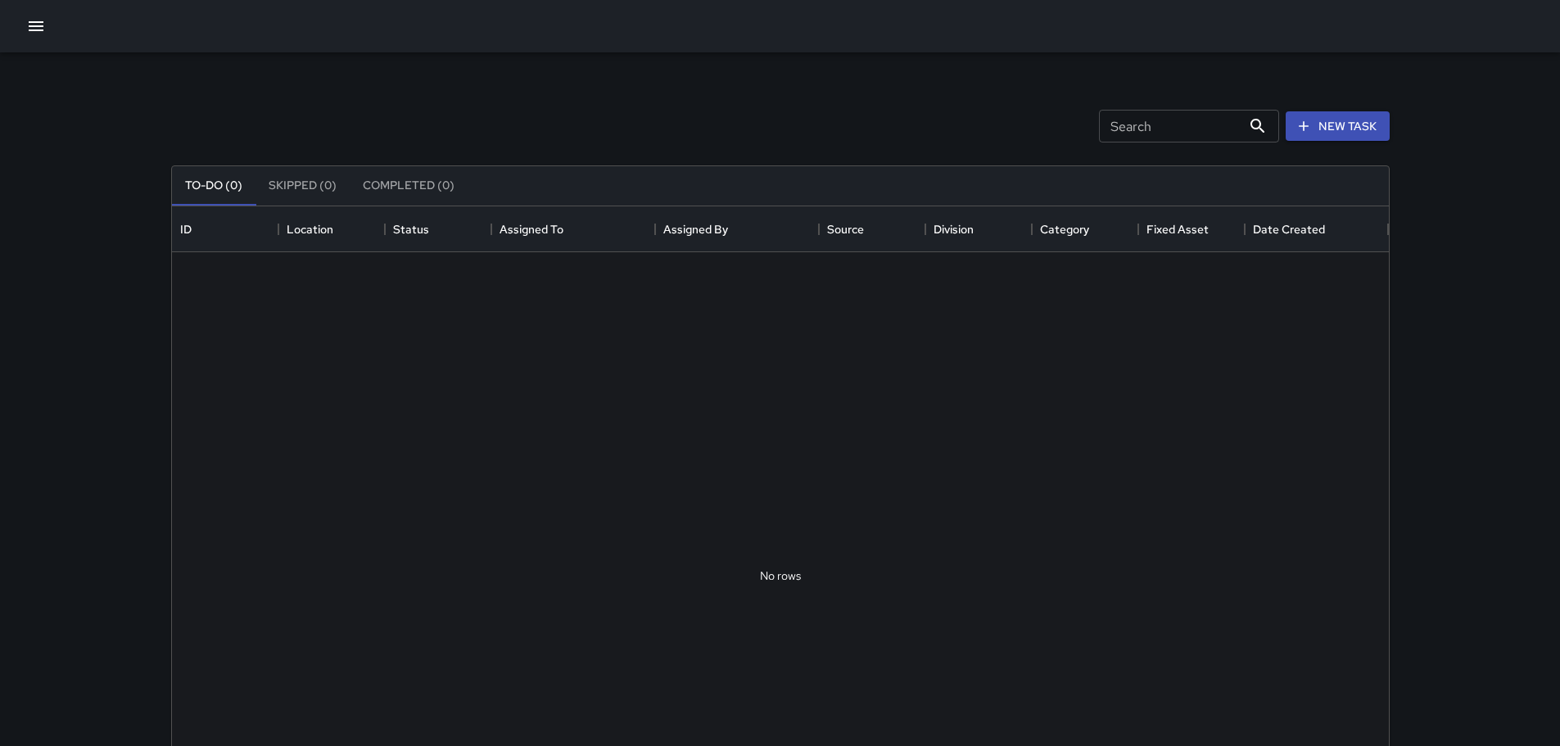
scroll to position [681, 1204]
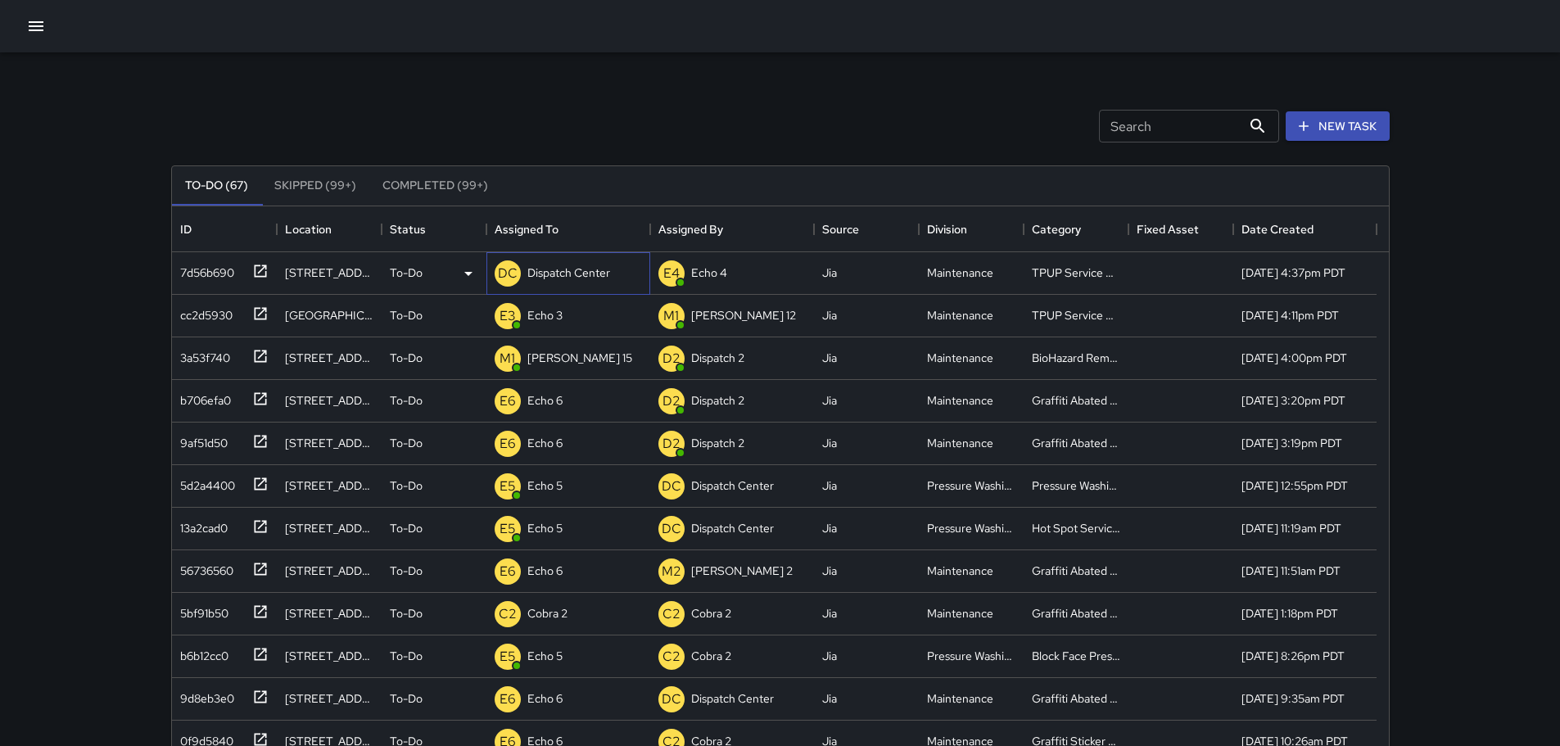
click at [587, 281] on p "Dispatch Center" at bounding box center [568, 272] width 83 height 16
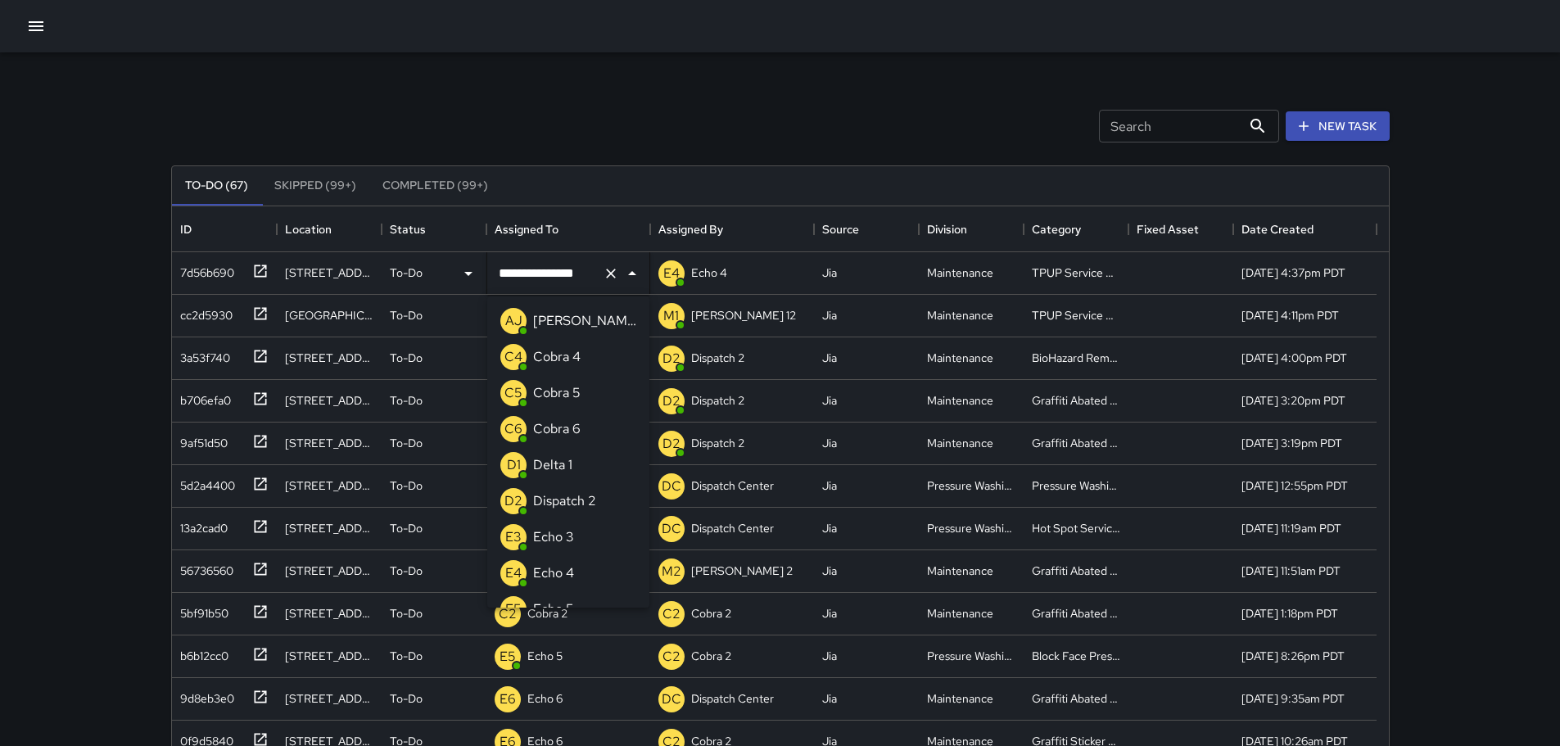
scroll to position [1172, 0]
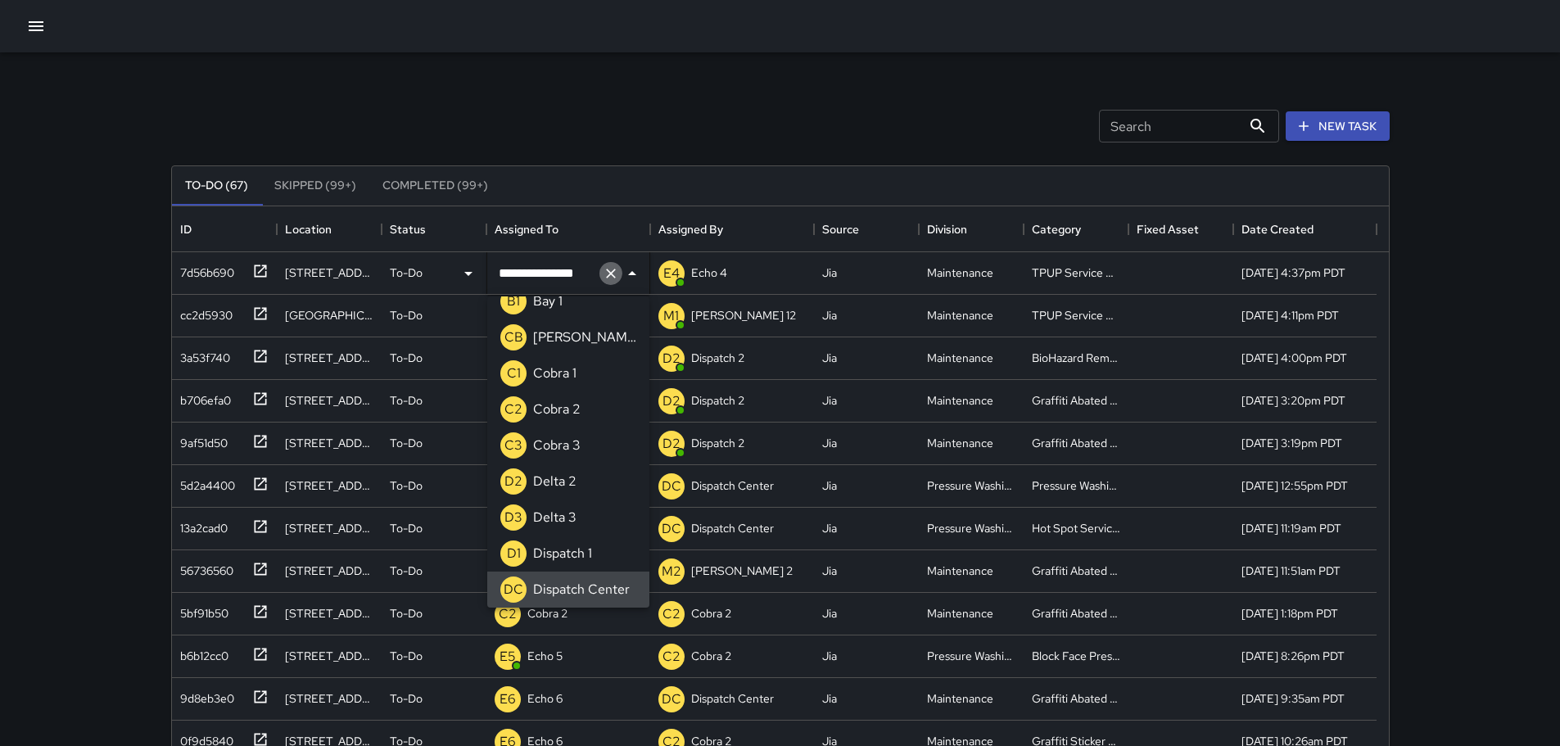
click at [605, 275] on icon "Clear" at bounding box center [611, 273] width 16 height 16
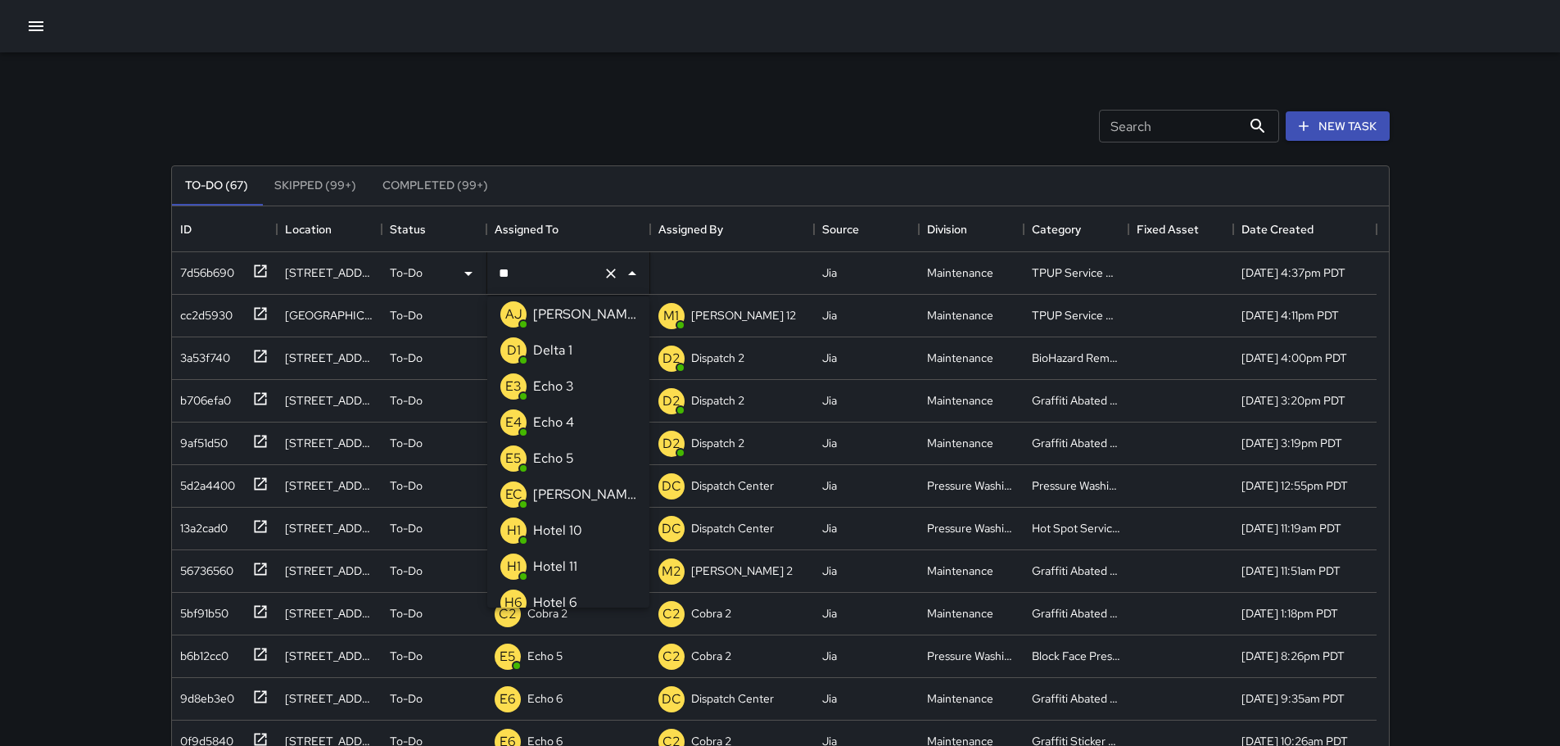
scroll to position [0, 0]
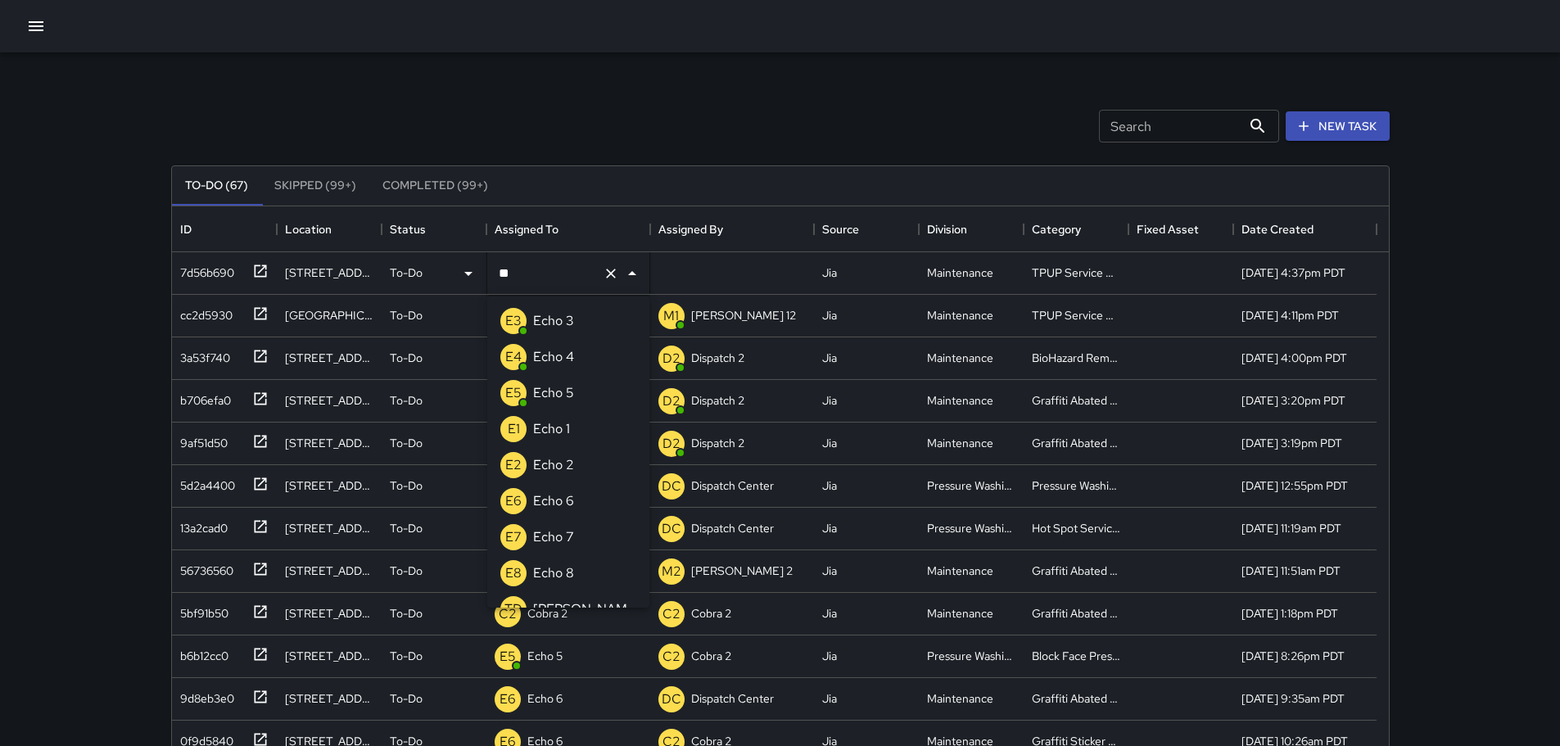
type input "***"
click at [562, 327] on p "Echo 3" at bounding box center [553, 321] width 41 height 20
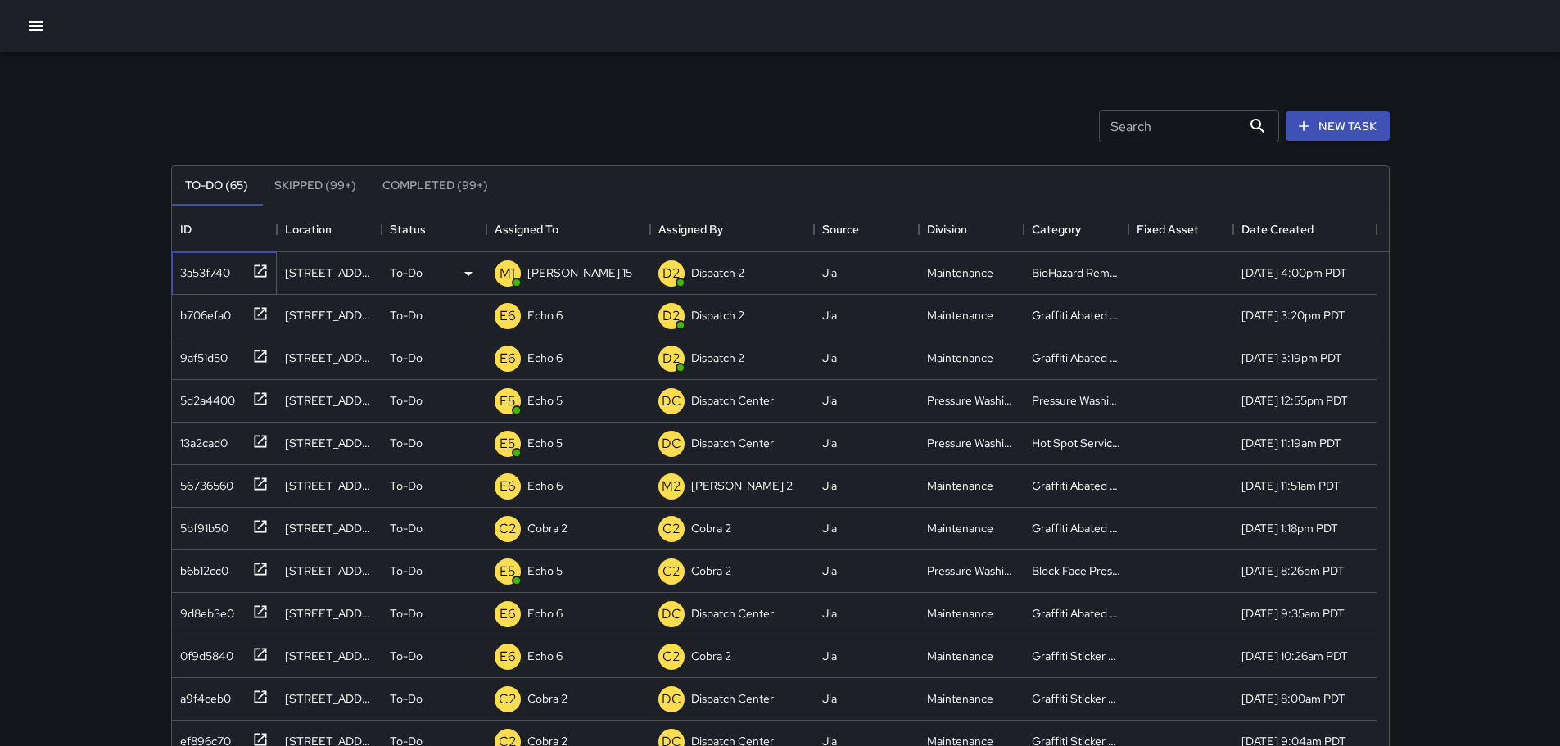
click at [261, 284] on div "3a53f740" at bounding box center [224, 273] width 105 height 43
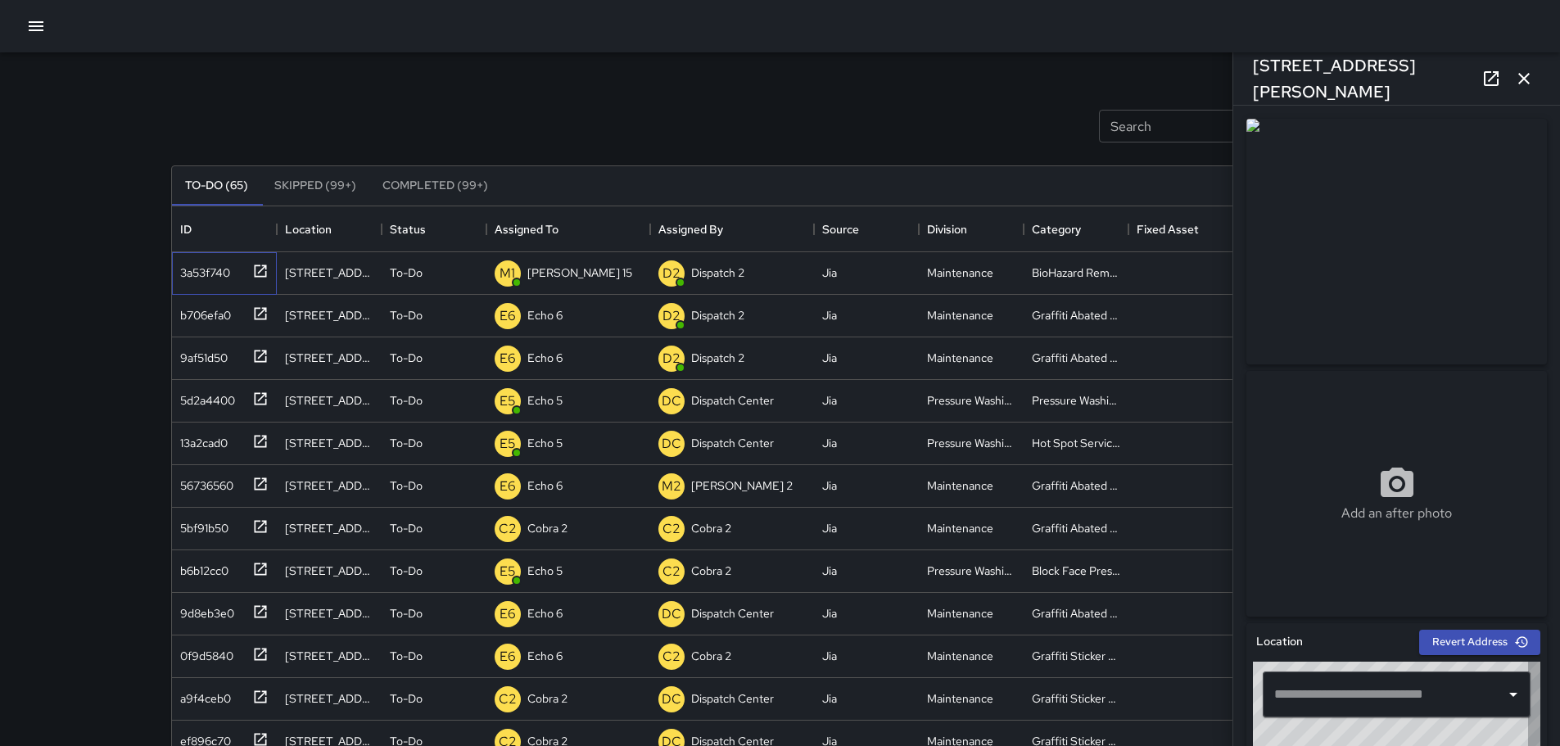
type input "**********"
click at [1523, 75] on icon "button" at bounding box center [1524, 79] width 20 height 20
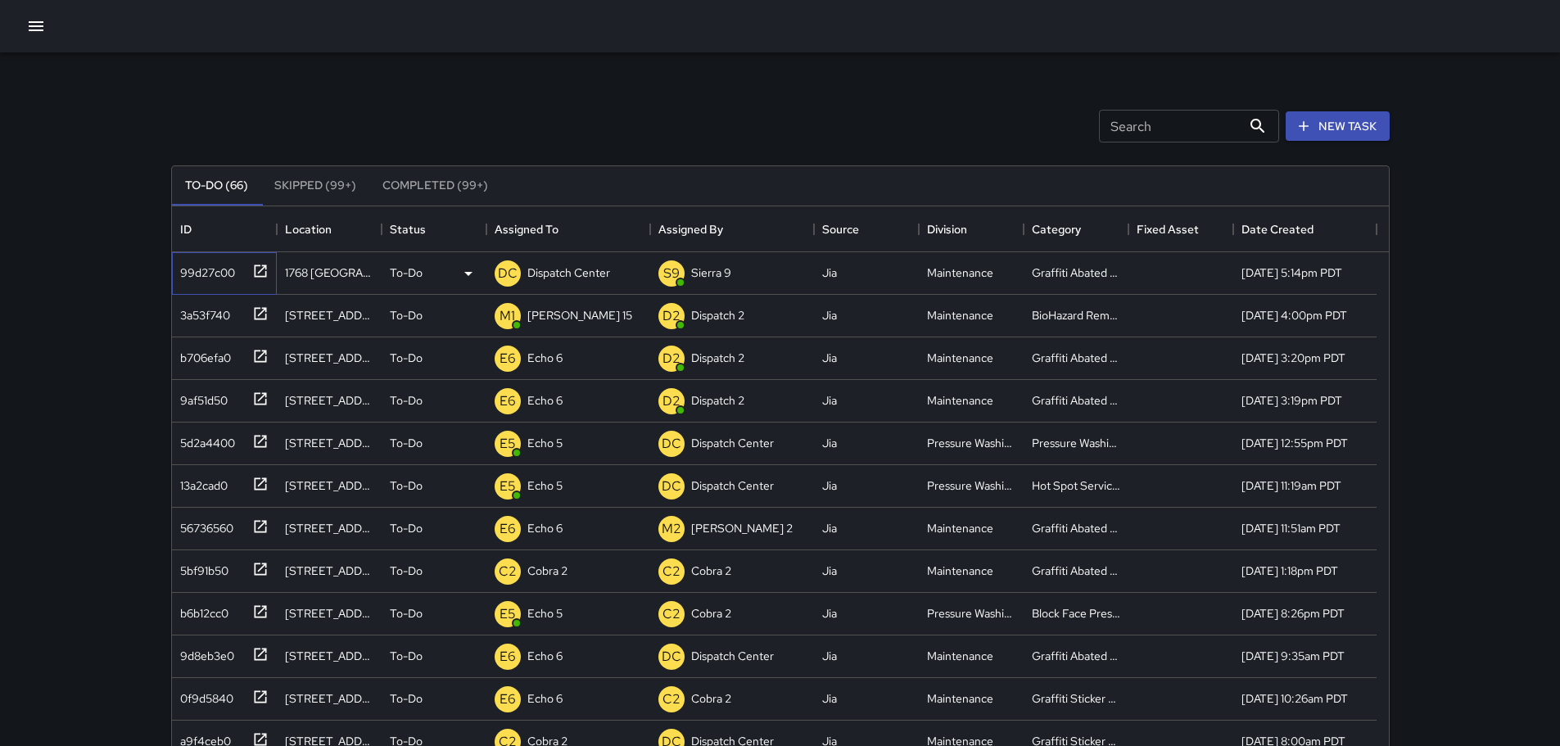
click at [259, 275] on icon at bounding box center [260, 271] width 16 height 16
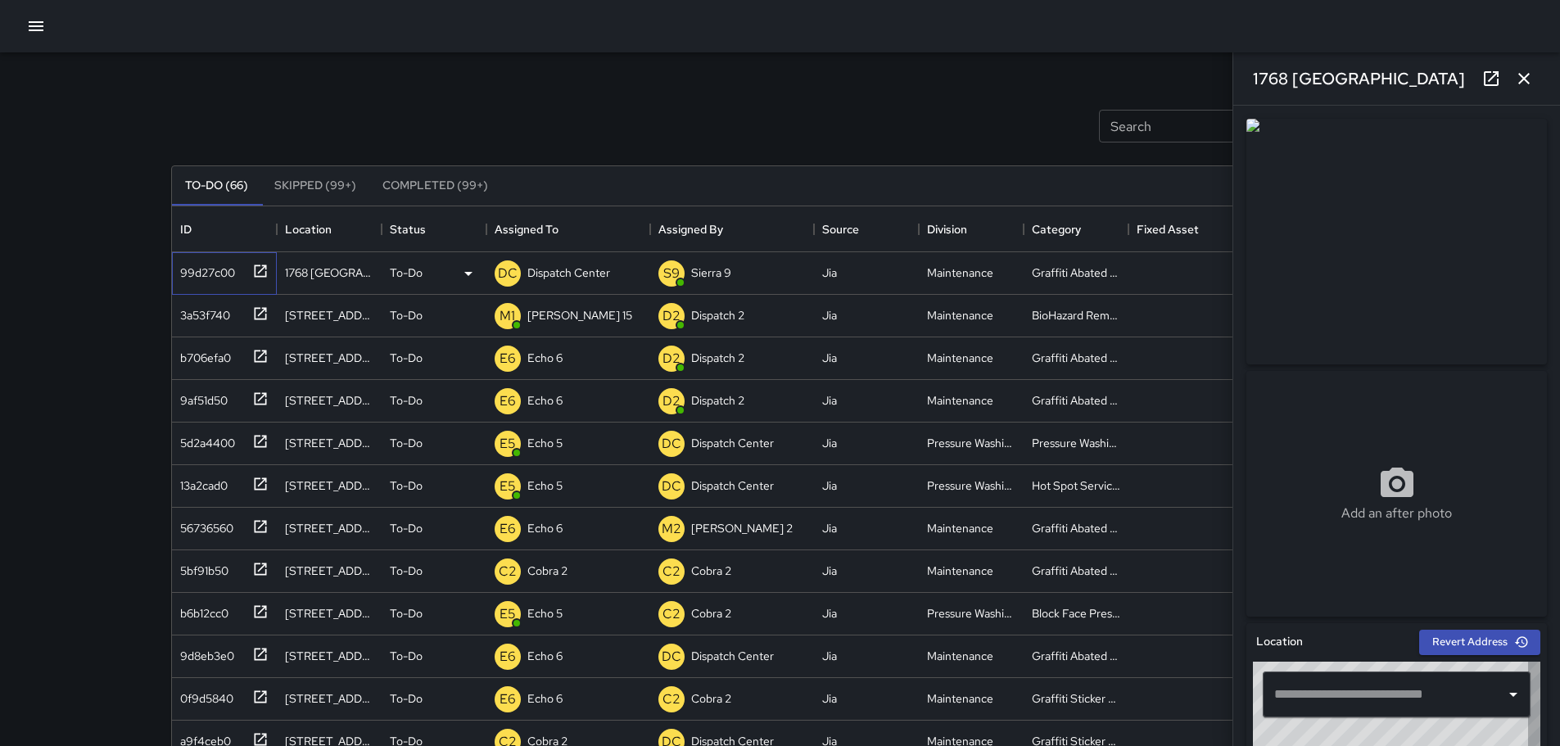
type input "**********"
click at [1520, 77] on icon "button" at bounding box center [1524, 79] width 20 height 20
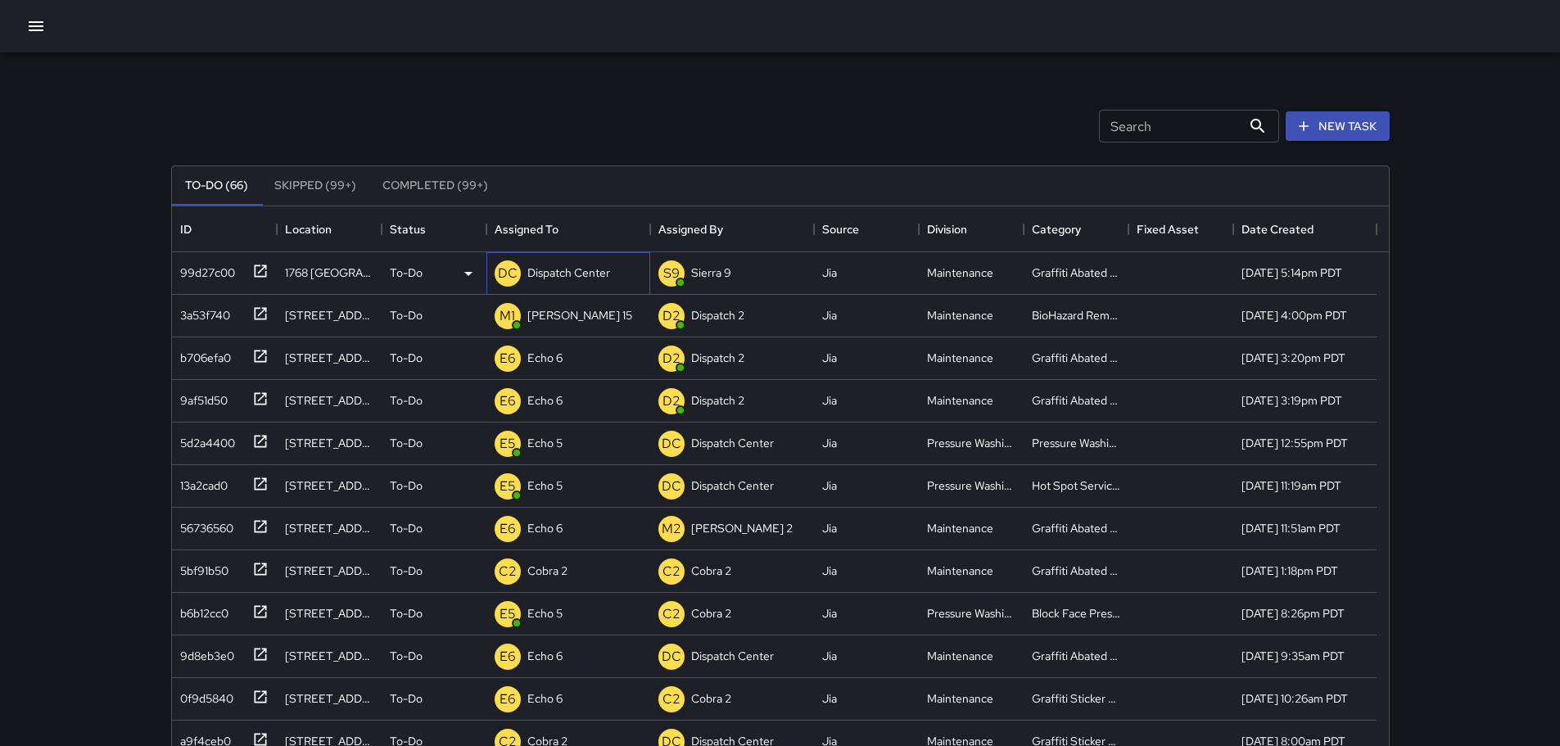
click at [561, 273] on p "Dispatch Center" at bounding box center [568, 272] width 83 height 16
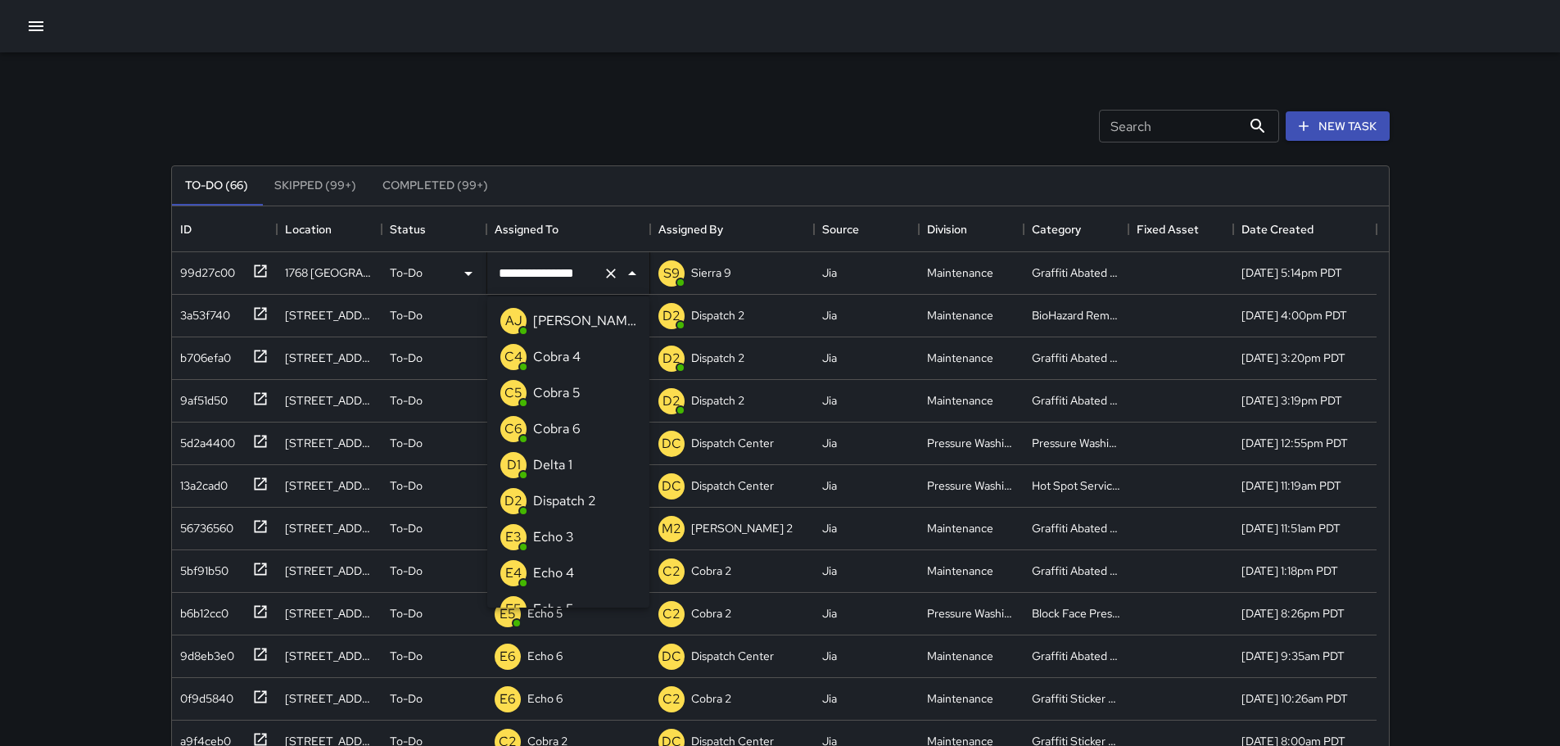
scroll to position [1172, 0]
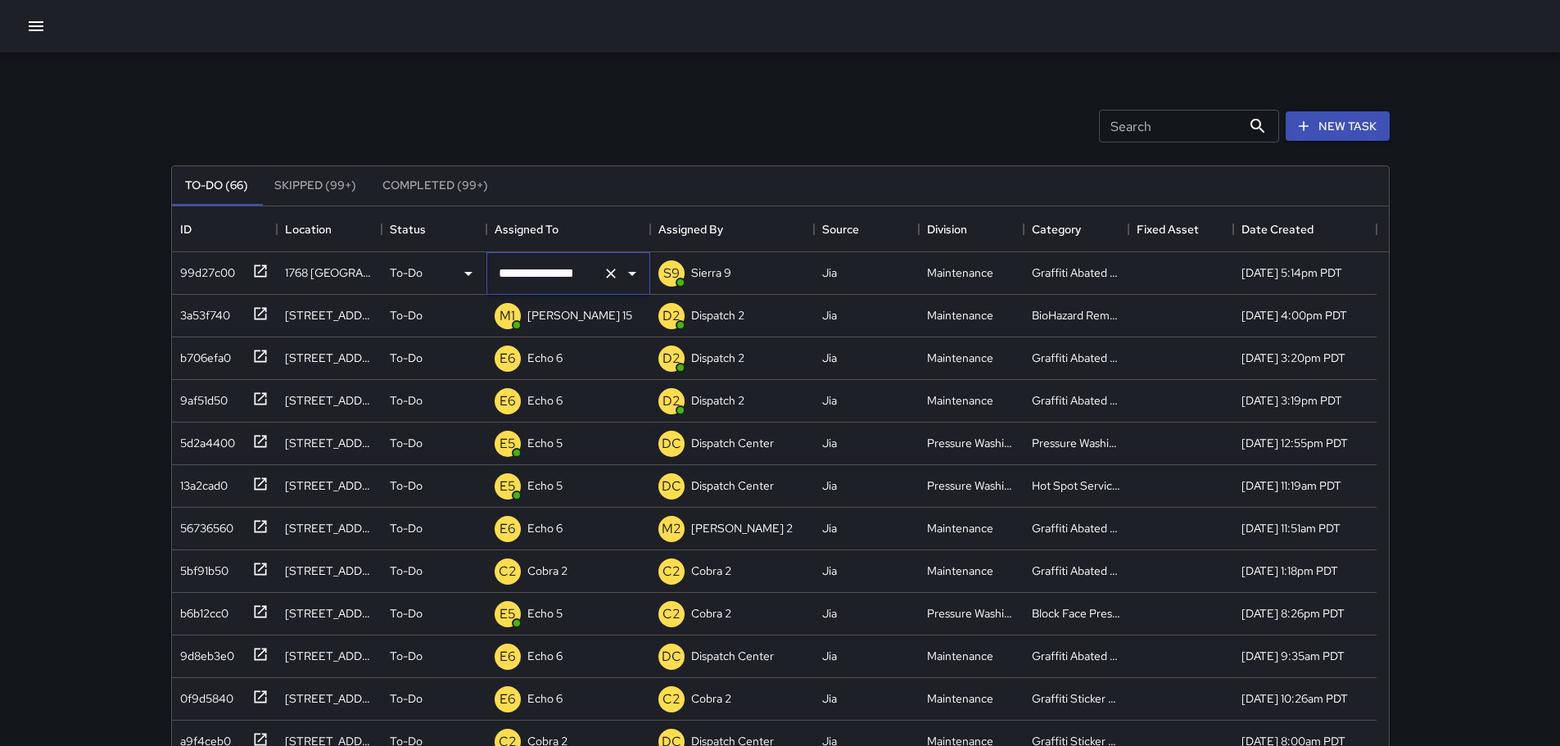
drag, startPoint x: 577, startPoint y: 282, endPoint x: 588, endPoint y: 278, distance: 11.1
click at [577, 282] on input "**********" at bounding box center [546, 273] width 102 height 31
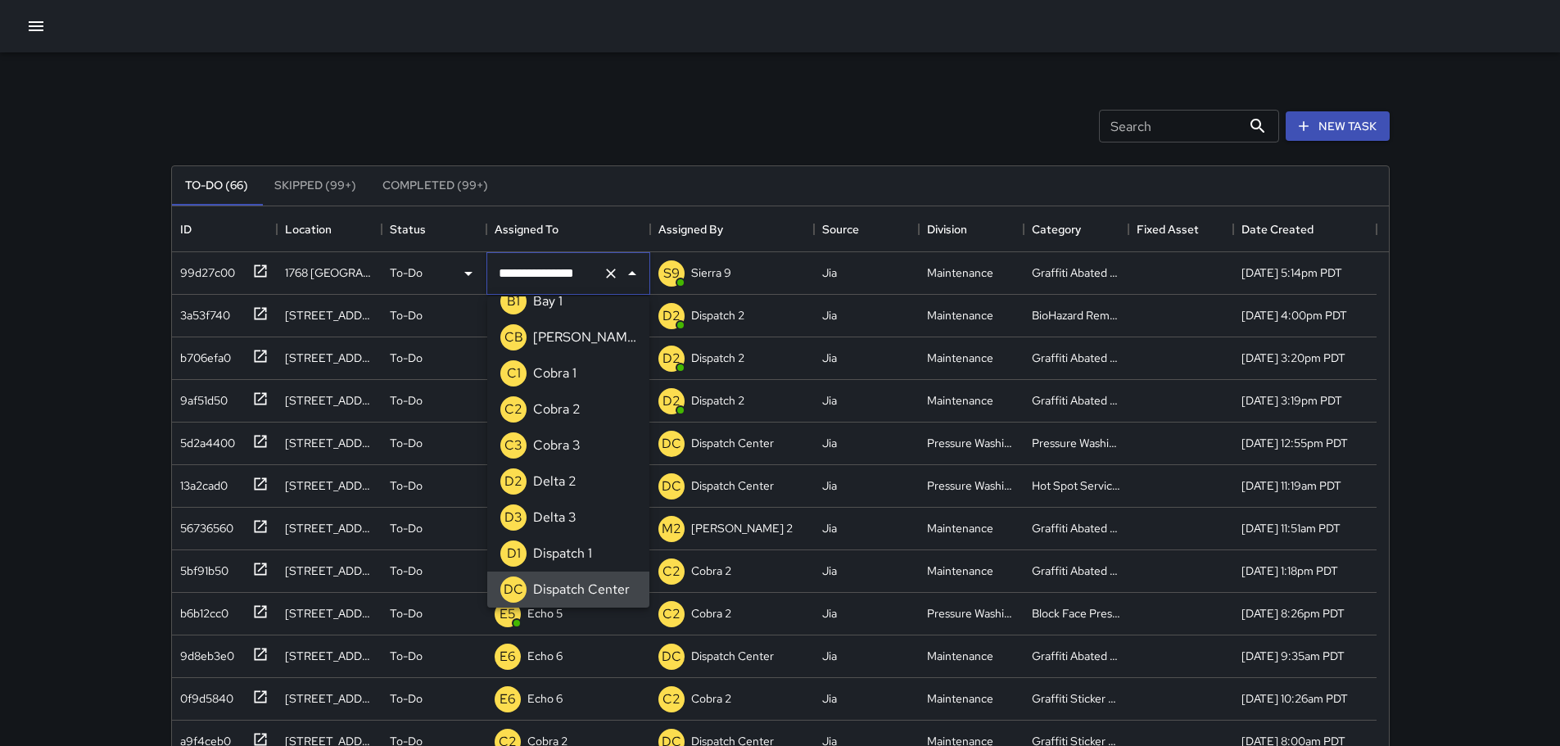
click at [609, 278] on icon "Clear" at bounding box center [611, 273] width 16 height 16
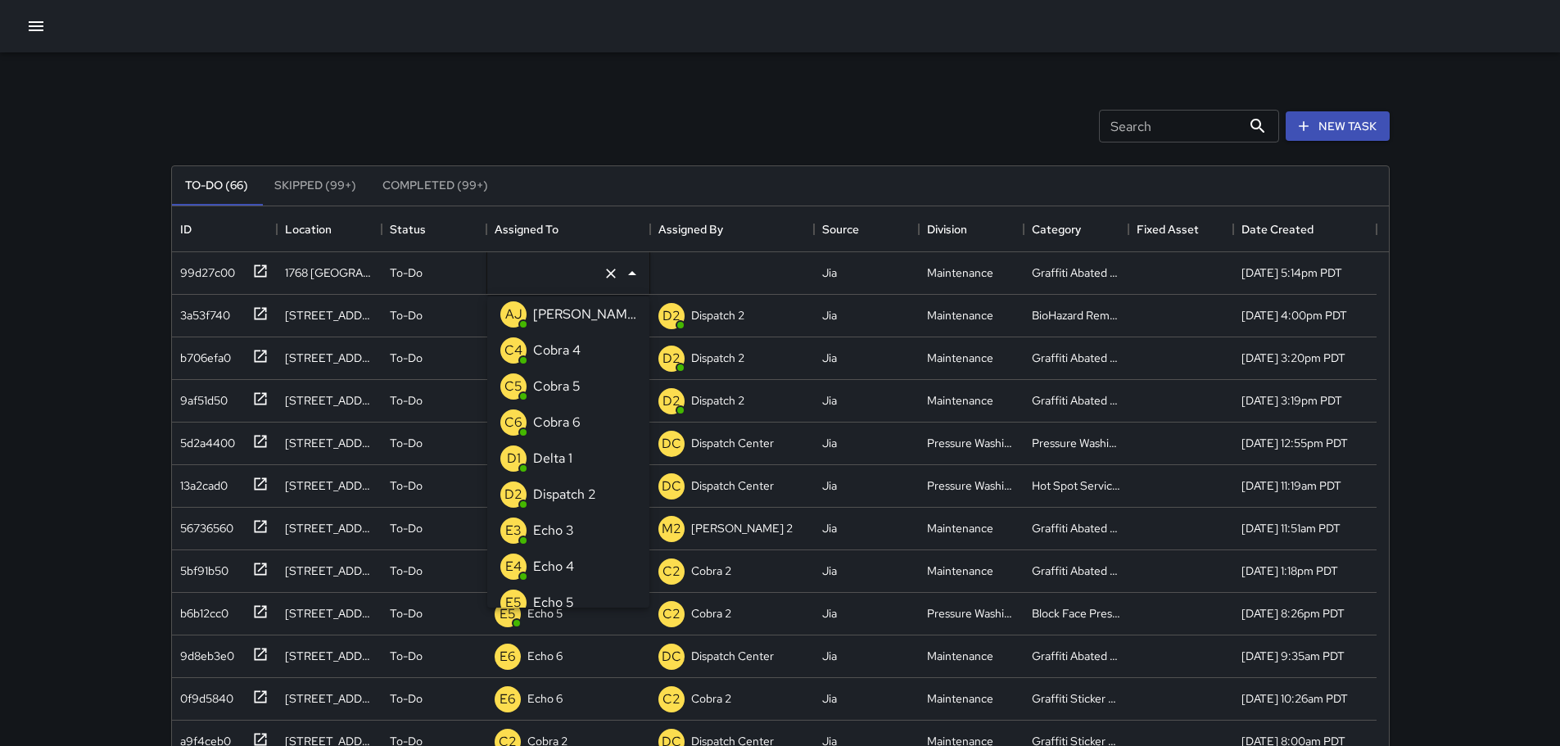
click at [49, 242] on div "Search Search New Task To-Do (66) Skipped (99+) Completed (99+) ID Location Sta…" at bounding box center [780, 483] width 1560 height 967
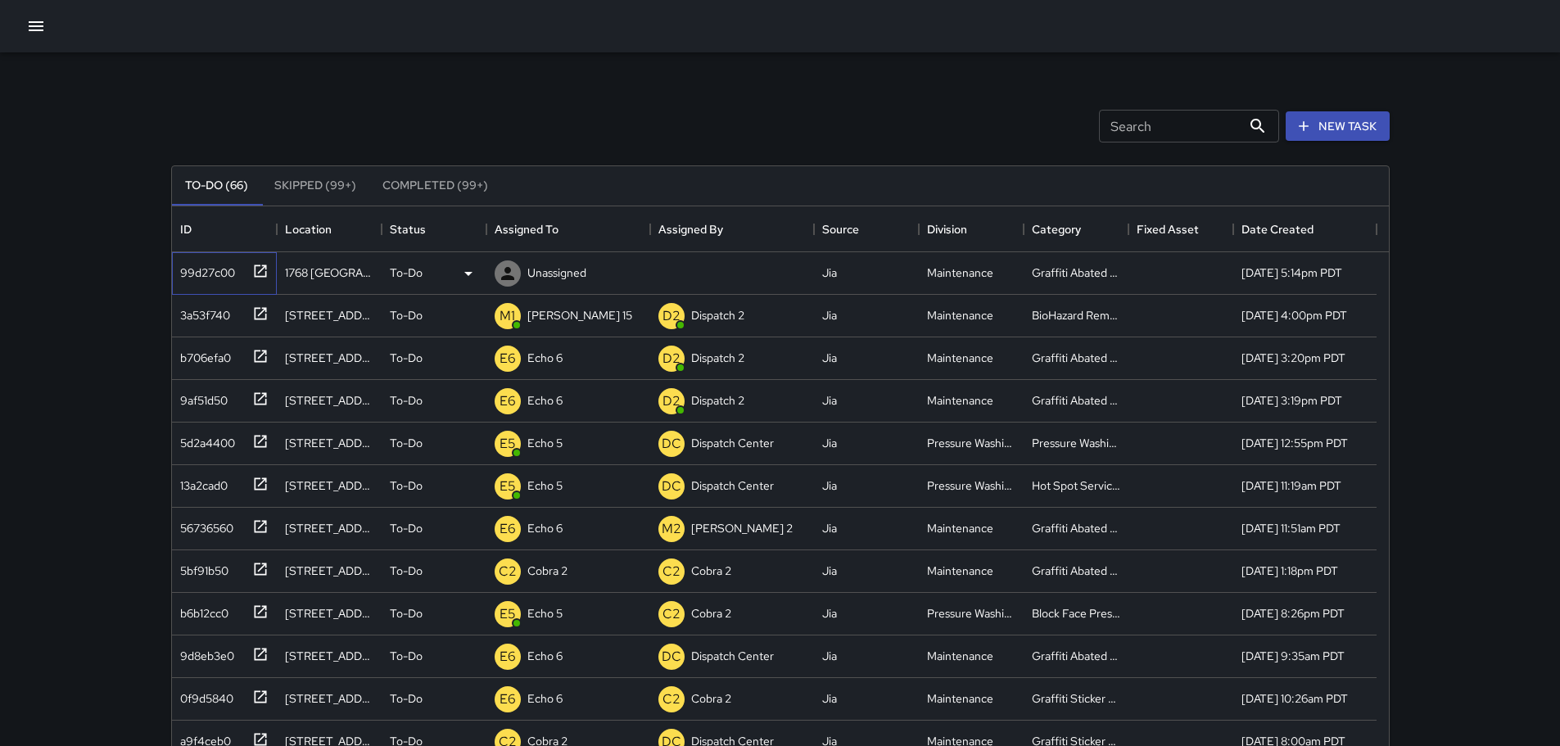
click at [254, 273] on icon at bounding box center [260, 270] width 12 height 12
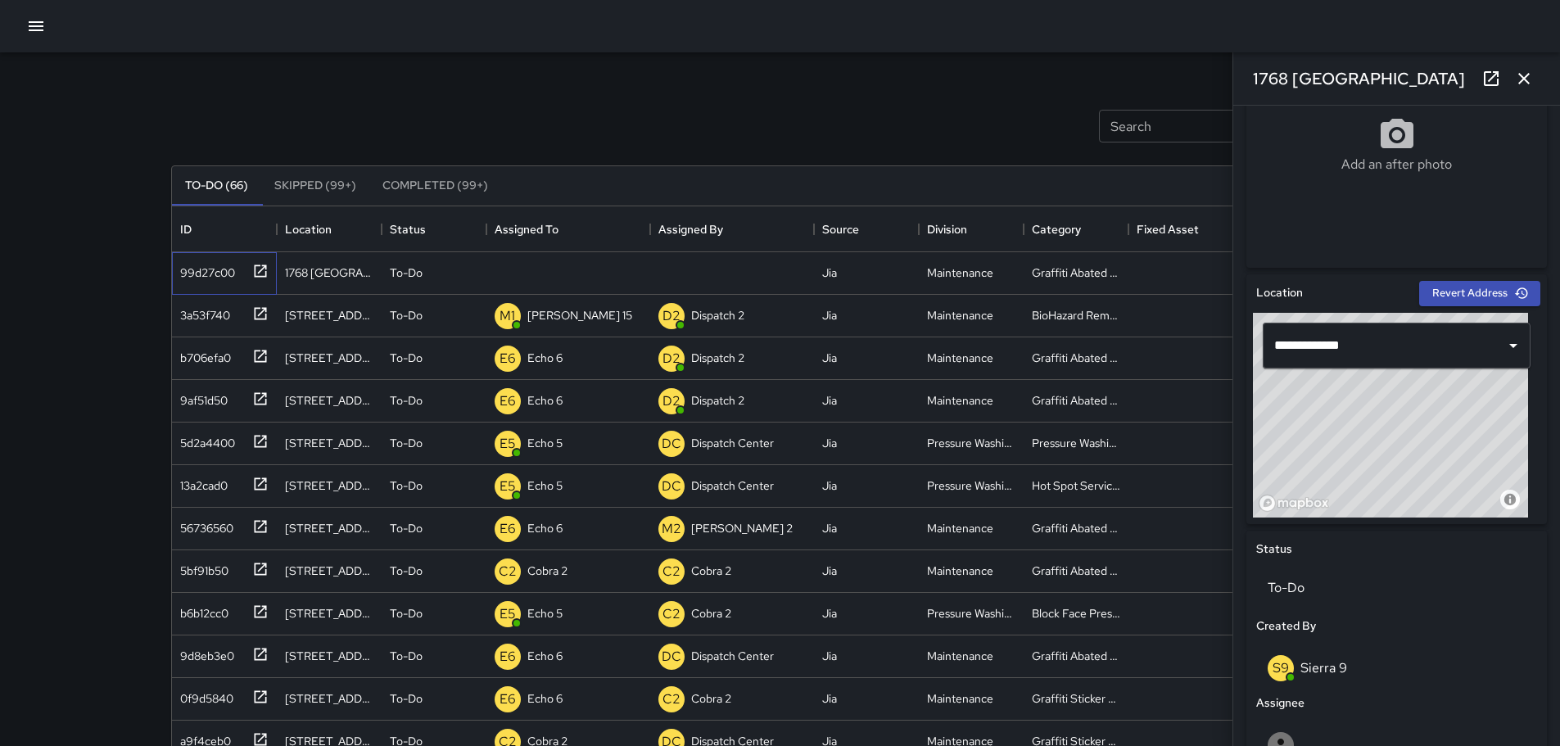
scroll to position [356, 0]
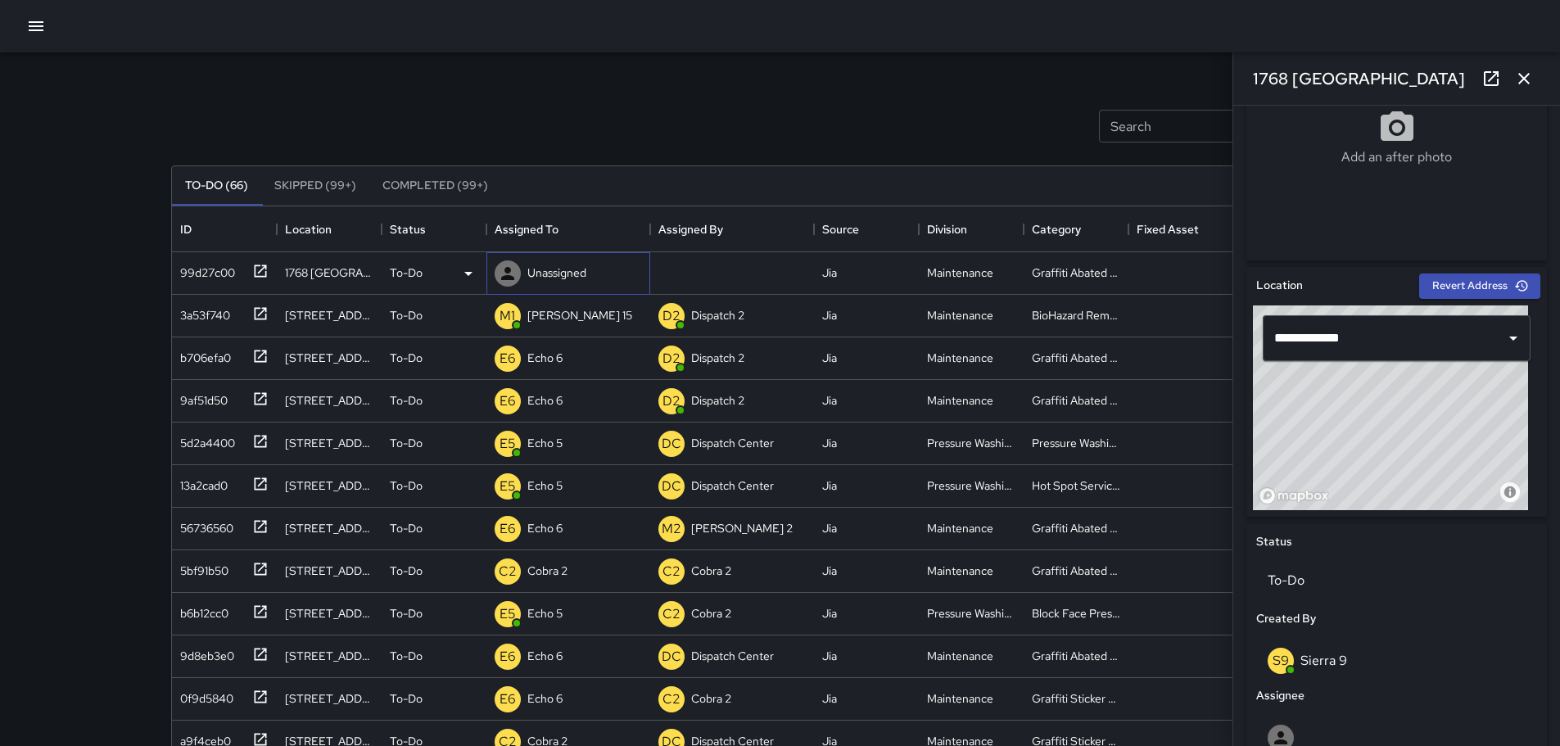
click at [551, 272] on p "Unassigned" at bounding box center [556, 272] width 59 height 16
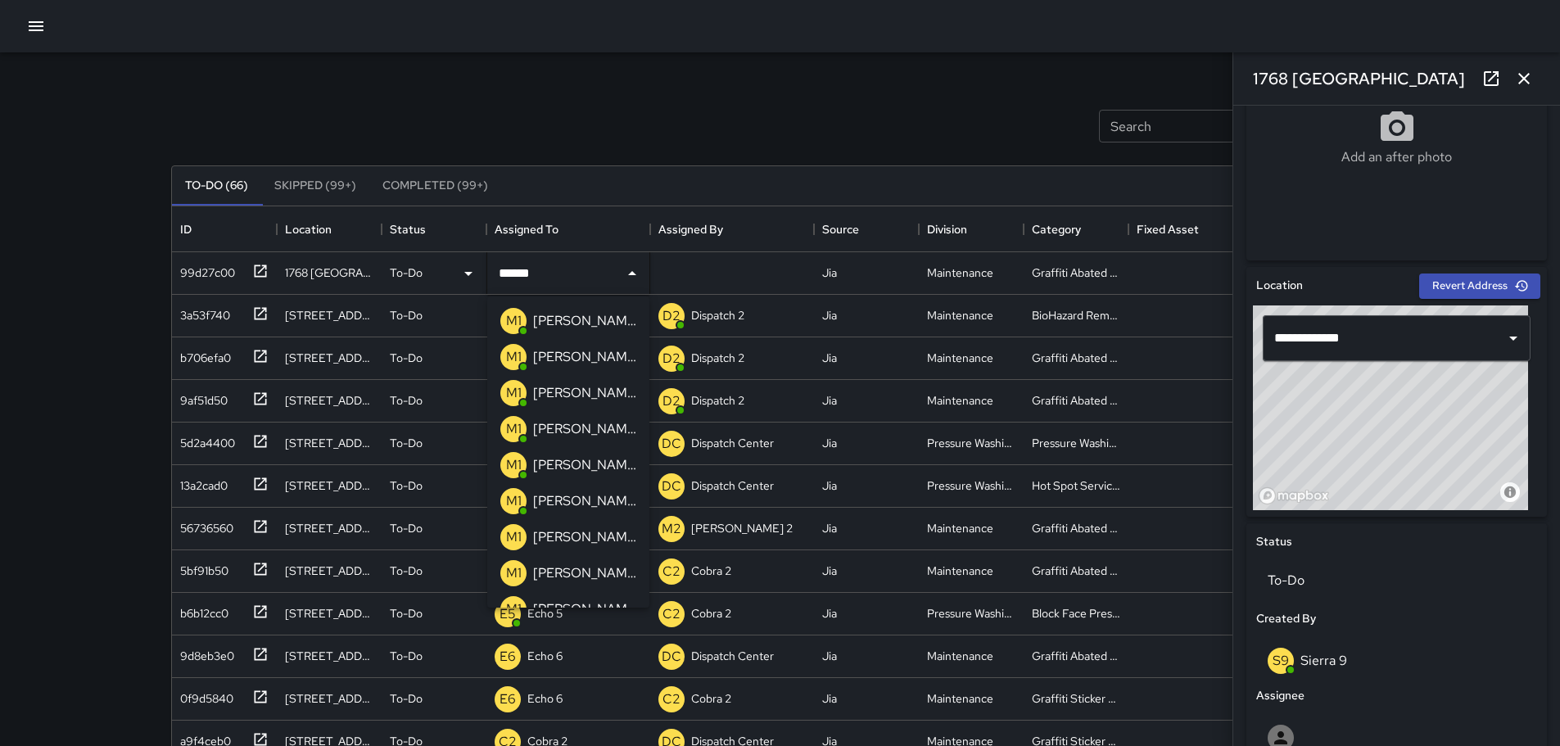
type input "*******"
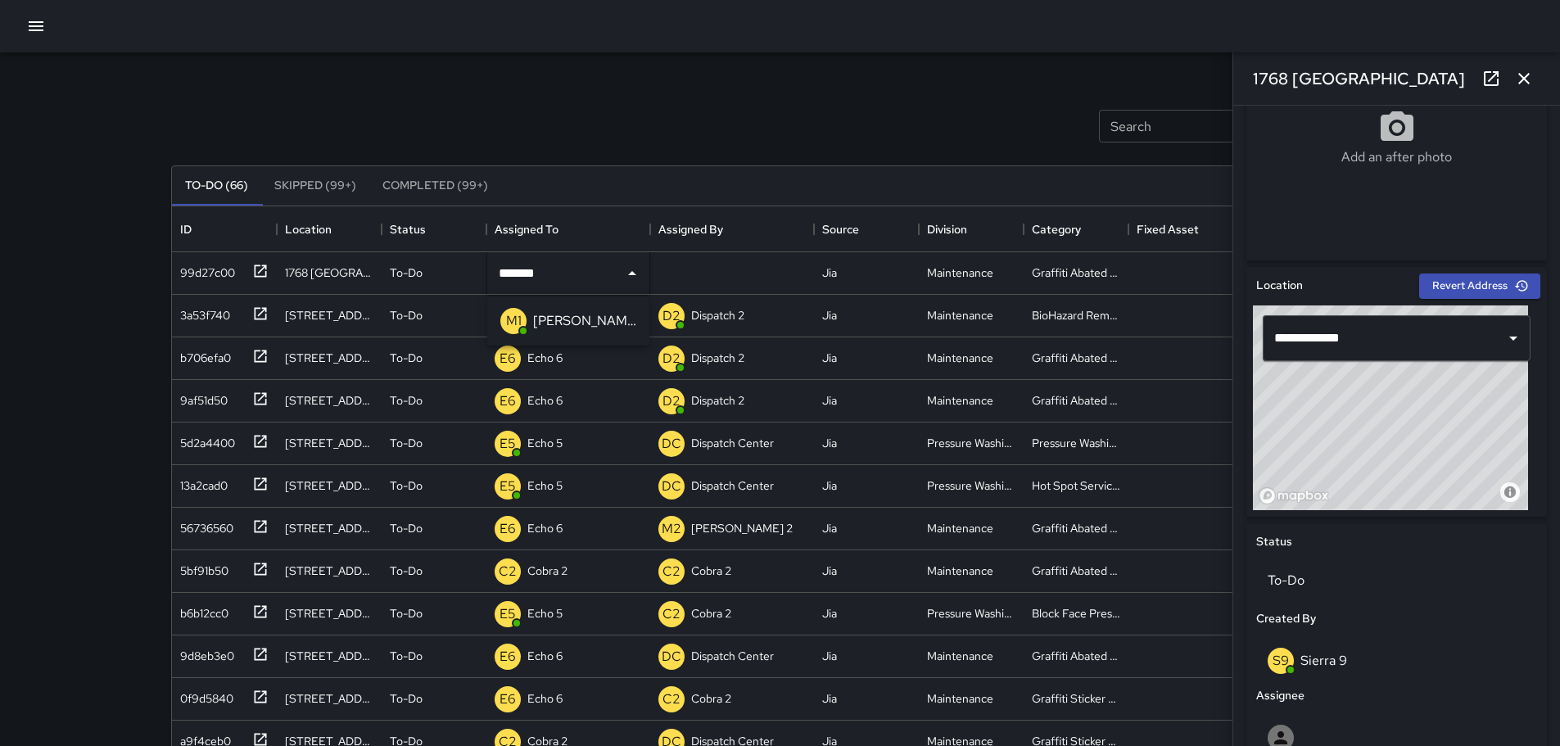
click at [559, 323] on p "[PERSON_NAME] 12" at bounding box center [584, 321] width 103 height 20
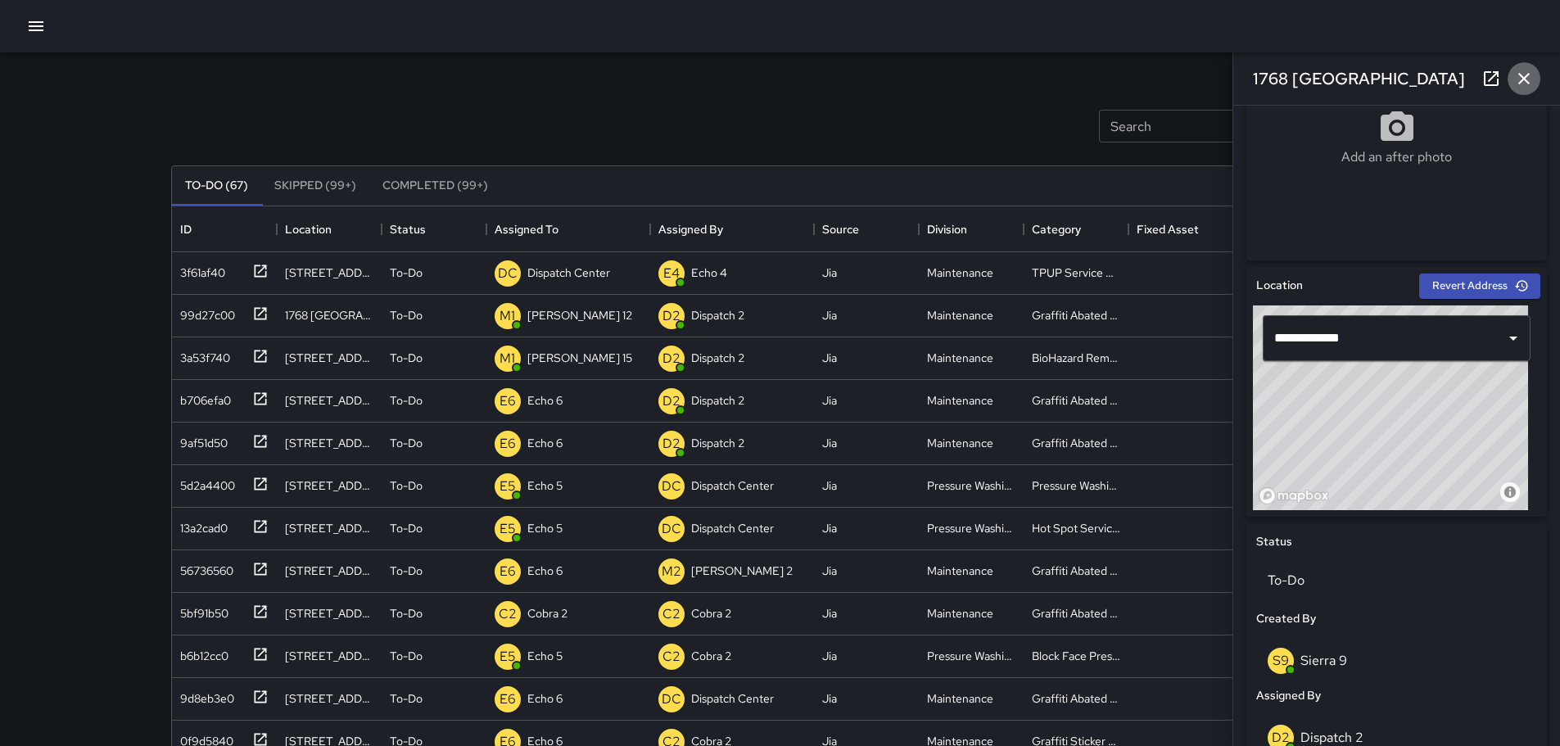
click at [1526, 65] on button "button" at bounding box center [1523, 78] width 33 height 33
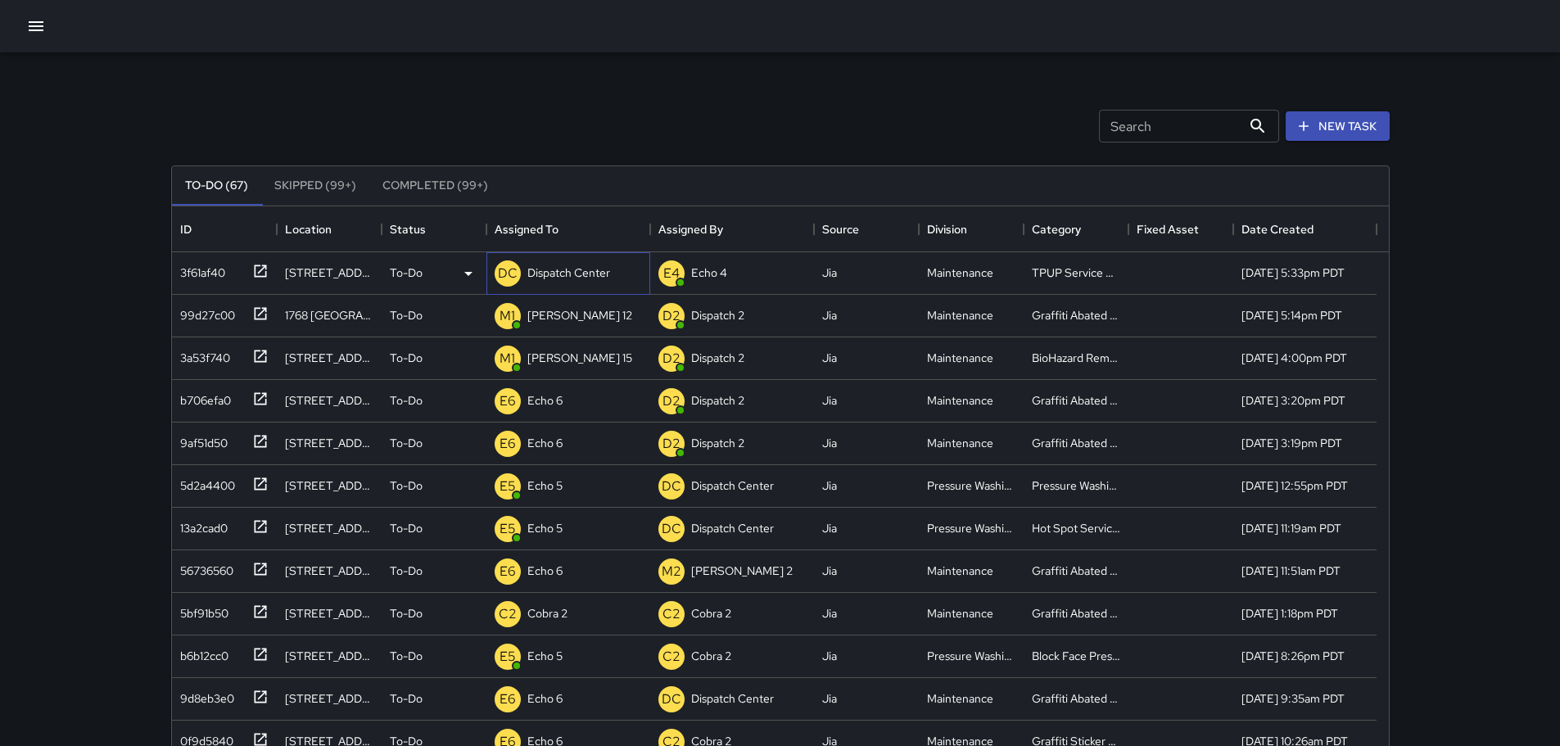
click at [582, 279] on p "Dispatch Center" at bounding box center [568, 272] width 83 height 16
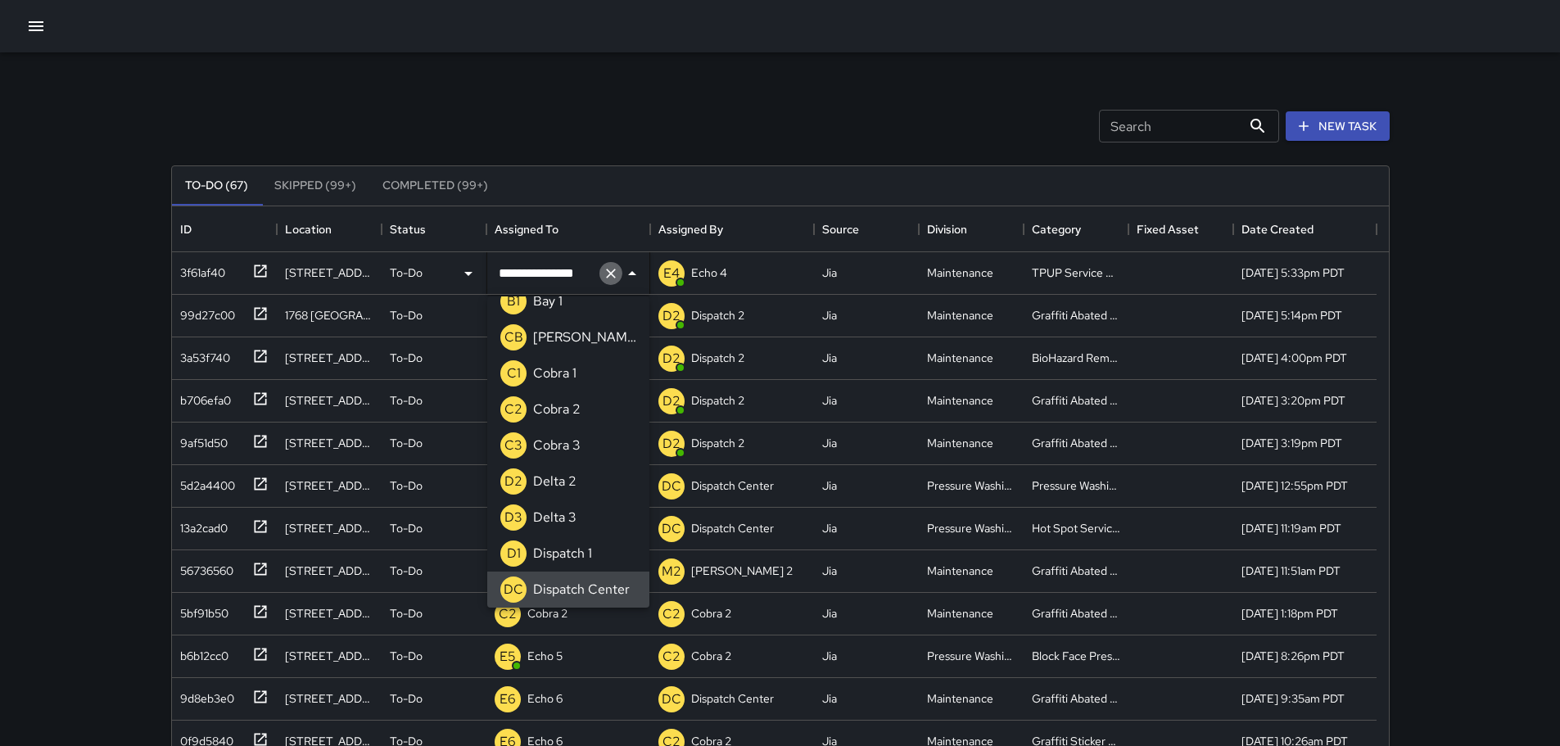
click at [607, 275] on icon "Clear" at bounding box center [611, 273] width 16 height 16
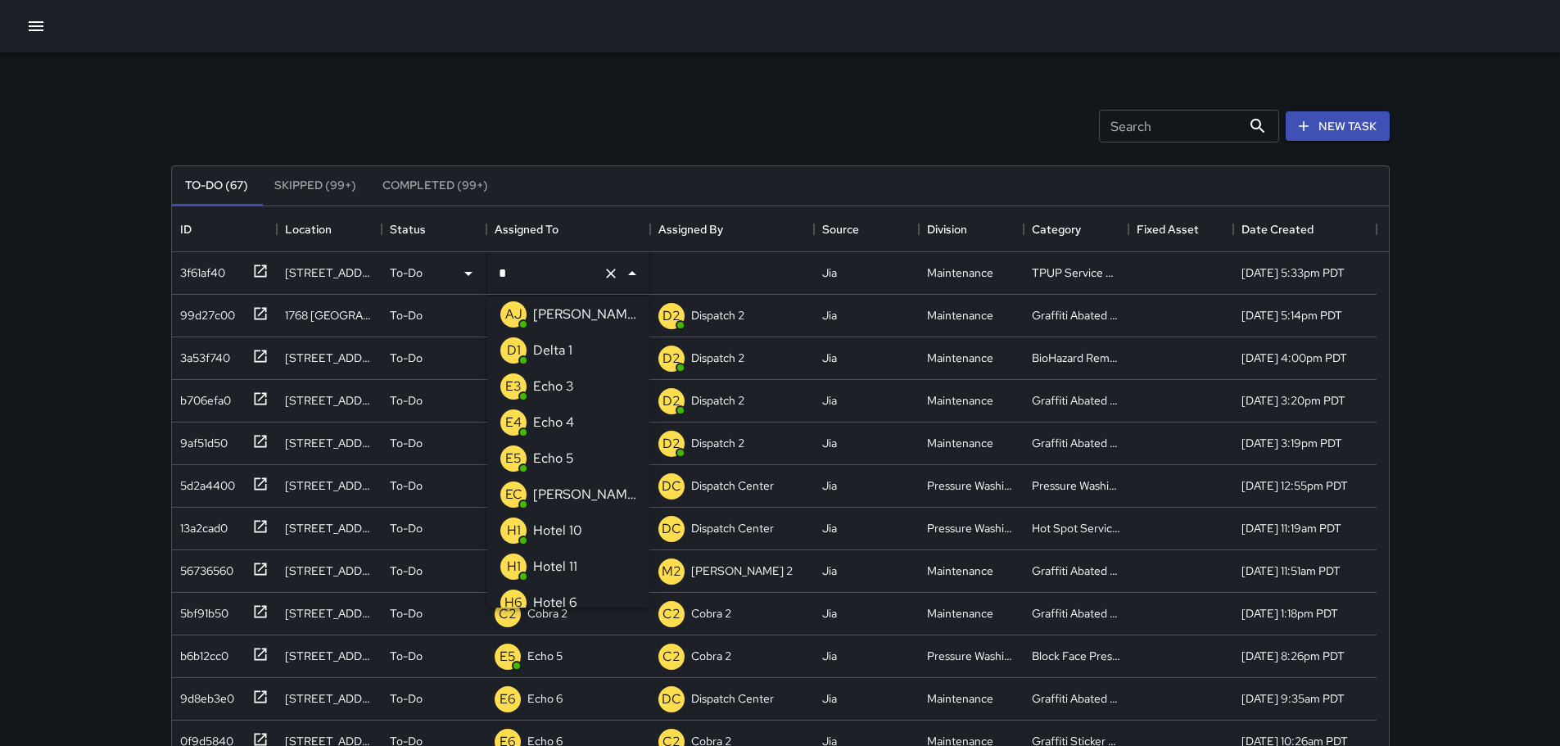
type input "**"
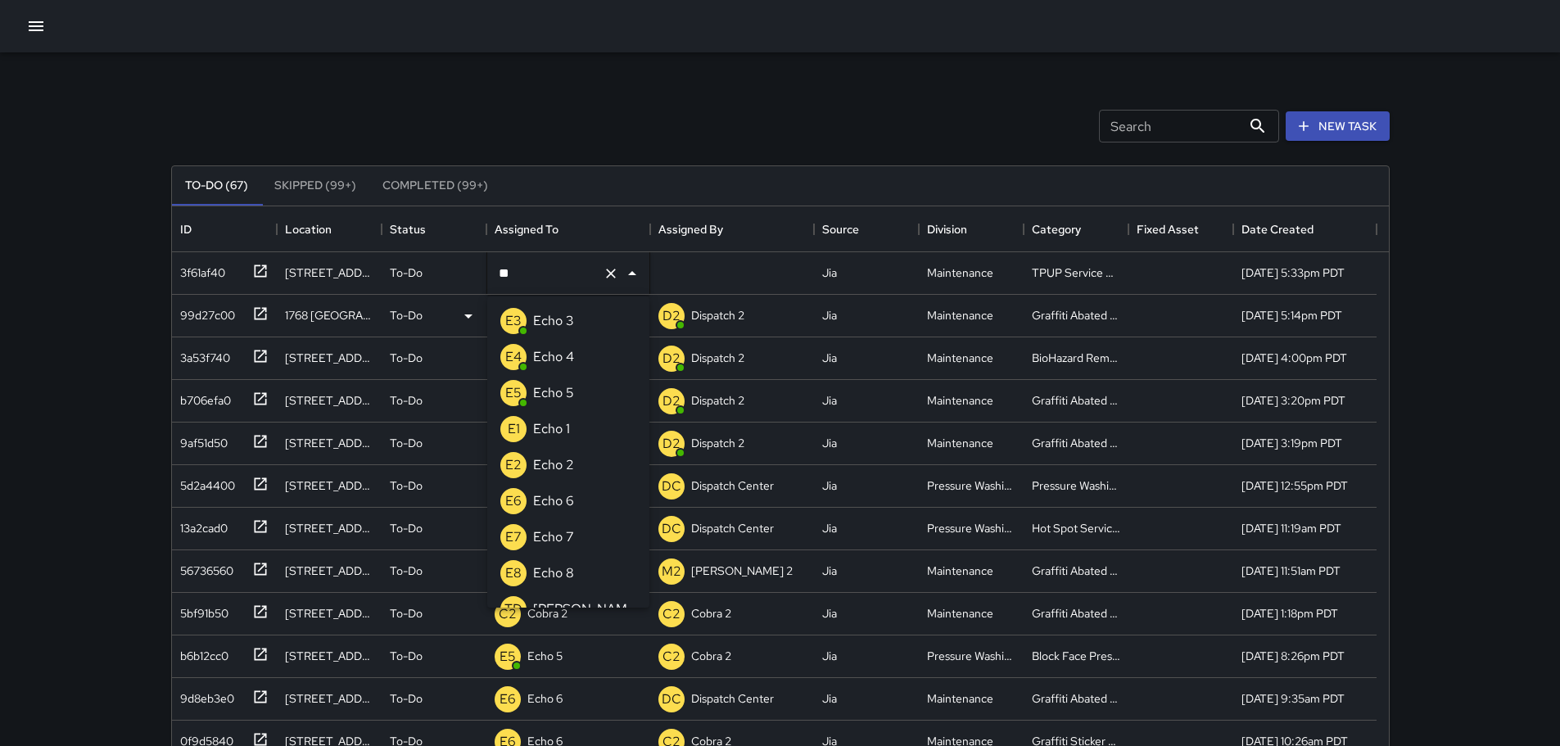
click at [567, 324] on p "Echo 3" at bounding box center [553, 321] width 41 height 20
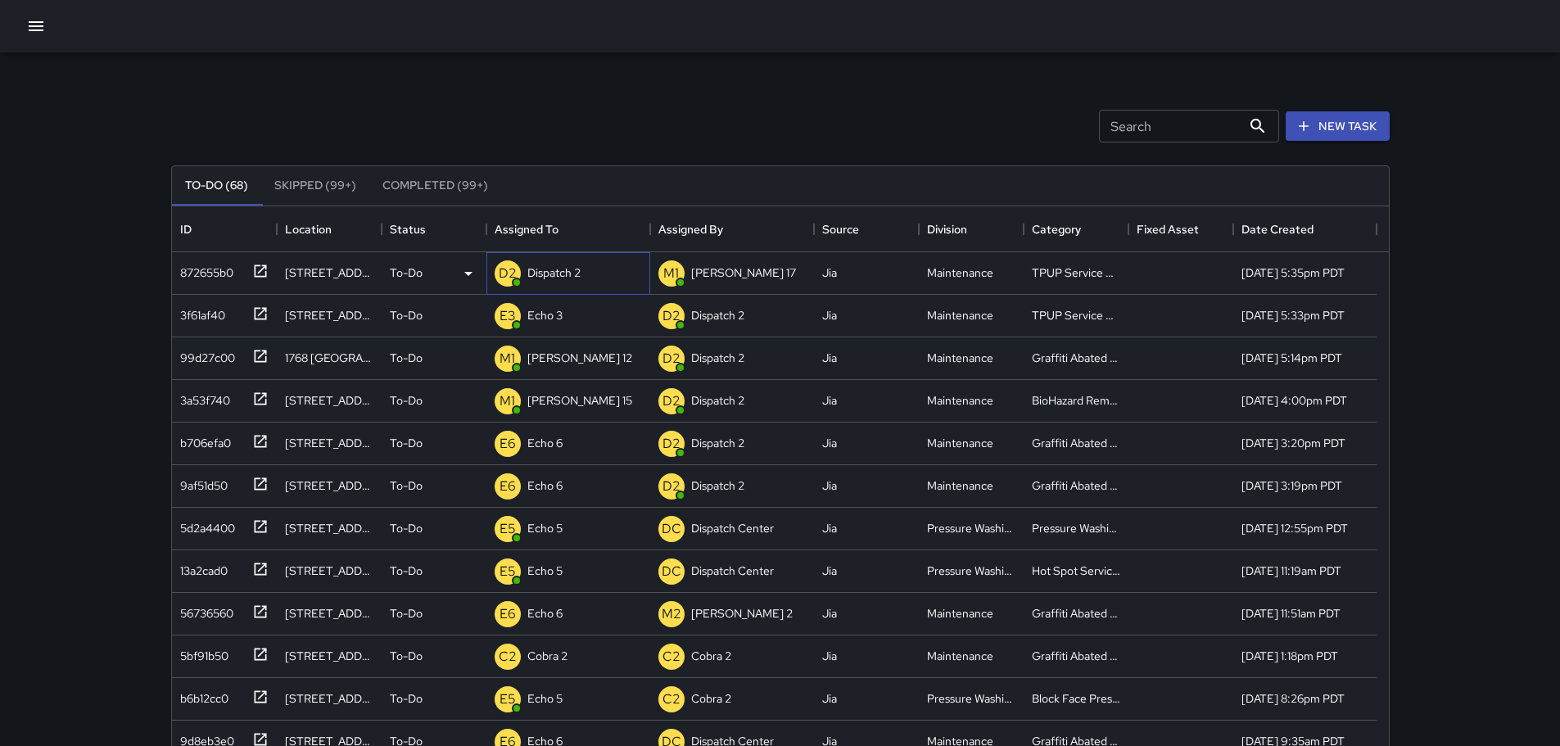
click at [562, 268] on p "Dispatch 2" at bounding box center [553, 272] width 53 height 16
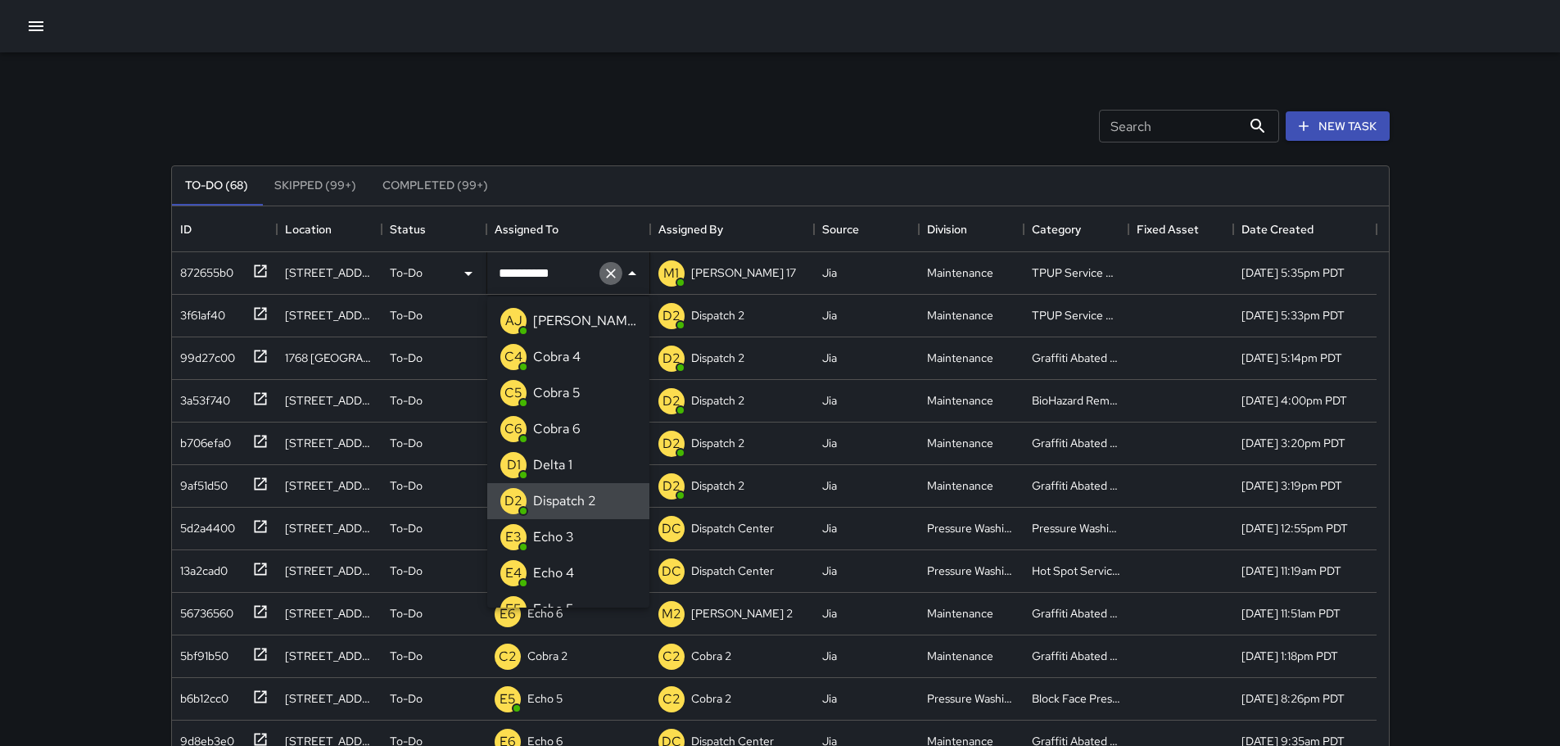
click at [607, 278] on icon "Clear" at bounding box center [611, 273] width 16 height 16
type input "**"
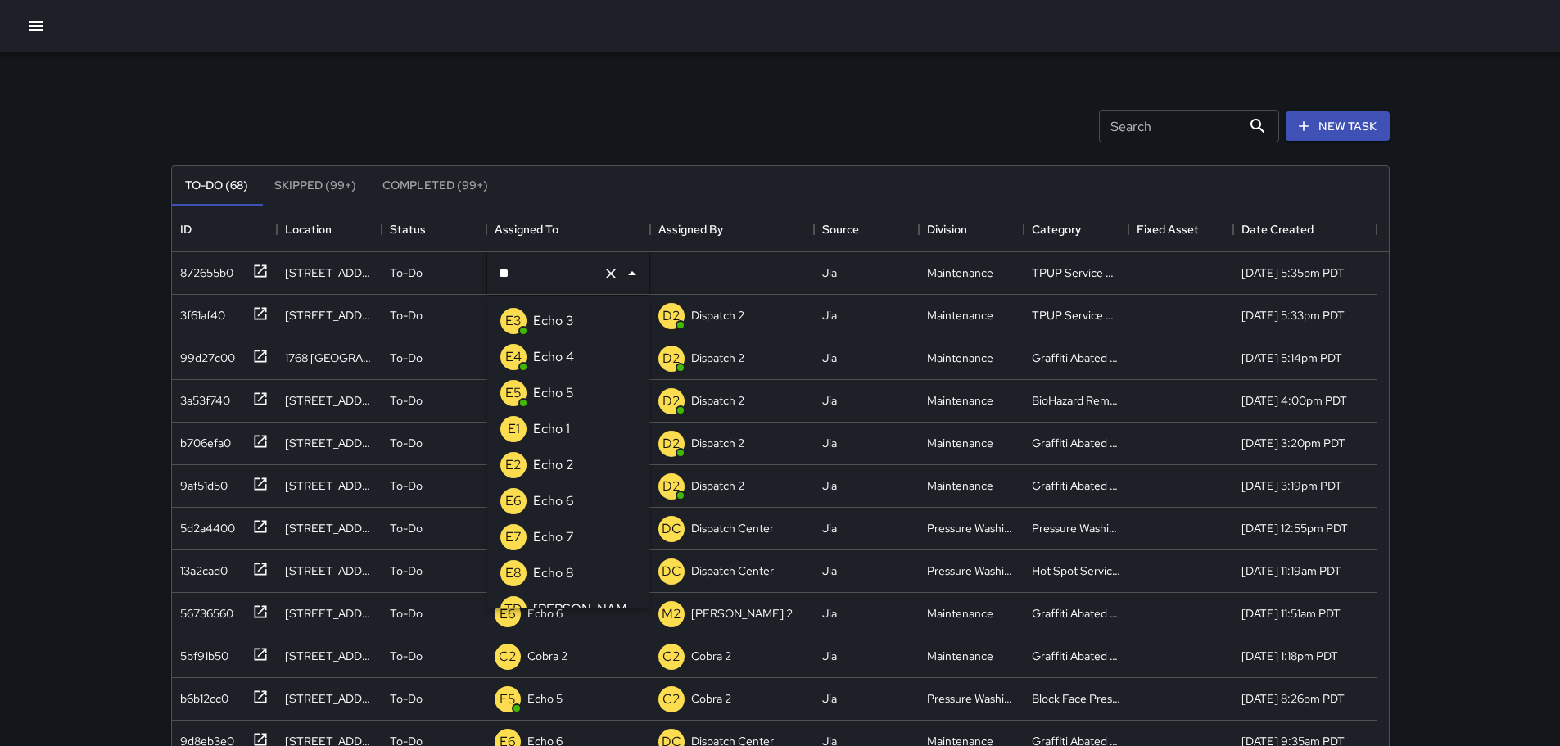
click at [558, 323] on p "Echo 3" at bounding box center [553, 321] width 41 height 20
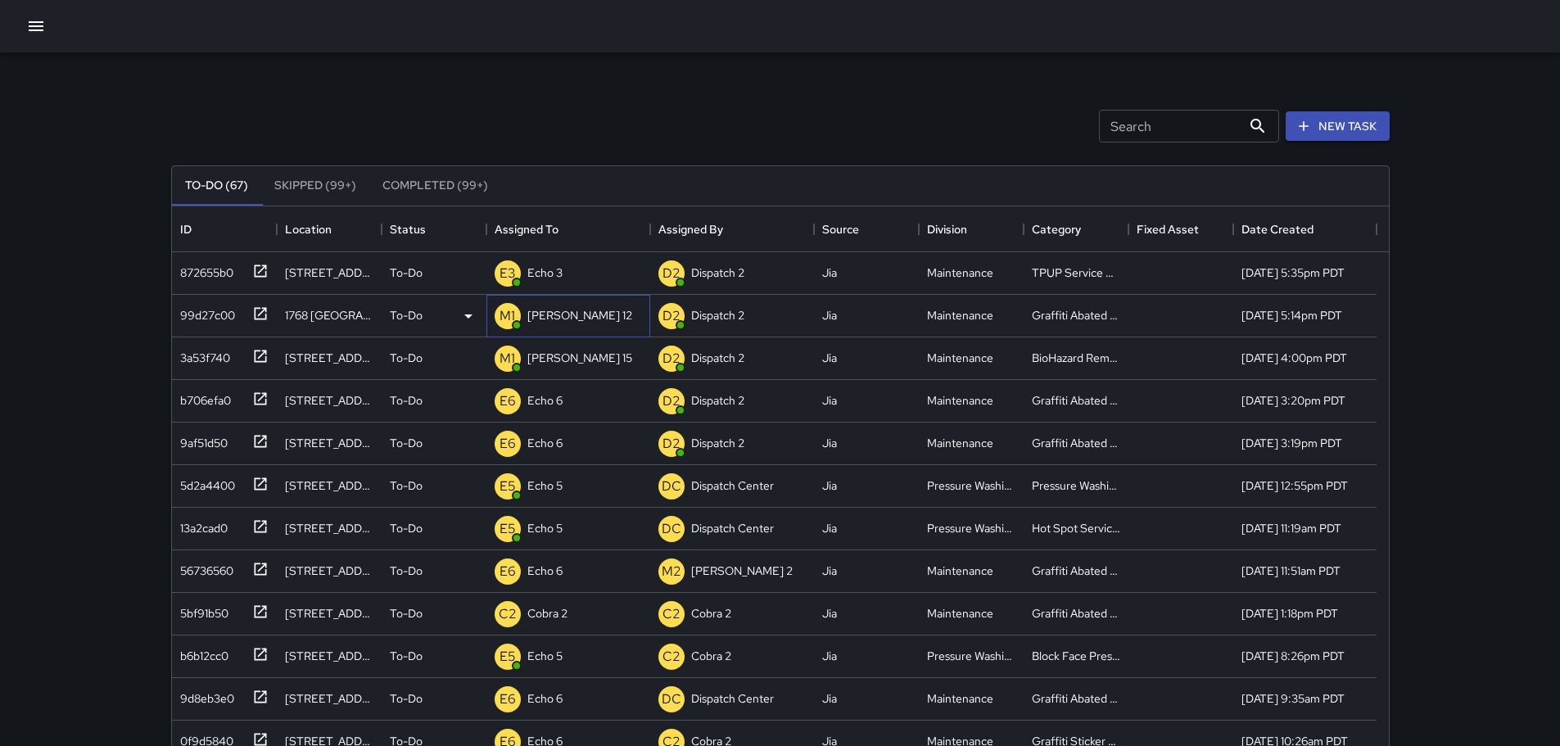
click at [558, 316] on p "[PERSON_NAME] 12" at bounding box center [579, 315] width 105 height 16
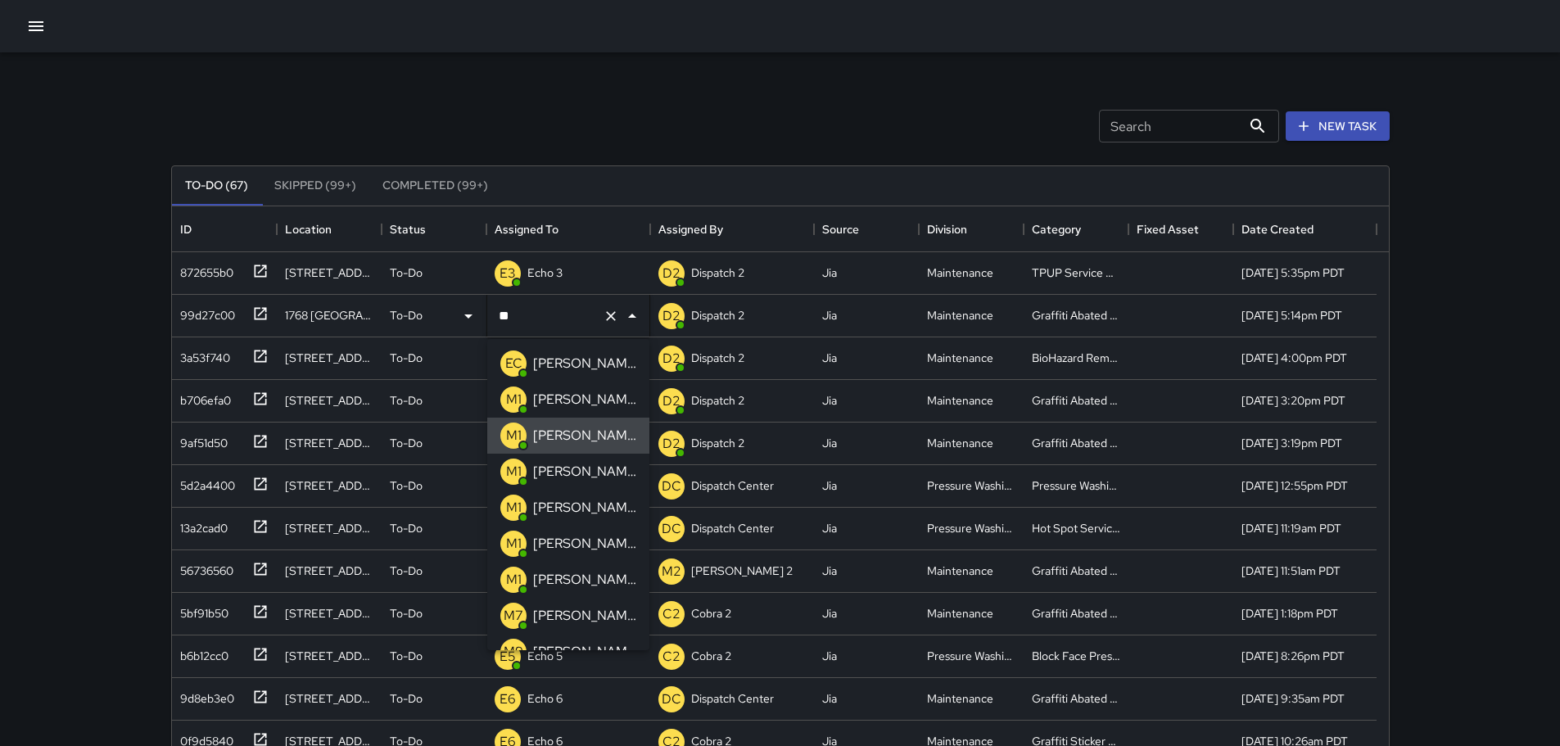
type input "*"
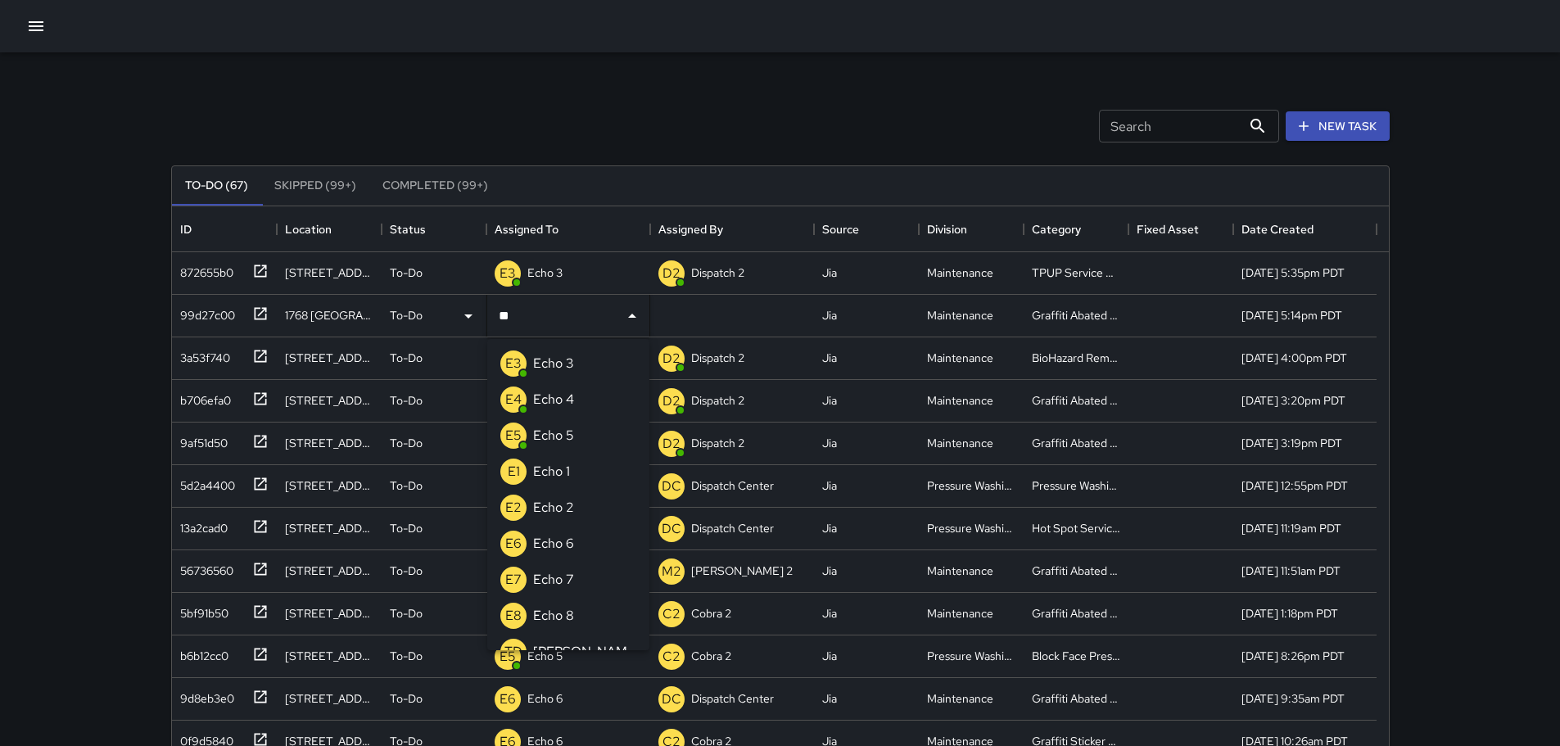
type input "*"
type input "***"
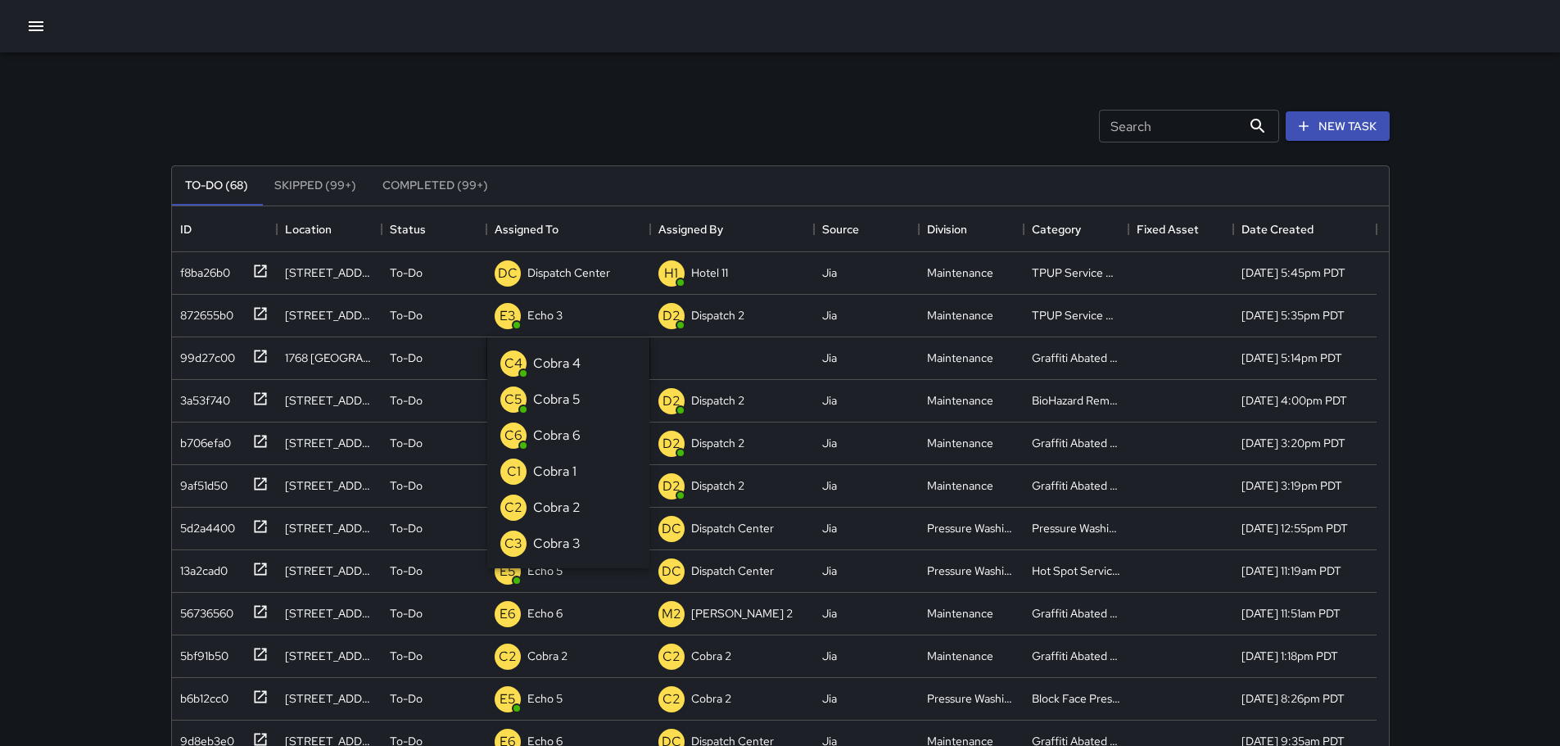
click at [542, 498] on p "Cobra 2" at bounding box center [556, 508] width 47 height 20
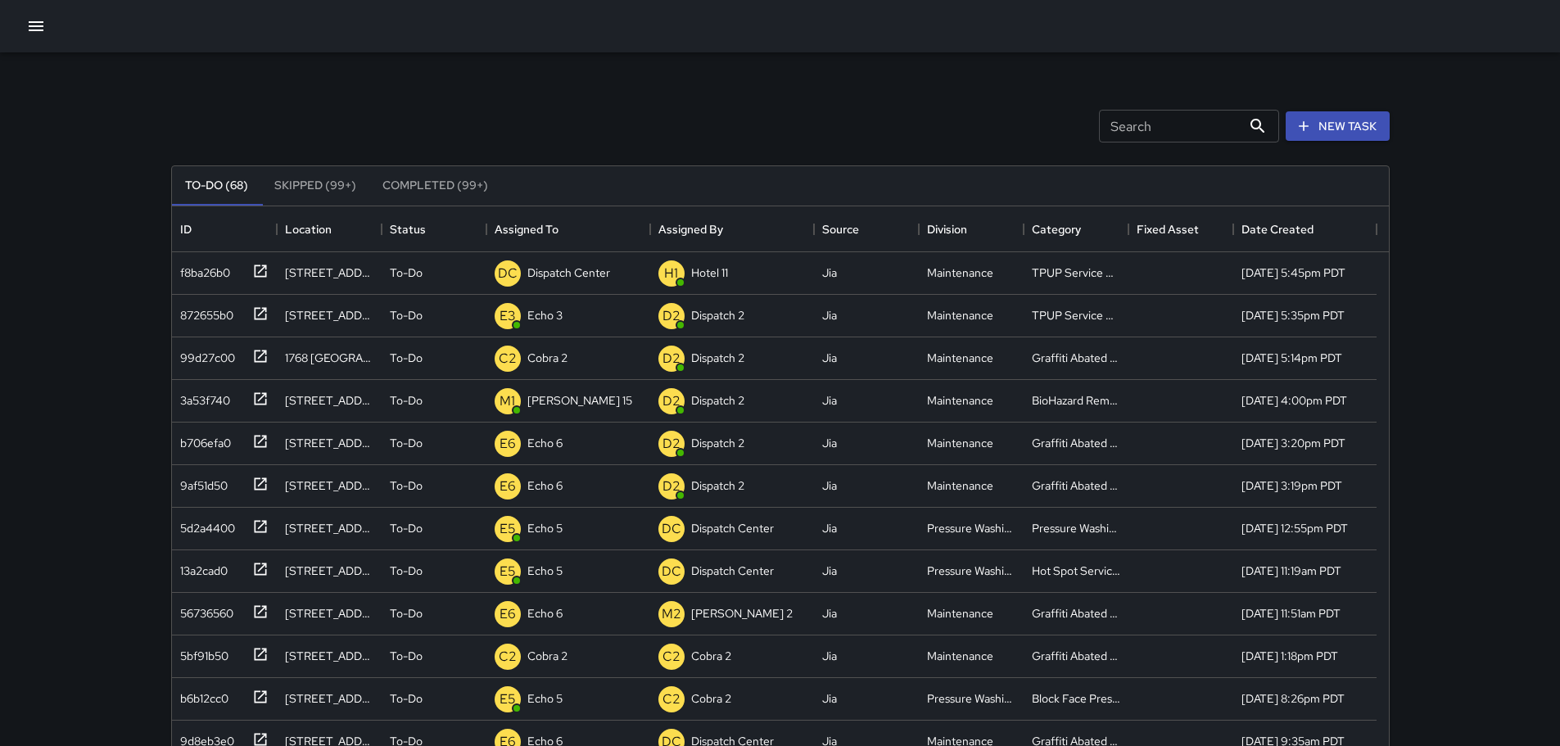
drag, startPoint x: 1467, startPoint y: 137, endPoint x: 1469, endPoint y: 147, distance: 10.8
click at [1468, 146] on div "Search Search New Task To-Do (68) Skipped (99+) Completed (99+) ID Location Sta…" at bounding box center [780, 483] width 1560 height 967
drag, startPoint x: 1416, startPoint y: 180, endPoint x: 1416, endPoint y: 155, distance: 25.4
click at [1416, 168] on div "Search Search New Task To-Do (68) Skipped (99+) Completed (99+) ID Location Sta…" at bounding box center [780, 483] width 1560 height 967
drag, startPoint x: 47, startPoint y: 203, endPoint x: 192, endPoint y: 114, distance: 169.5
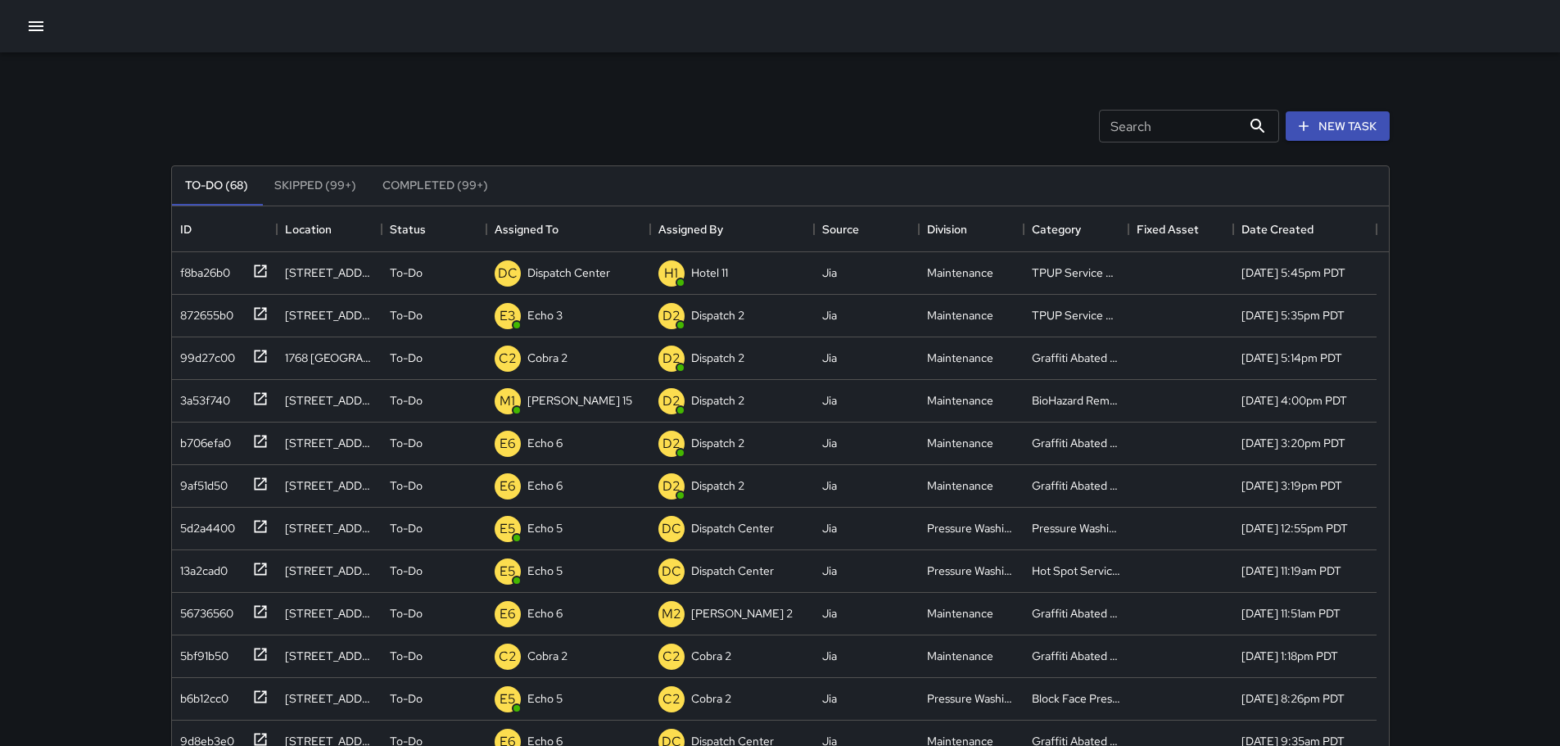
click at [123, 148] on div "Search Search New Task To-Do (68) Skipped (99+) Completed (99+) ID Location Sta…" at bounding box center [780, 483] width 1560 height 967
click at [583, 269] on p "Dispatch Center" at bounding box center [568, 272] width 83 height 16
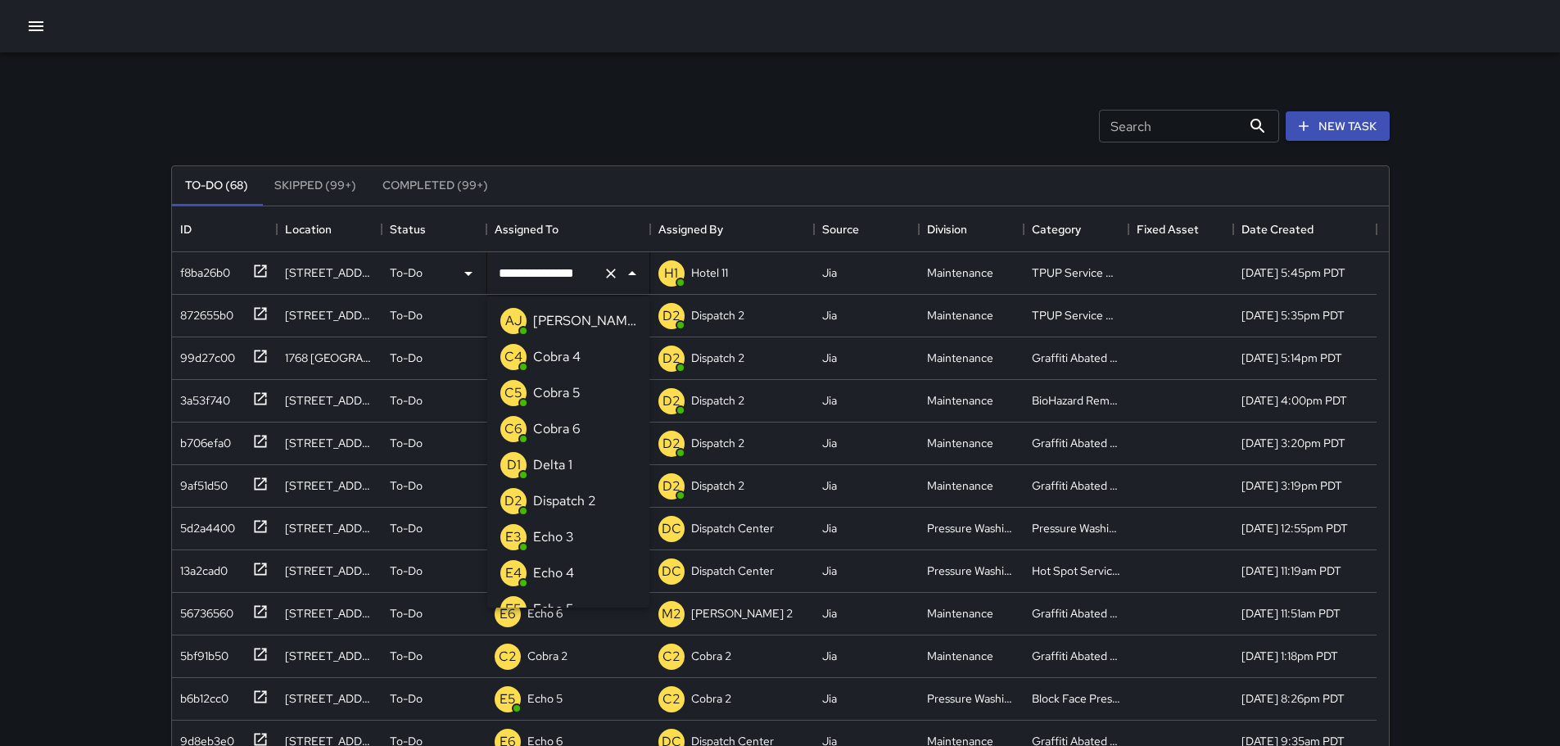
scroll to position [1172, 0]
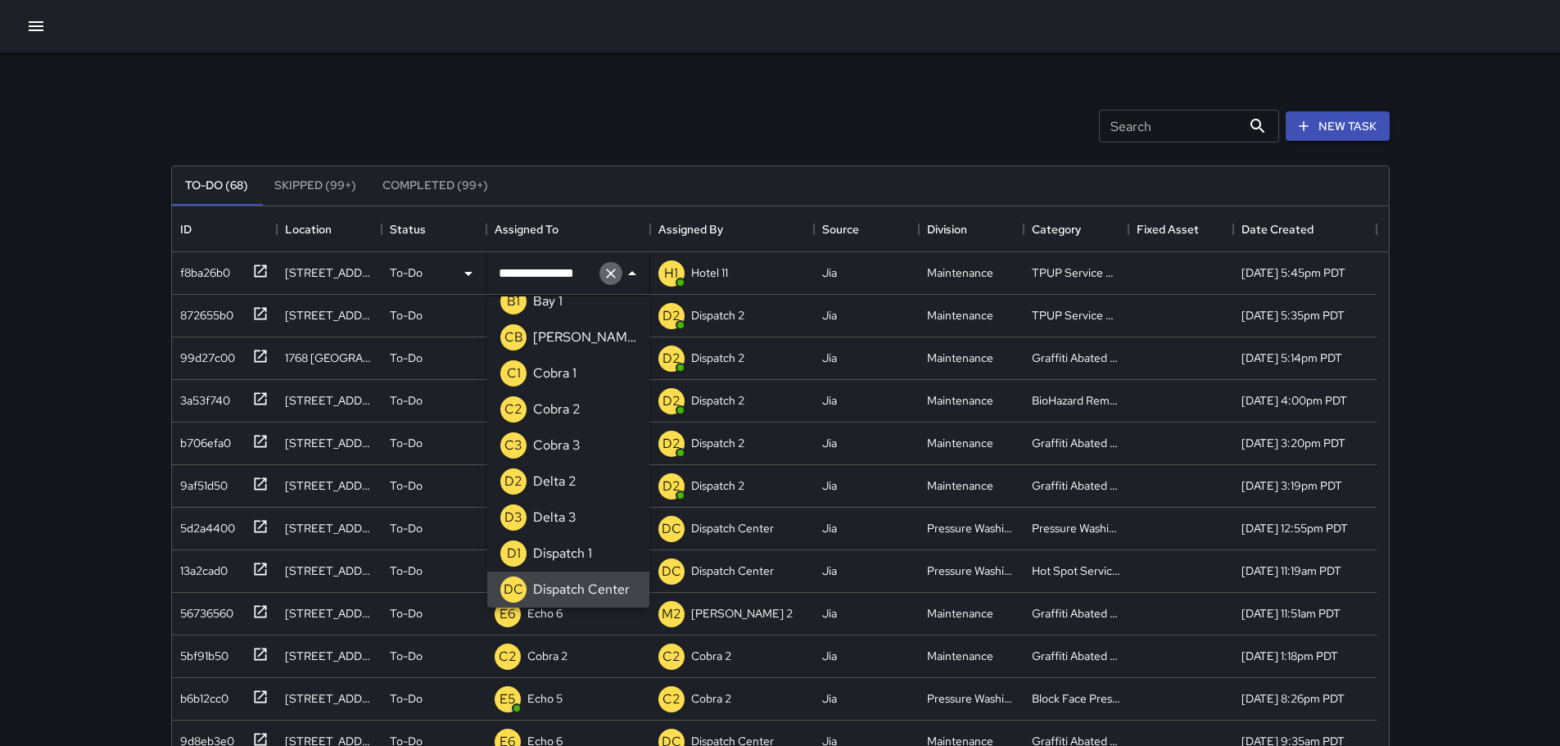
click at [612, 278] on icon "Clear" at bounding box center [611, 273] width 16 height 16
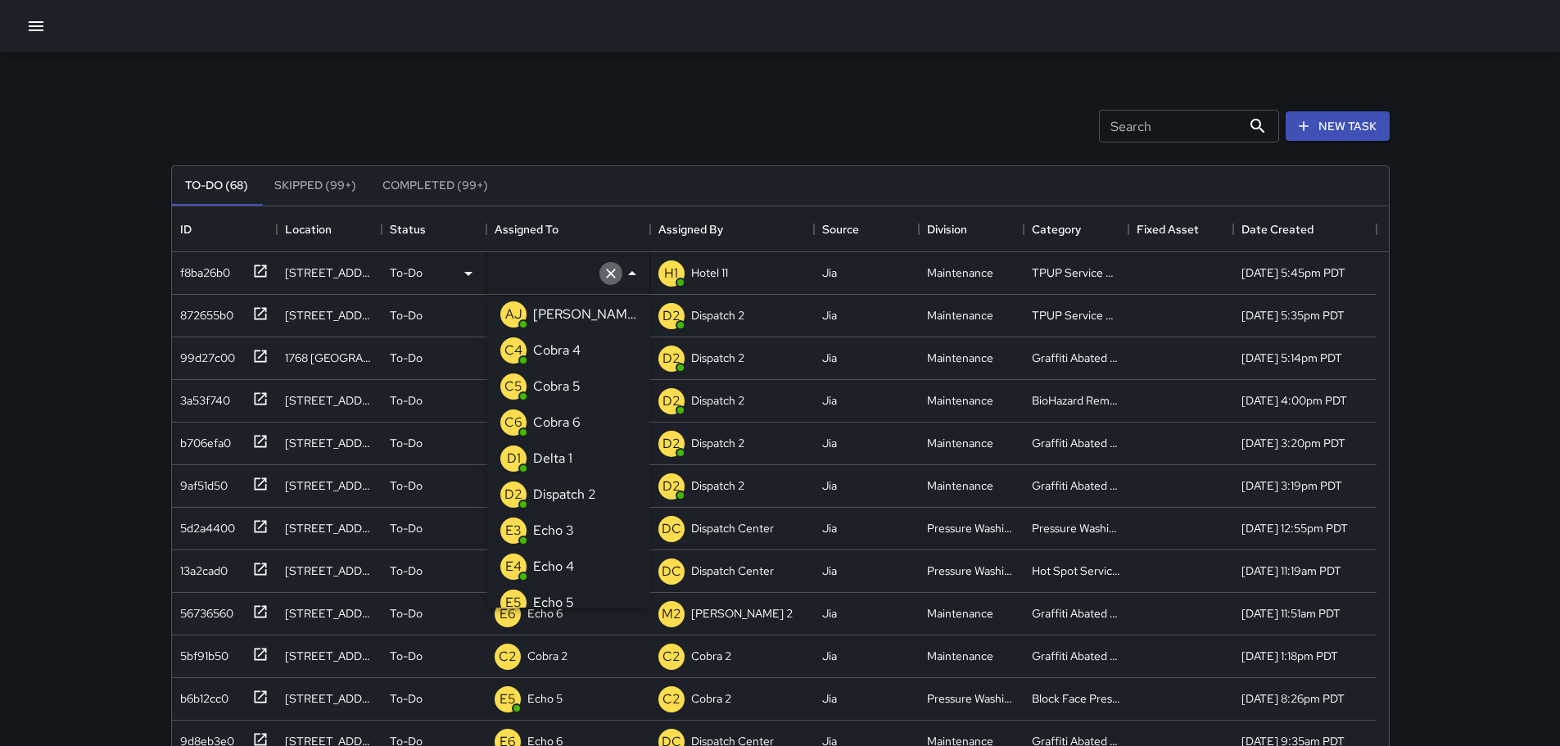
type input "*"
click at [563, 392] on p "Echo 3" at bounding box center [553, 387] width 41 height 20
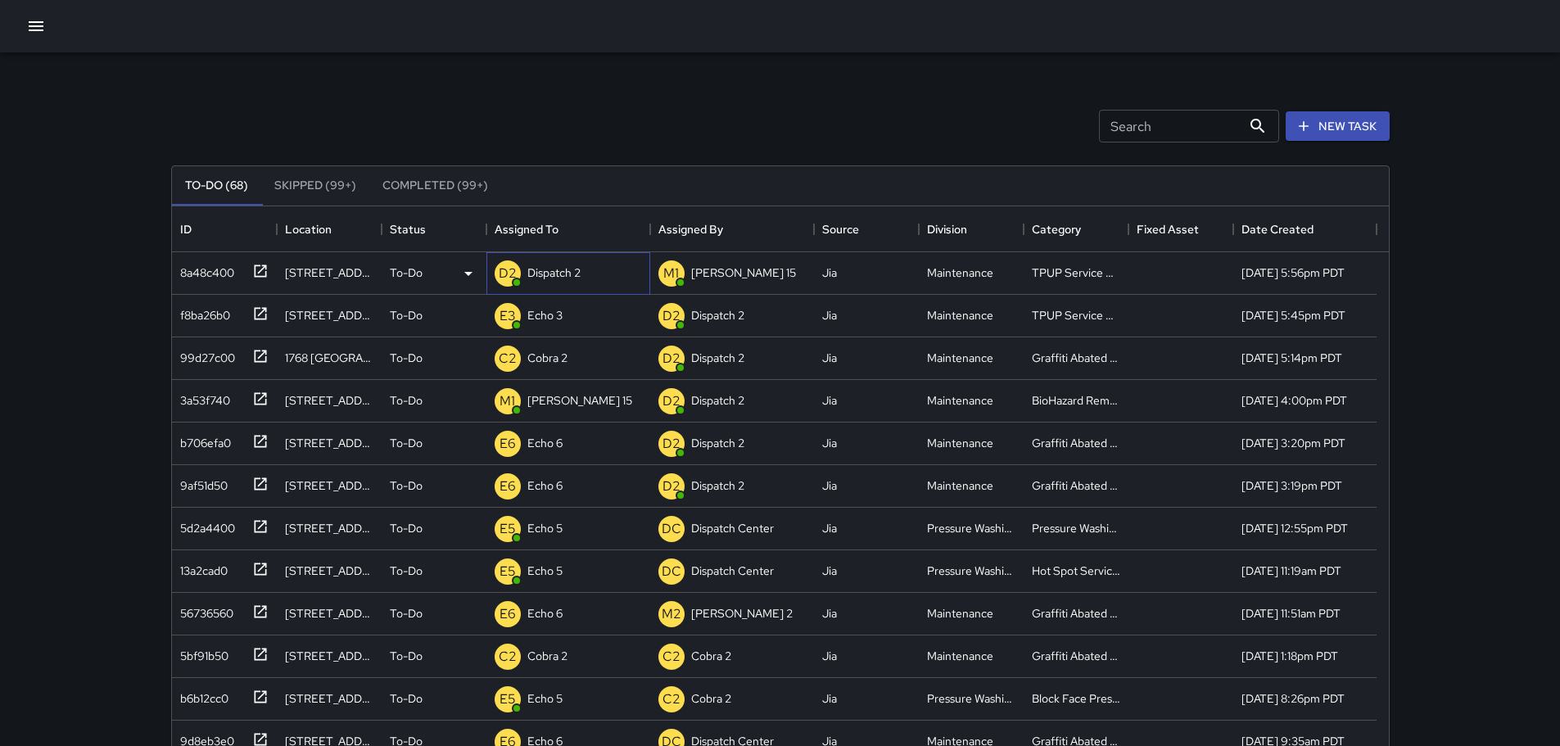
click at [538, 277] on p "Dispatch 2" at bounding box center [553, 272] width 53 height 16
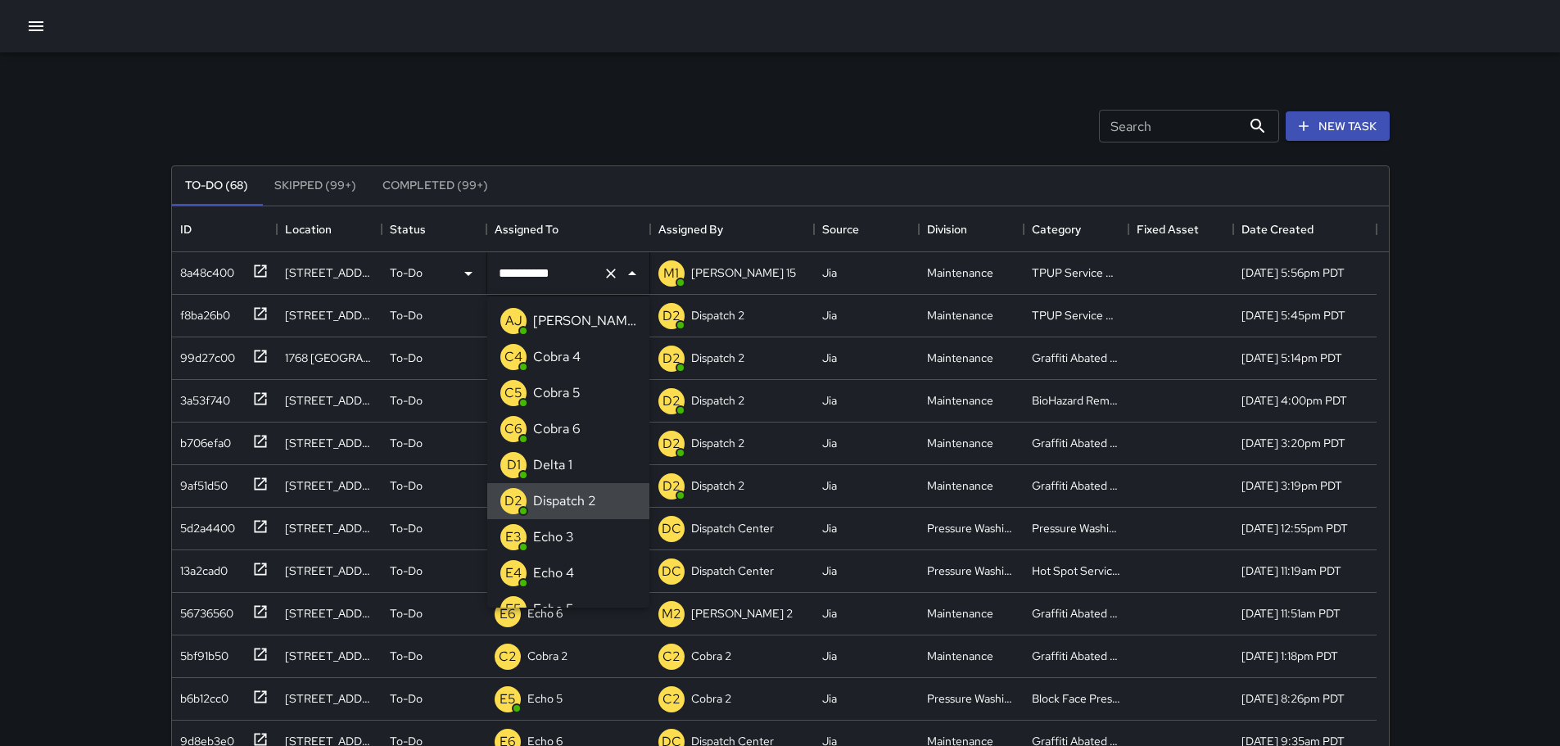
click at [607, 275] on icon "Clear" at bounding box center [611, 274] width 10 height 10
type input "**"
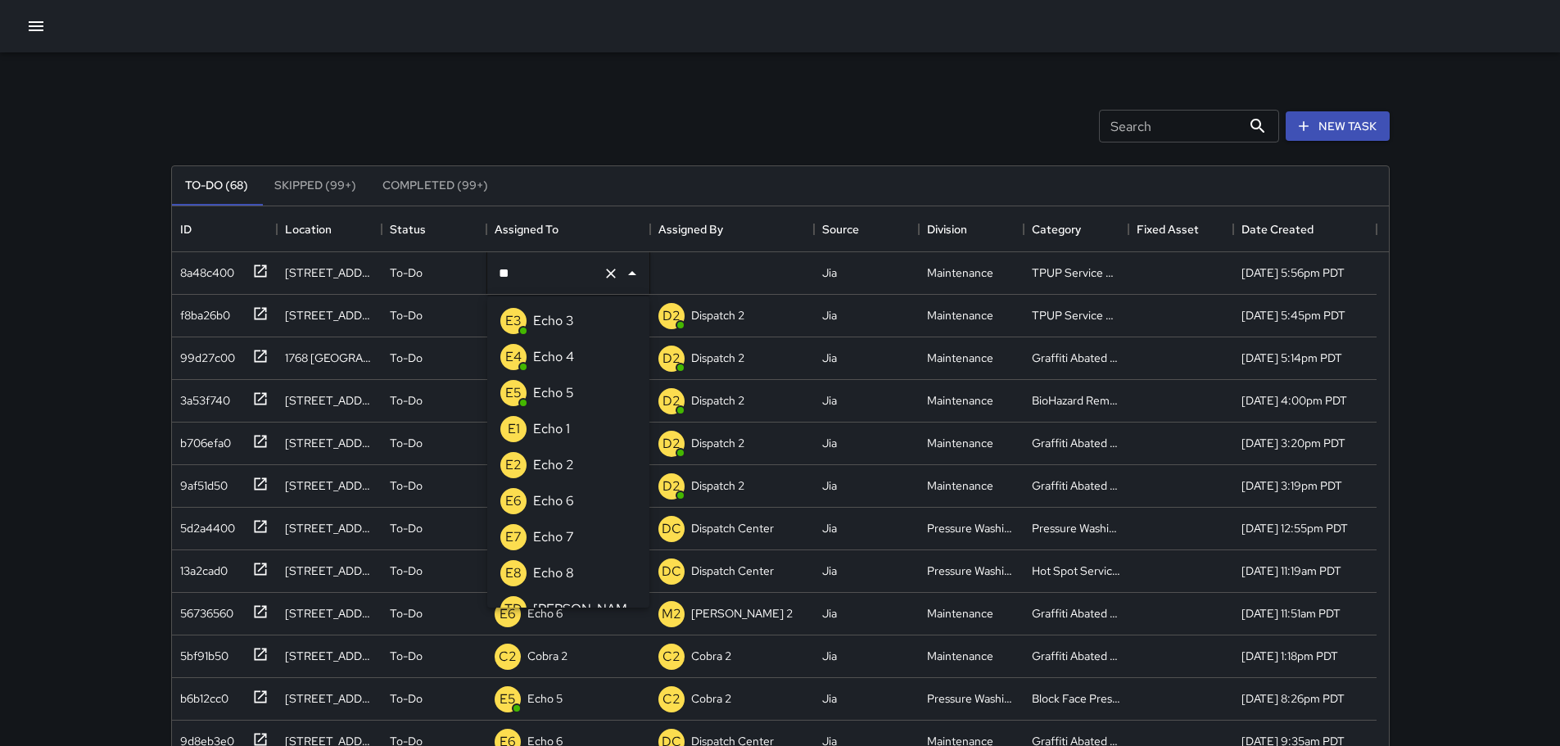
click at [573, 318] on p "Echo 3" at bounding box center [553, 321] width 41 height 20
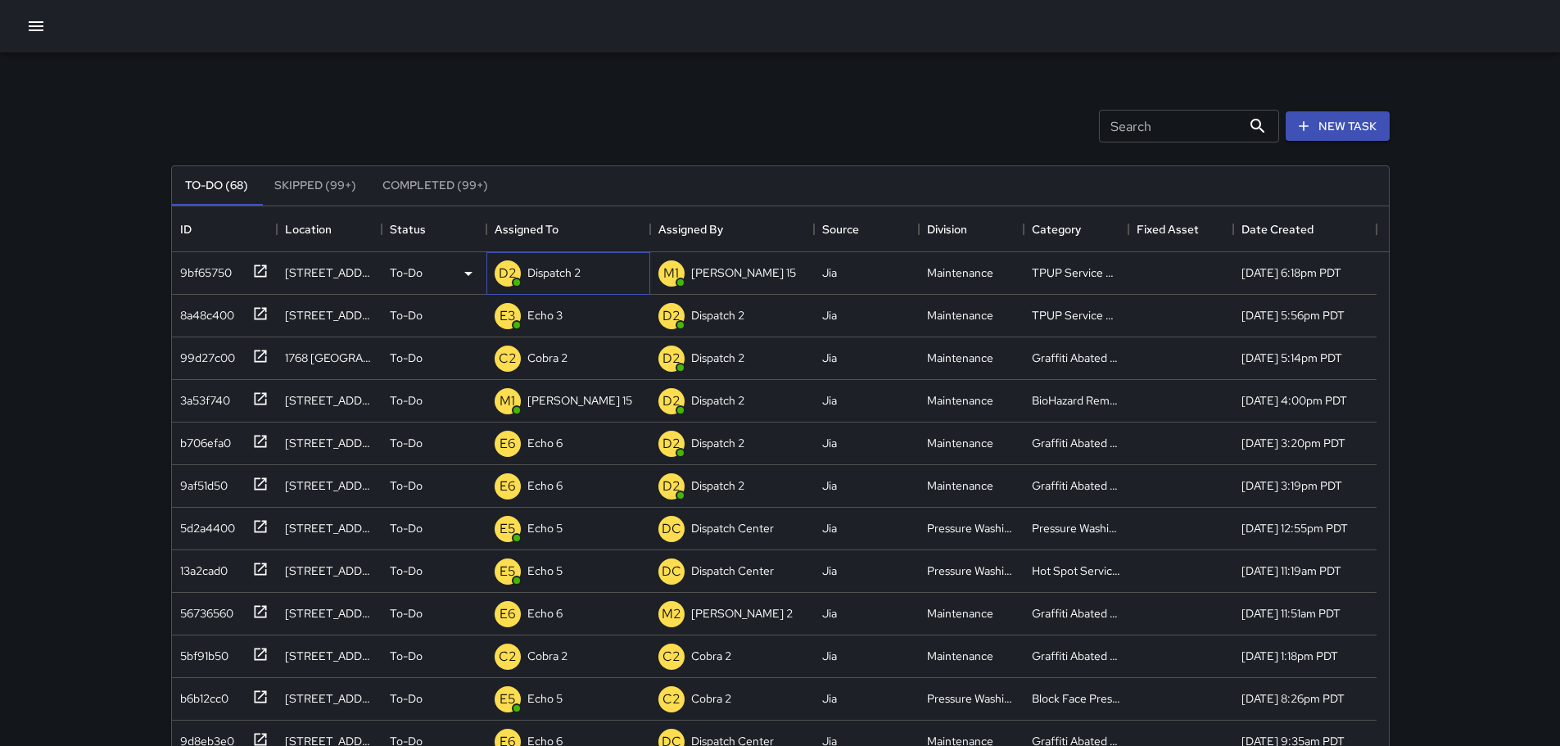
click at [564, 269] on p "Dispatch 2" at bounding box center [553, 272] width 53 height 16
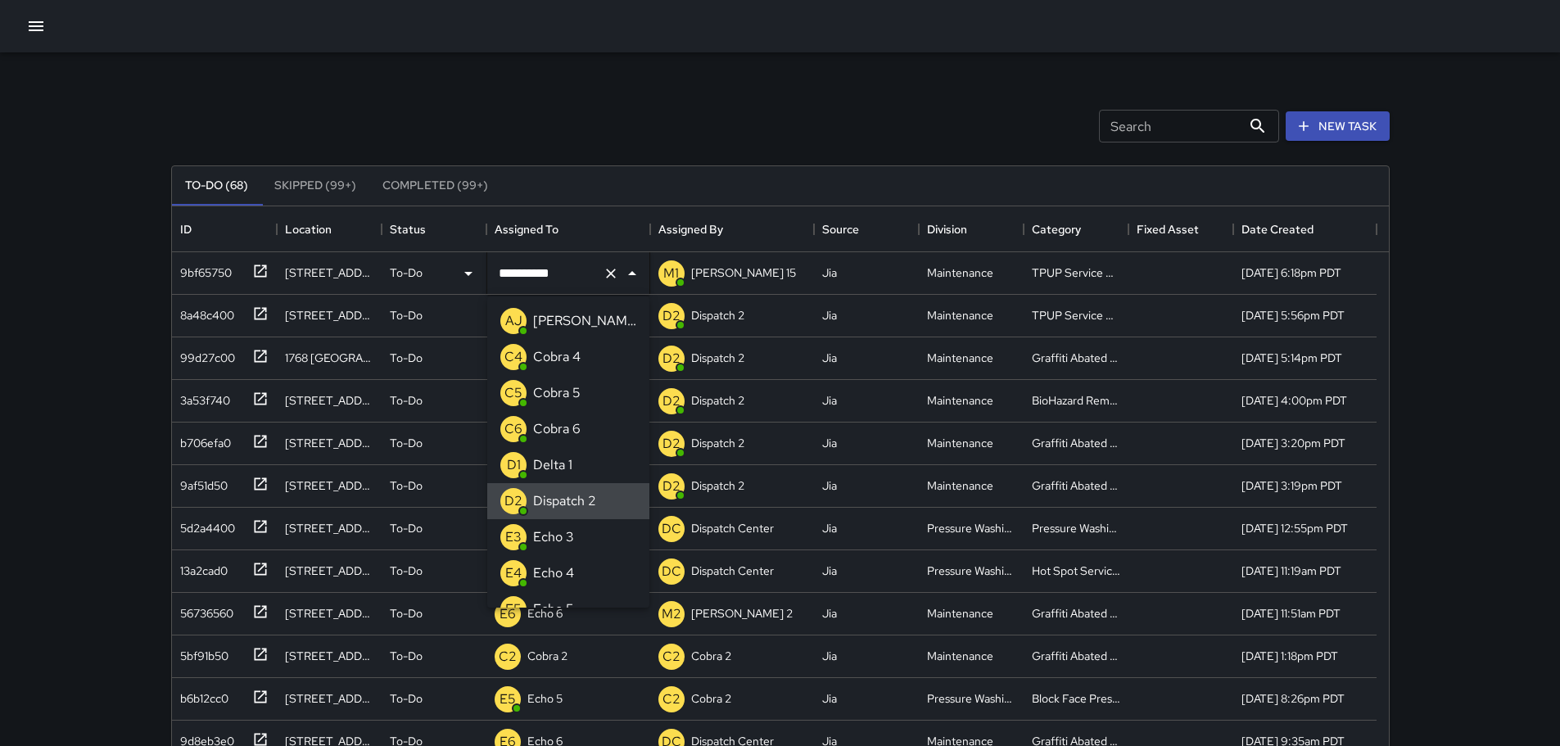
click at [612, 278] on icon "Clear" at bounding box center [611, 273] width 16 height 16
type input "**"
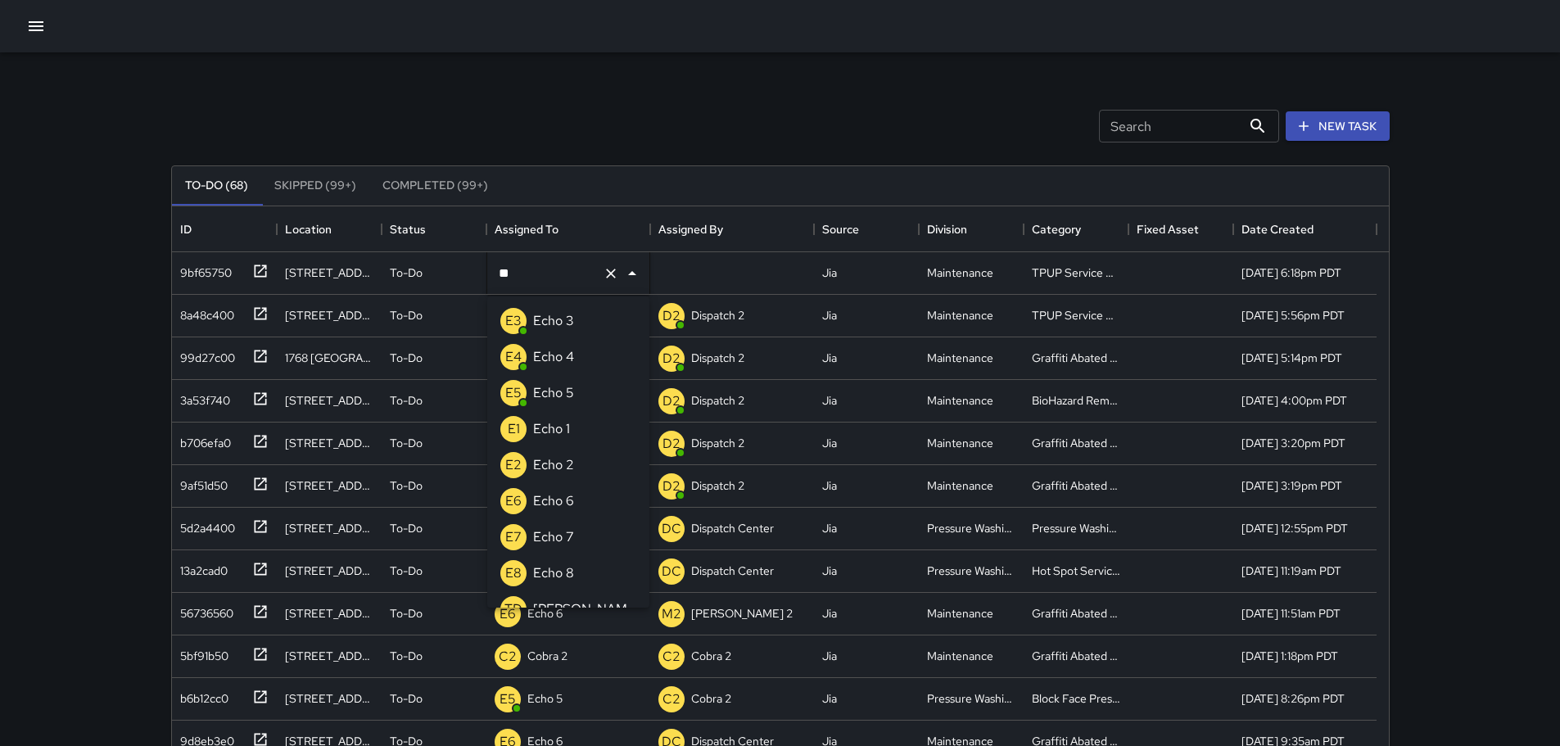
click at [562, 324] on p "Echo 3" at bounding box center [553, 321] width 41 height 20
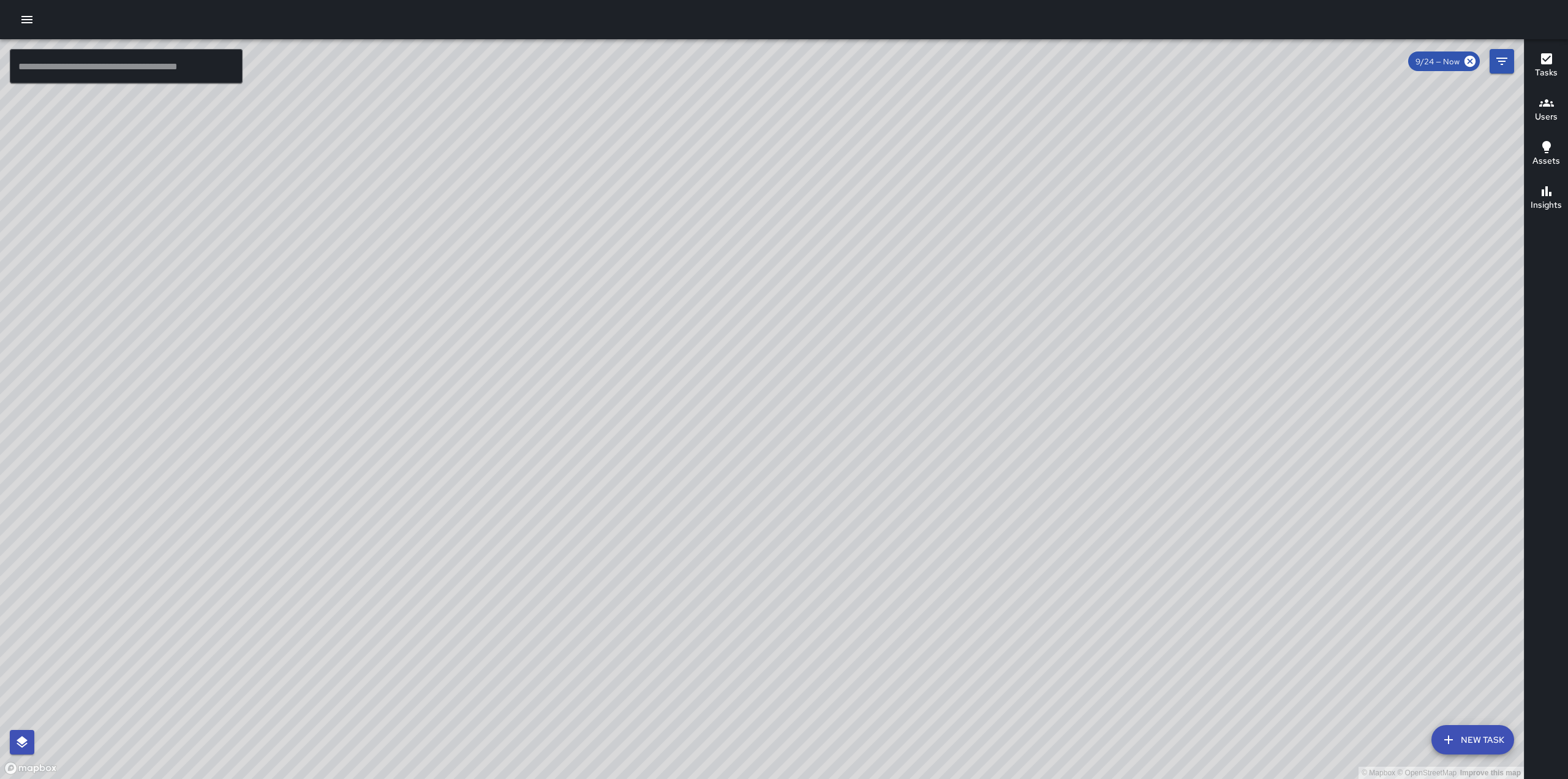
drag, startPoint x: 1183, startPoint y: 340, endPoint x: 943, endPoint y: 439, distance: 259.6
click at [943, 441] on div "© Mapbox © OpenStreetMap Improve this map" at bounding box center [762, 409] width 1524 height 739
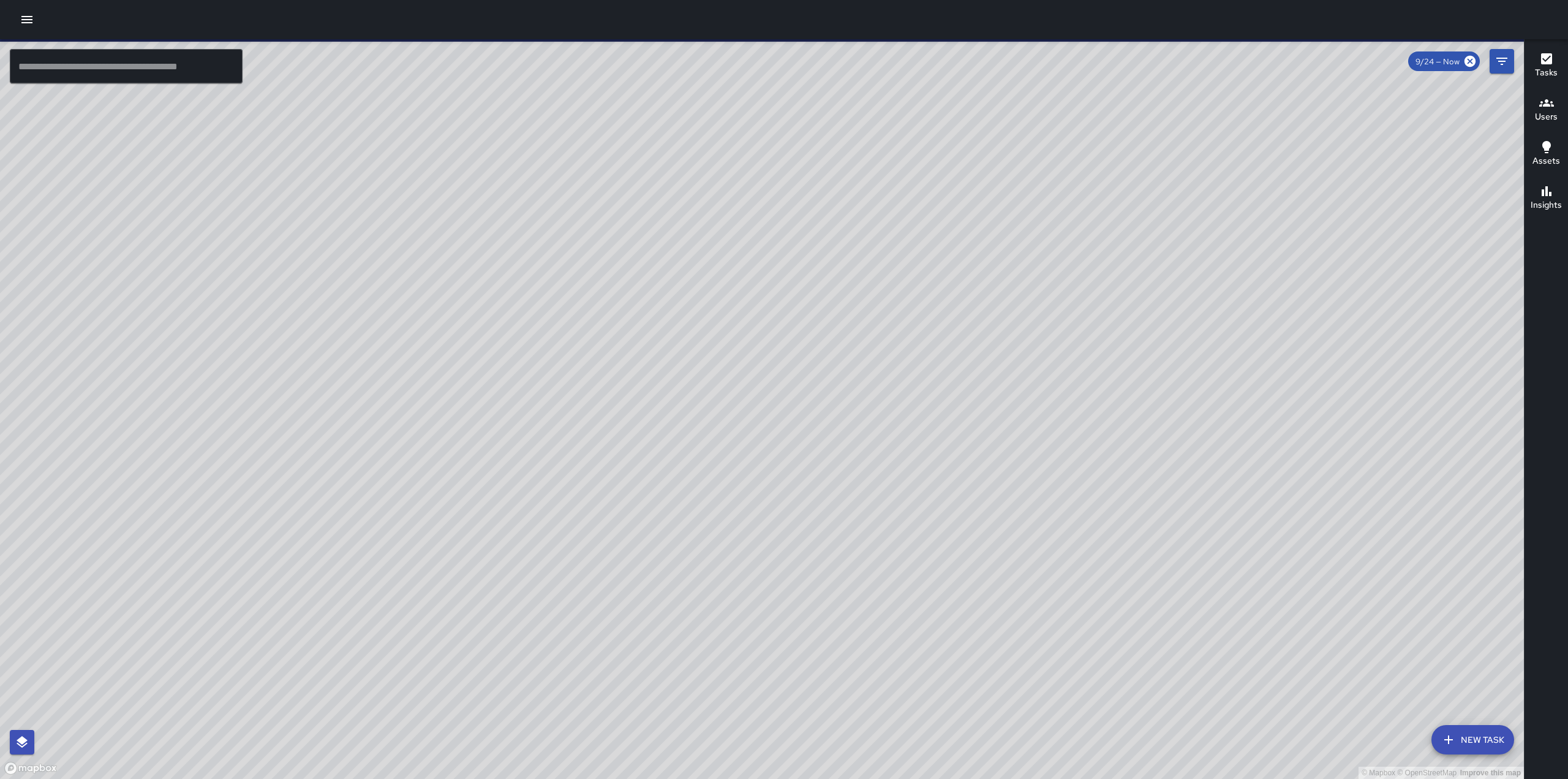
drag, startPoint x: 913, startPoint y: 364, endPoint x: 863, endPoint y: 421, distance: 75.8
click at [863, 421] on div "© Mapbox © OpenStreetMap Improve this map" at bounding box center [762, 409] width 1524 height 739
drag, startPoint x: 973, startPoint y: 255, endPoint x: 901, endPoint y: 393, distance: 155.7
click at [901, 393] on div "© Mapbox © OpenStreetMap Improve this map" at bounding box center [762, 409] width 1524 height 739
drag, startPoint x: 855, startPoint y: 421, endPoint x: 1003, endPoint y: 117, distance: 338.1
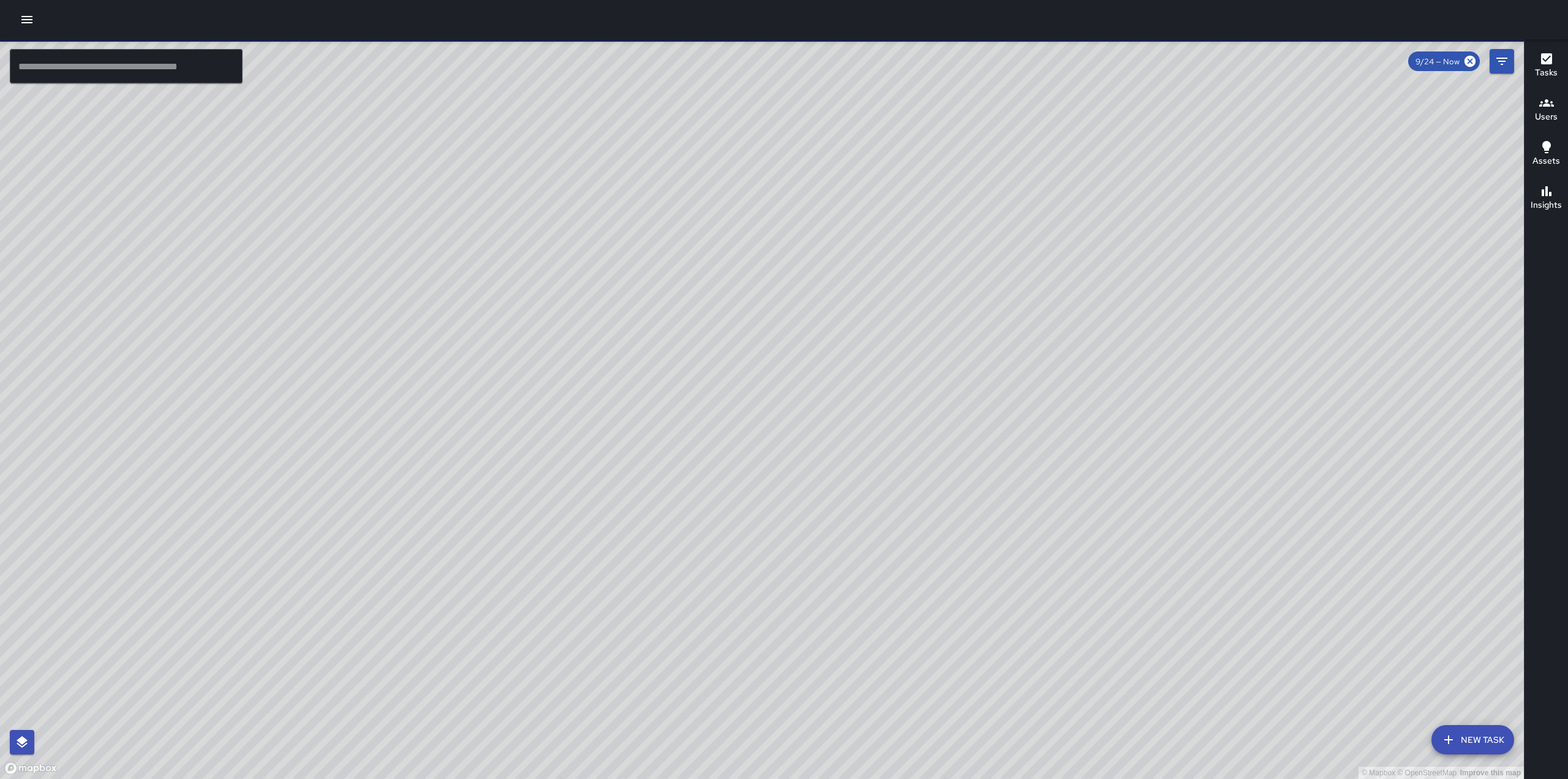
click at [1003, 117] on div "© Mapbox © OpenStreetMap Improve this map" at bounding box center [762, 409] width 1524 height 739
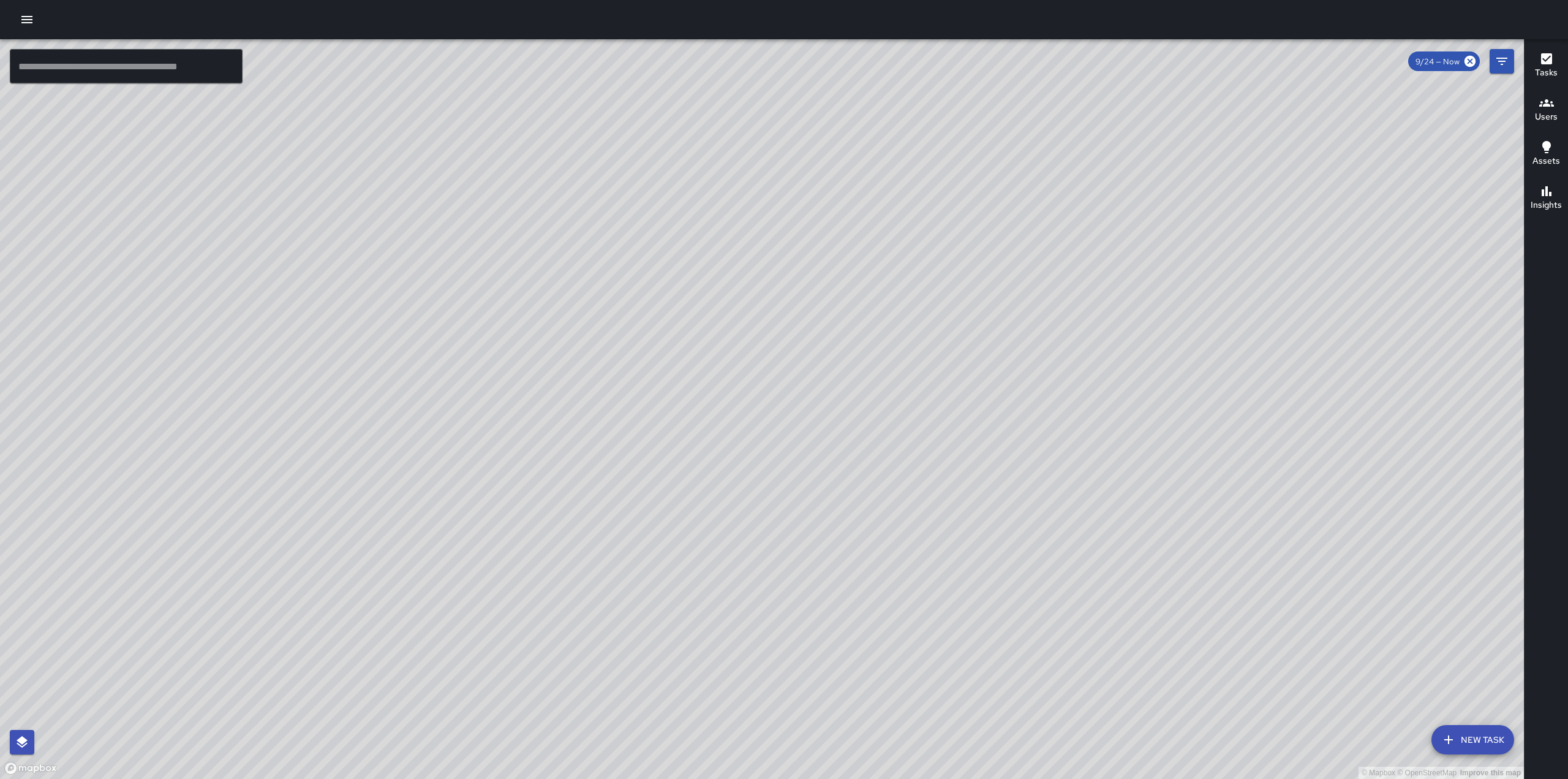
drag, startPoint x: 976, startPoint y: 525, endPoint x: 1022, endPoint y: 327, distance: 203.3
click at [1029, 320] on div "© Mapbox © OpenStreetMap Improve this map" at bounding box center [762, 409] width 1524 height 739
drag, startPoint x: 847, startPoint y: 519, endPoint x: 909, endPoint y: 395, distance: 138.6
click at [909, 395] on div "© Mapbox © OpenStreetMap Improve this map" at bounding box center [762, 409] width 1524 height 739
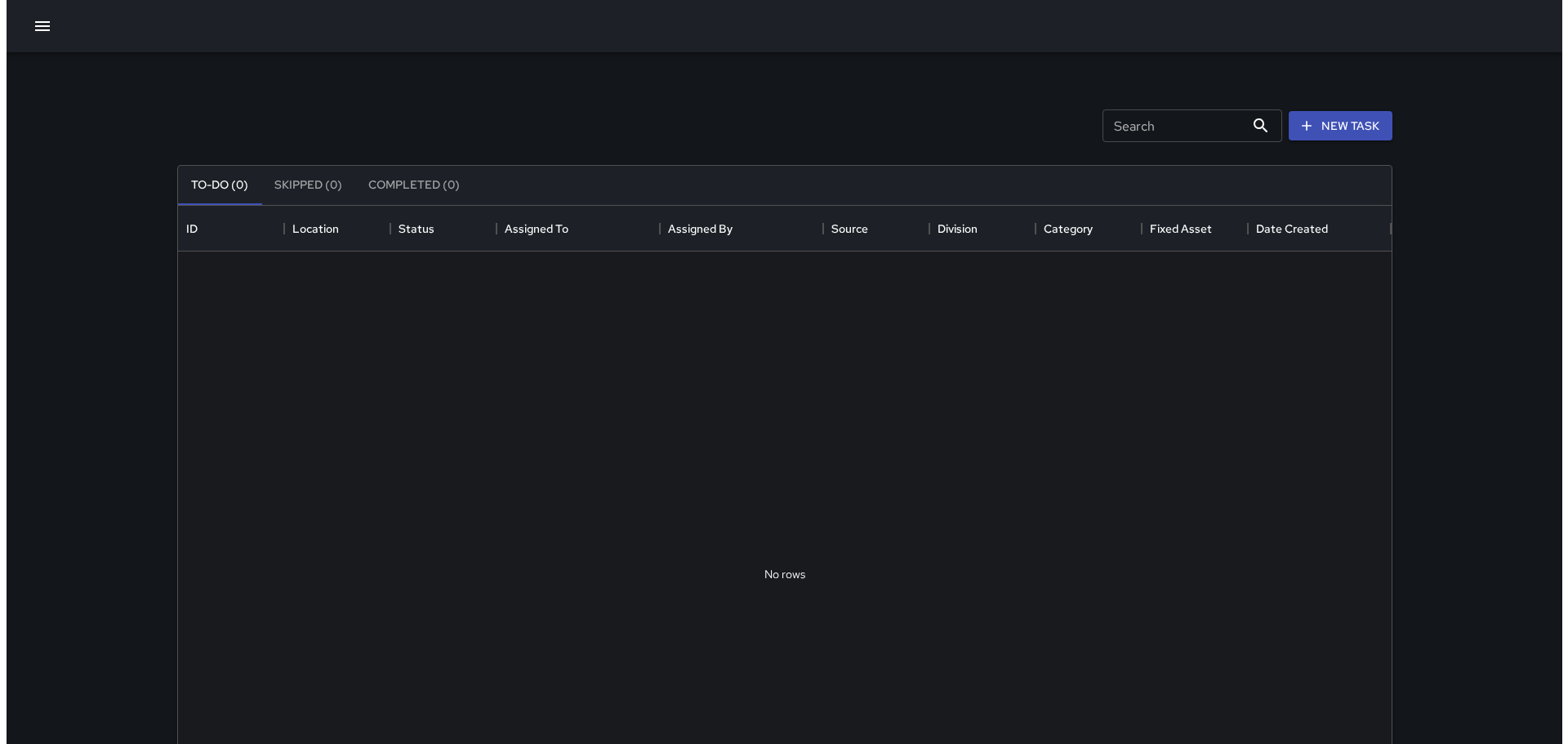
scroll to position [679, 1201]
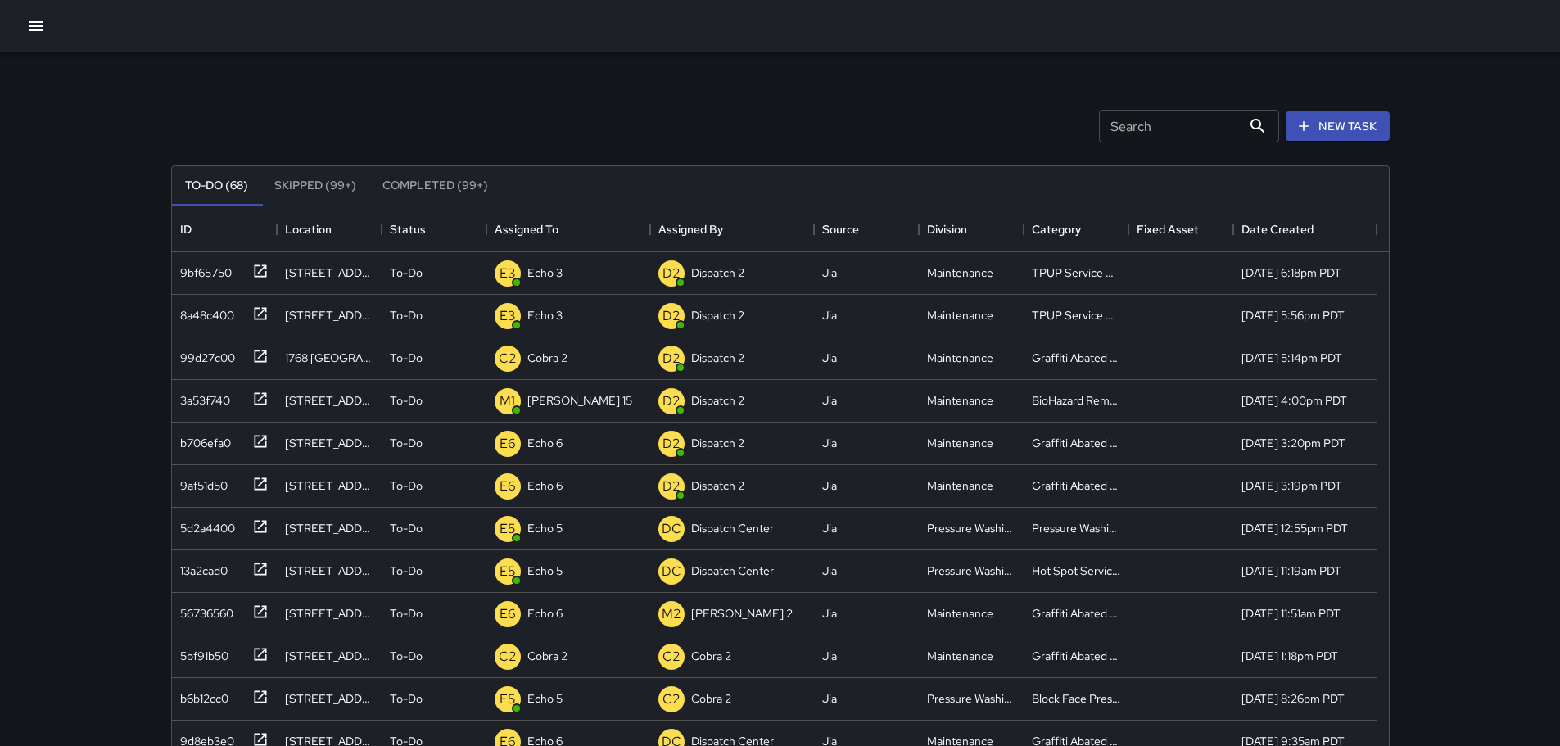
click at [37, 29] on icon "button" at bounding box center [36, 26] width 15 height 10
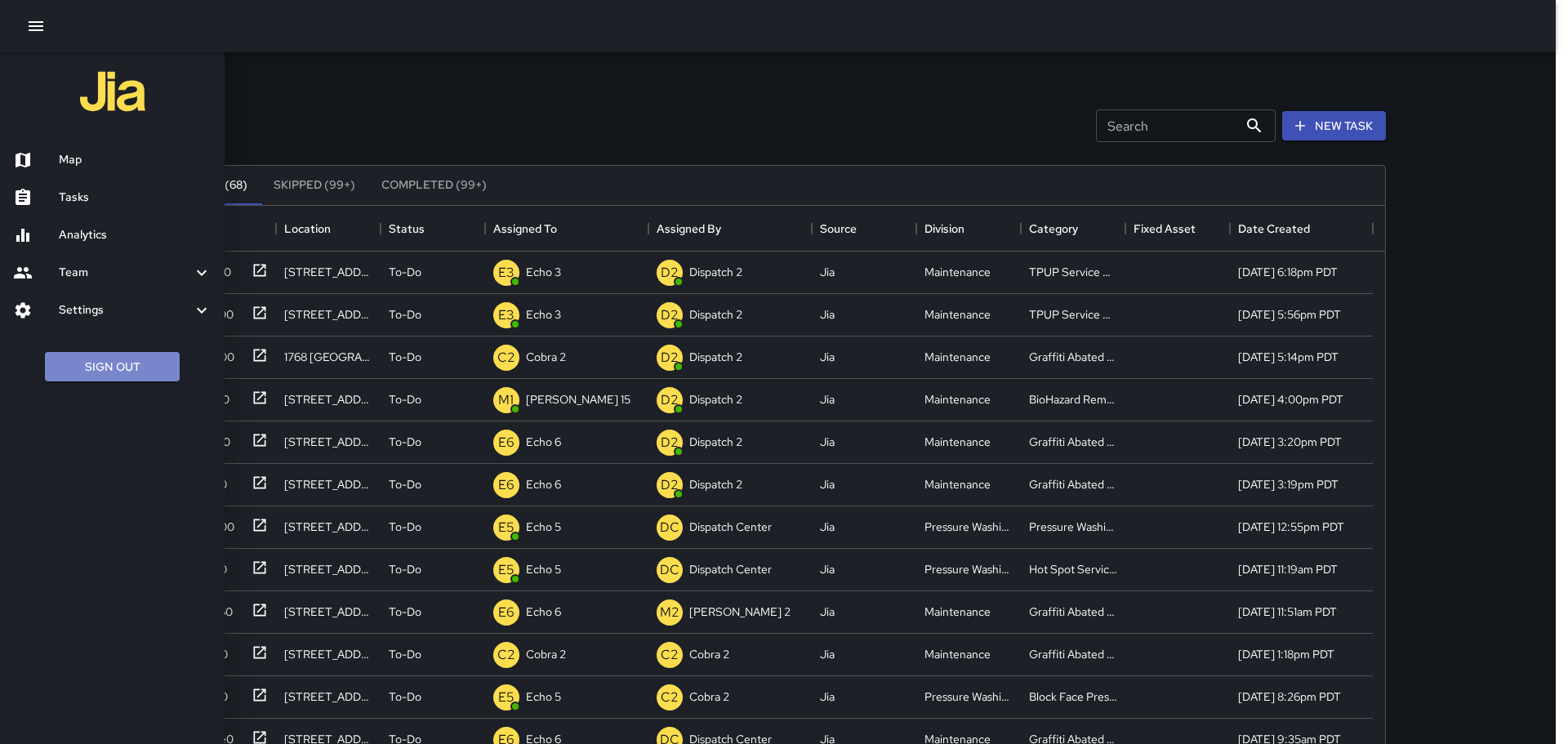
click at [105, 363] on button "Sign Out" at bounding box center [112, 367] width 135 height 30
